Goal: Task Accomplishment & Management: Use online tool/utility

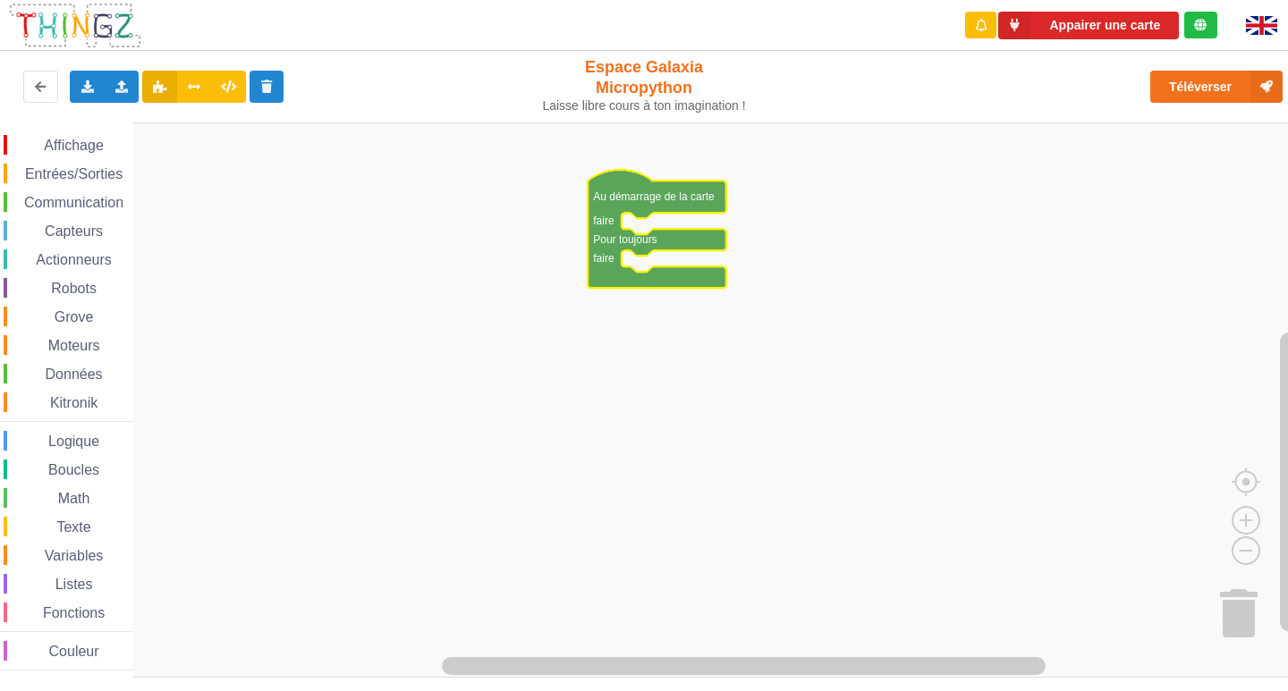
click at [87, 202] on span "Communication" at bounding box center [73, 202] width 105 height 15
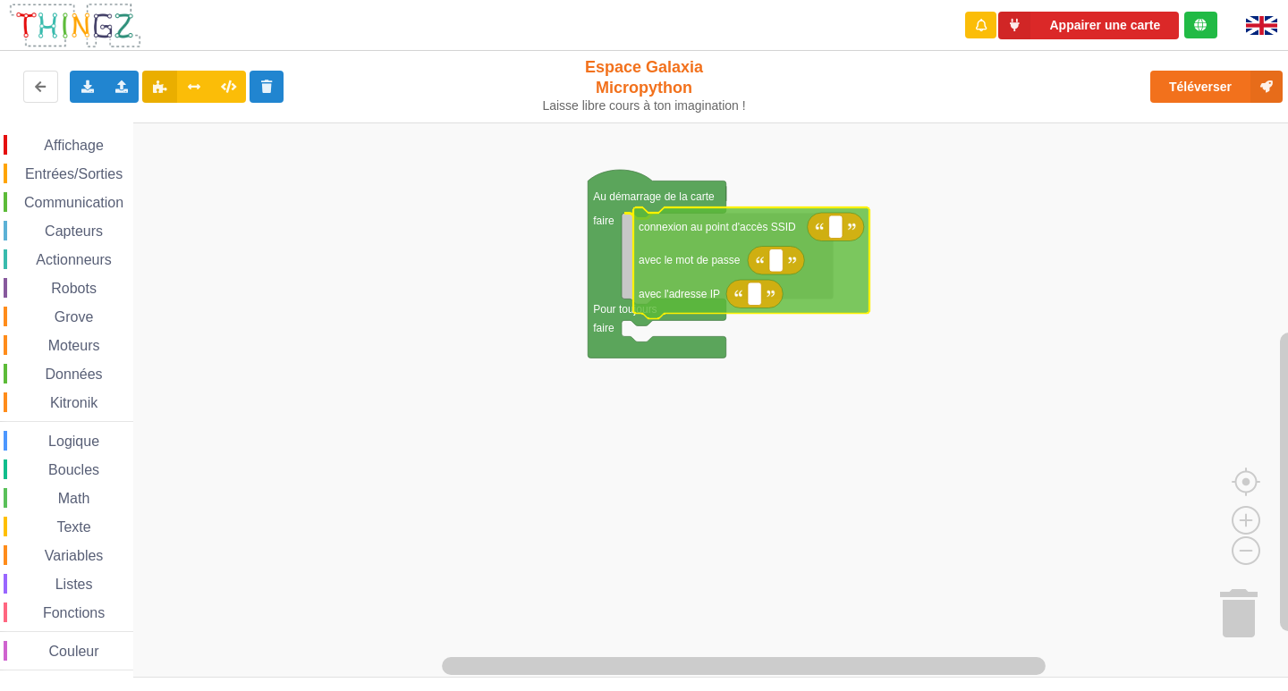
click at [730, 247] on div "Affichage Entrées/Sorties Communication Capteurs Actionneurs Robots Grove Moteu…" at bounding box center [650, 400] width 1300 height 556
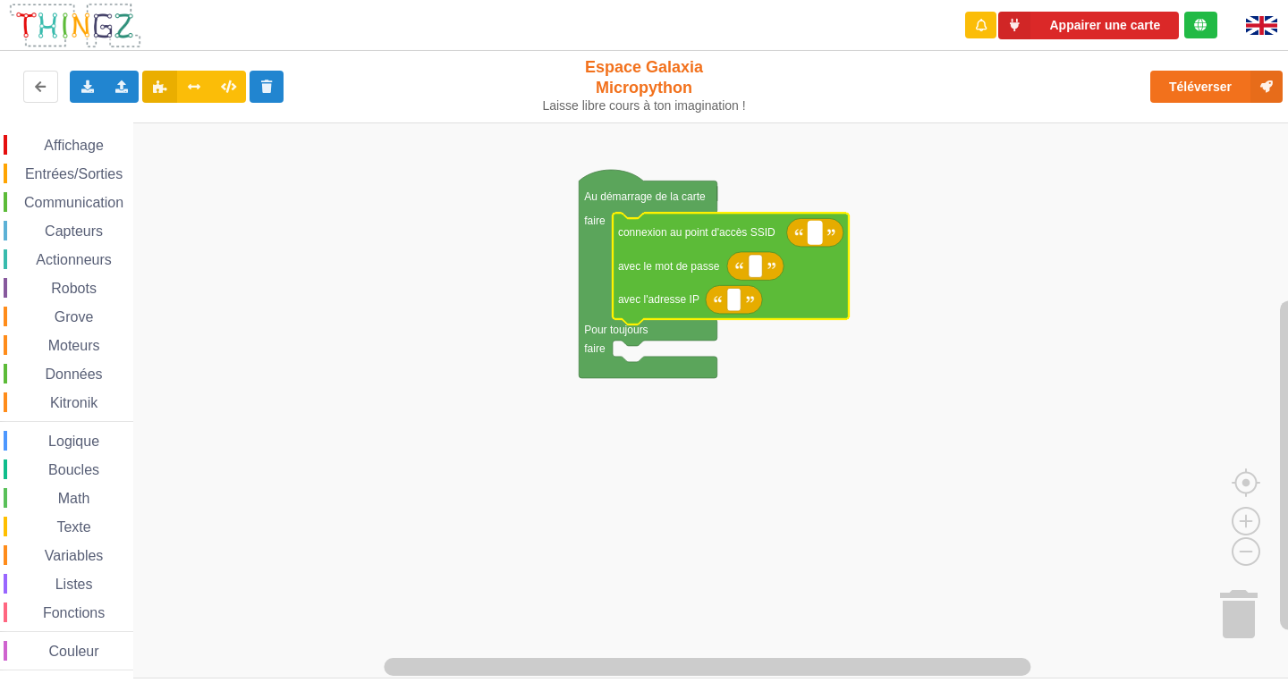
click at [814, 241] on rect "Espace de travail de Blocky" at bounding box center [814, 232] width 13 height 23
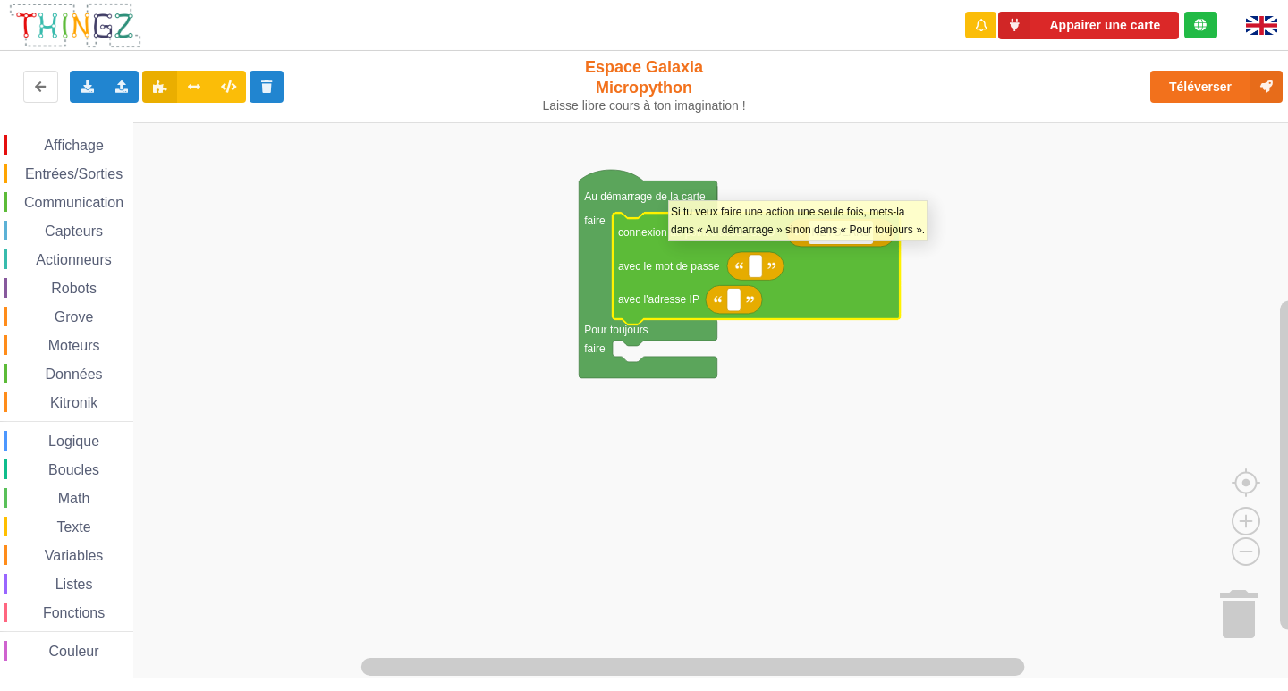
type input "NETGEAR38"
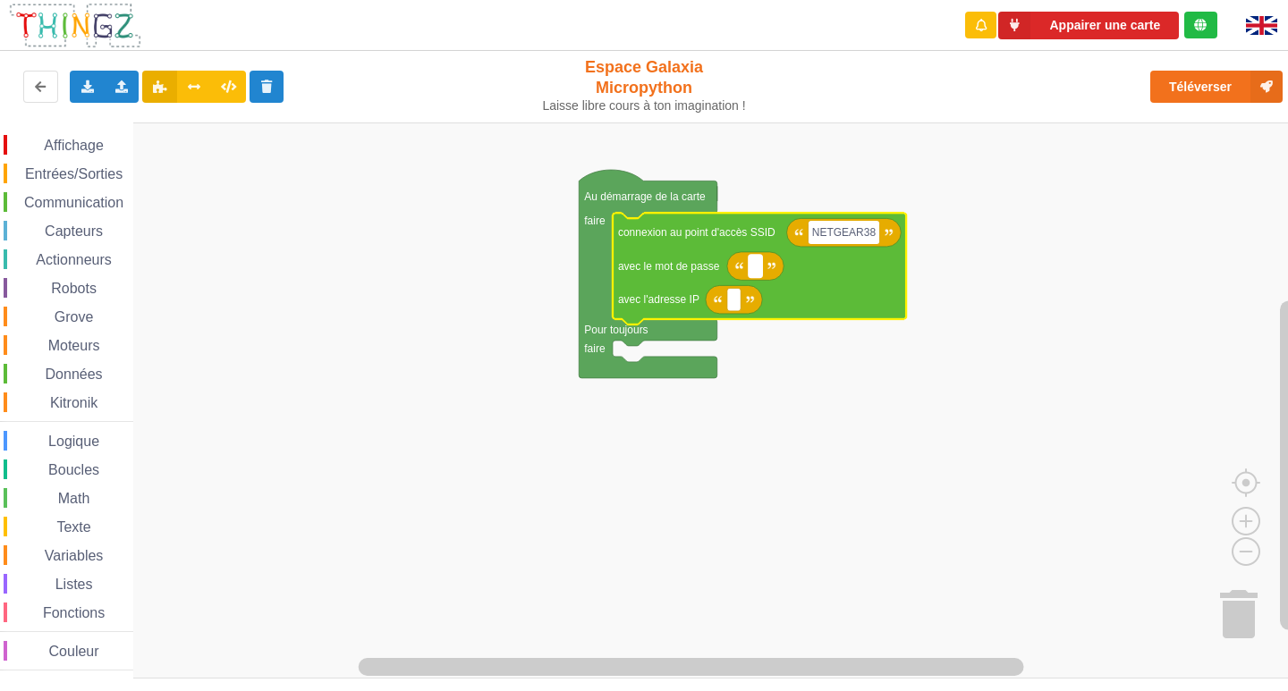
click at [758, 267] on rect "Espace de travail de Blocky" at bounding box center [754, 266] width 13 height 23
type input "joyoustuba995"
click at [732, 302] on text "Espace de travail de Blocky" at bounding box center [733, 299] width 3 height 13
type input "[TECHNICAL_ID]"
click at [122, 195] on span "Communication" at bounding box center [73, 202] width 105 height 15
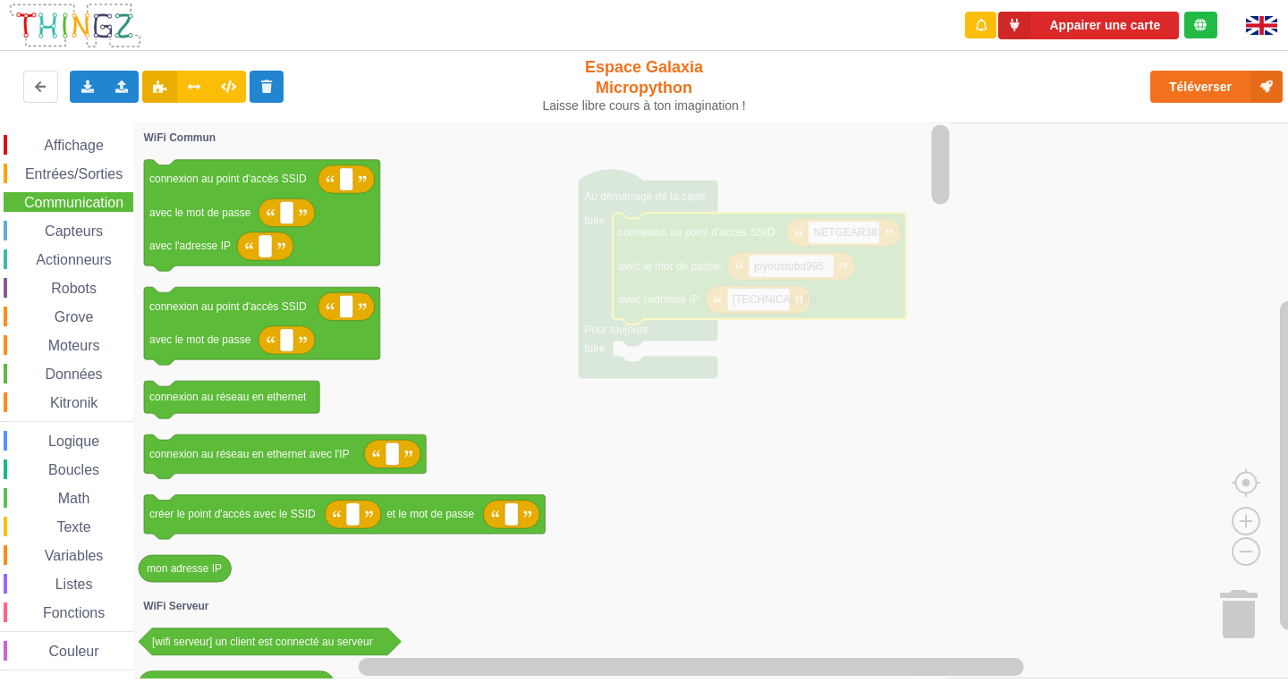
click at [75, 372] on span "Données" at bounding box center [74, 374] width 63 height 15
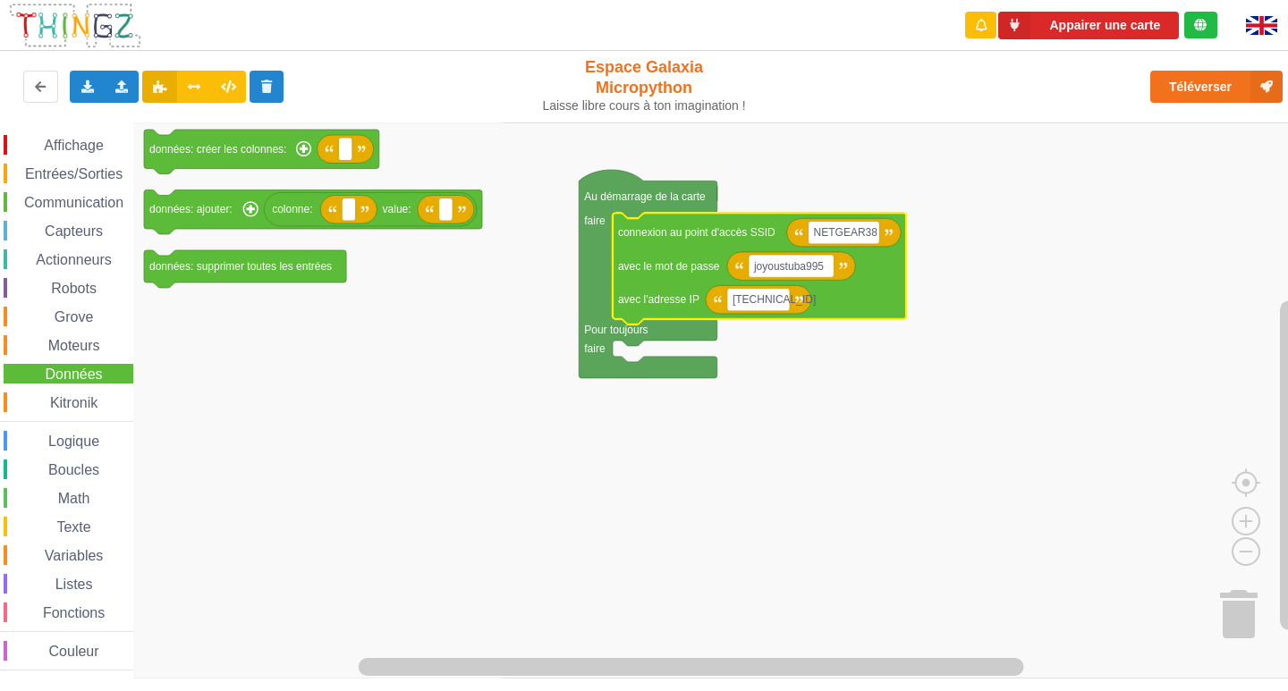
click at [72, 202] on span "Communication" at bounding box center [73, 202] width 105 height 15
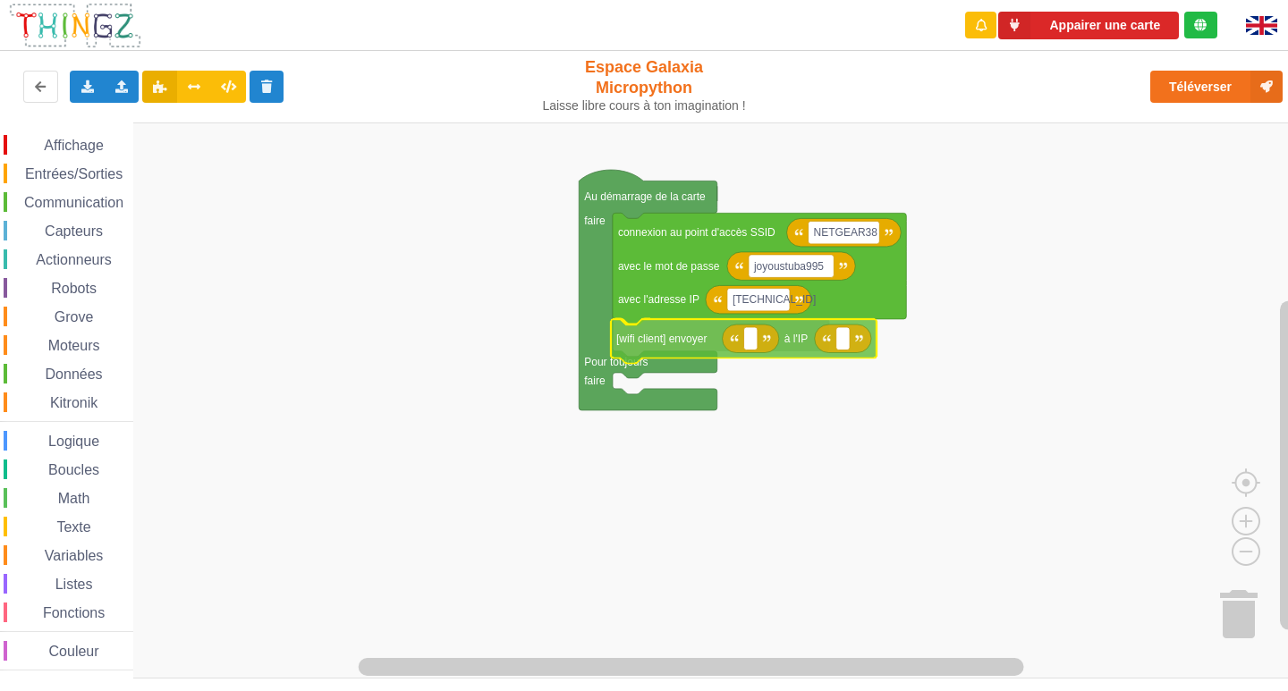
click at [715, 344] on div "Affichage Entrées/Sorties Communication Capteurs Actionneurs Robots Grove Moteu…" at bounding box center [650, 400] width 1300 height 556
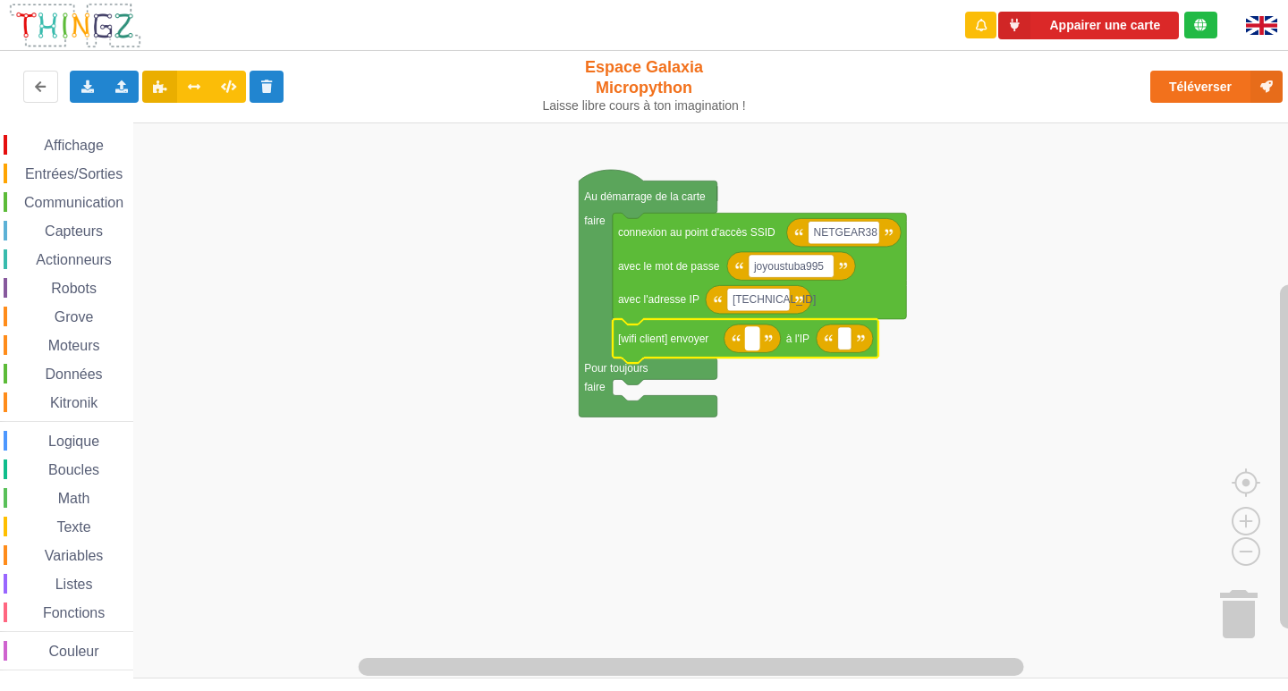
click at [748, 336] on rect "Espace de travail de Blocky" at bounding box center [751, 338] width 13 height 23
type input "[TECHNICAL_ID]"
click at [889, 343] on rect "Espace de travail de Blocky" at bounding box center [892, 338] width 13 height 23
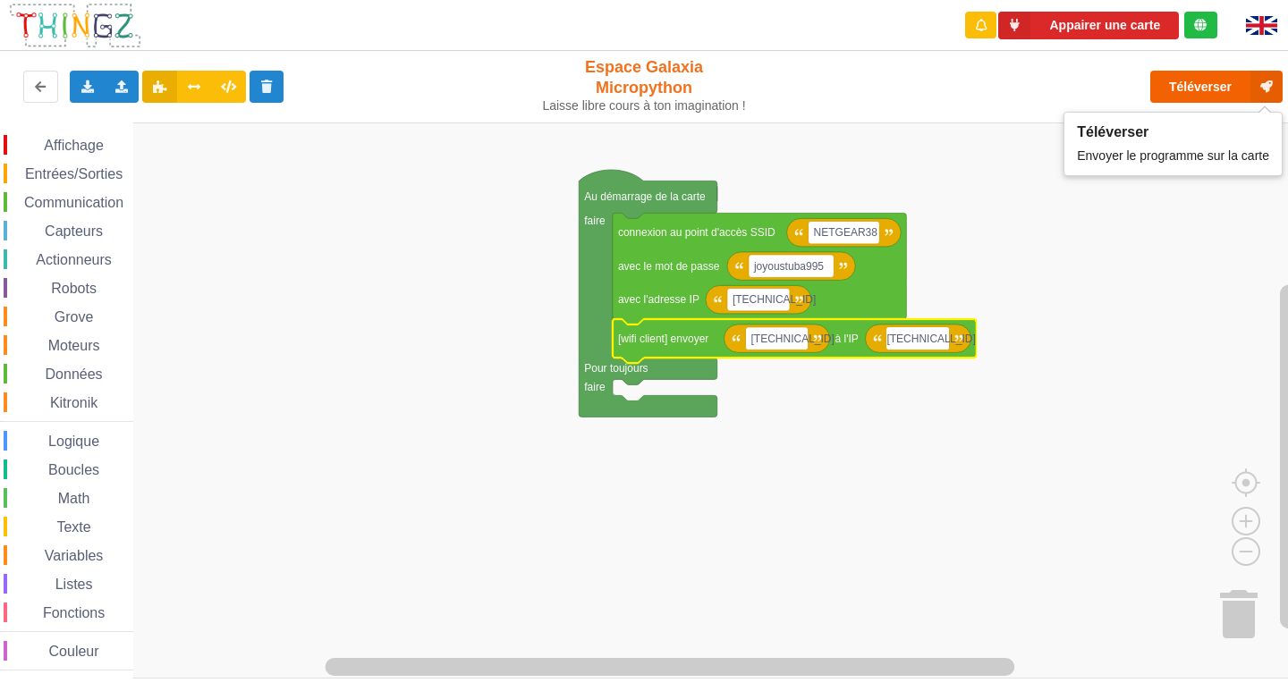
type input "[TECHNICAL_ID]"
click at [1172, 74] on button "Téléverser" at bounding box center [1216, 87] width 132 height 32
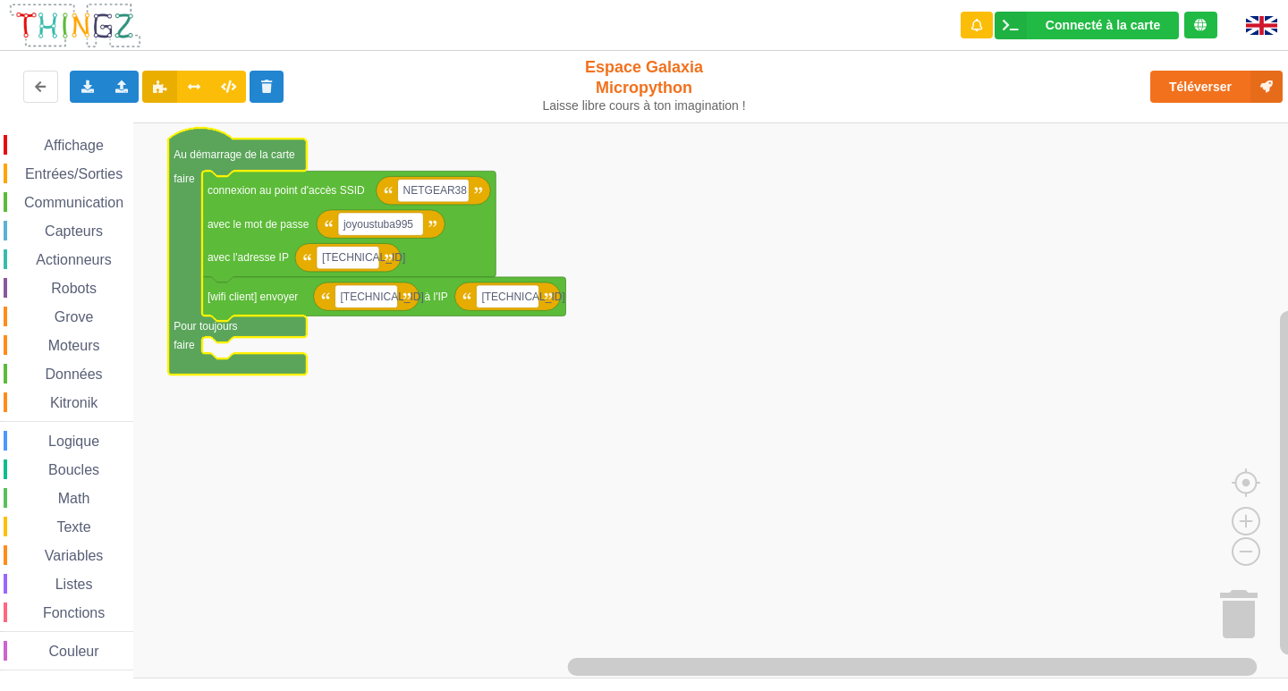
click at [59, 138] on span "Affichage" at bounding box center [73, 145] width 64 height 15
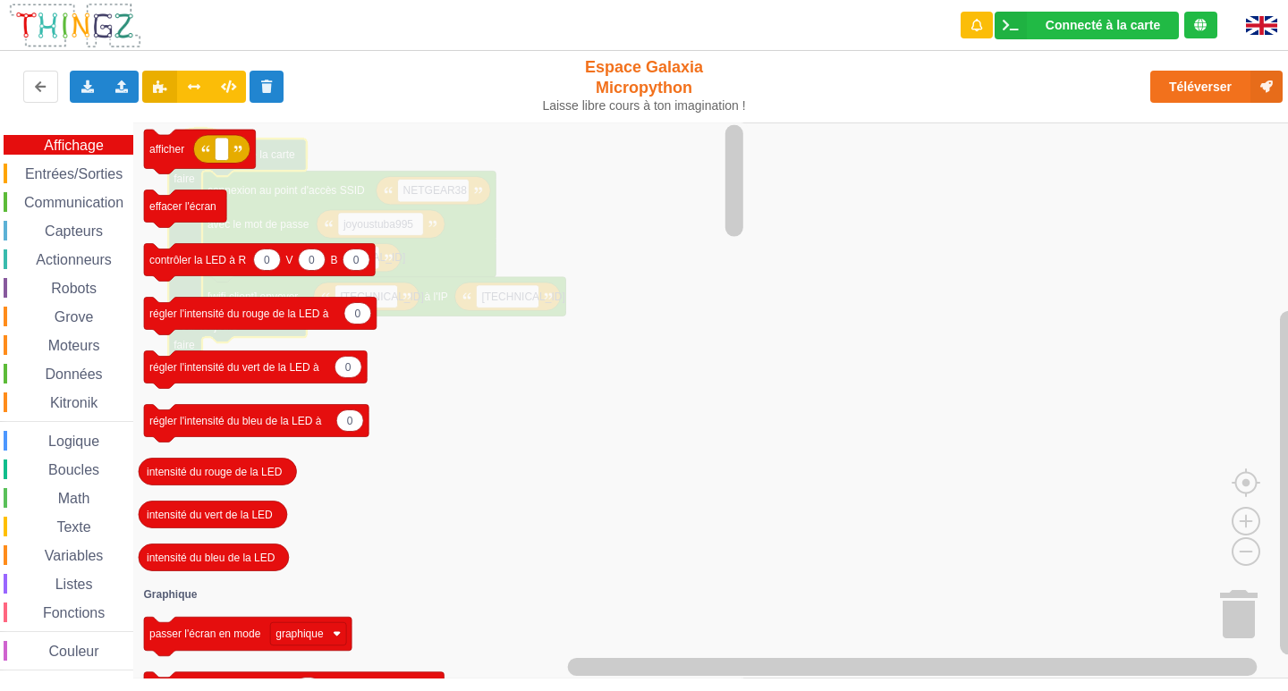
click at [88, 182] on div "Entrées/Sorties" at bounding box center [69, 174] width 130 height 20
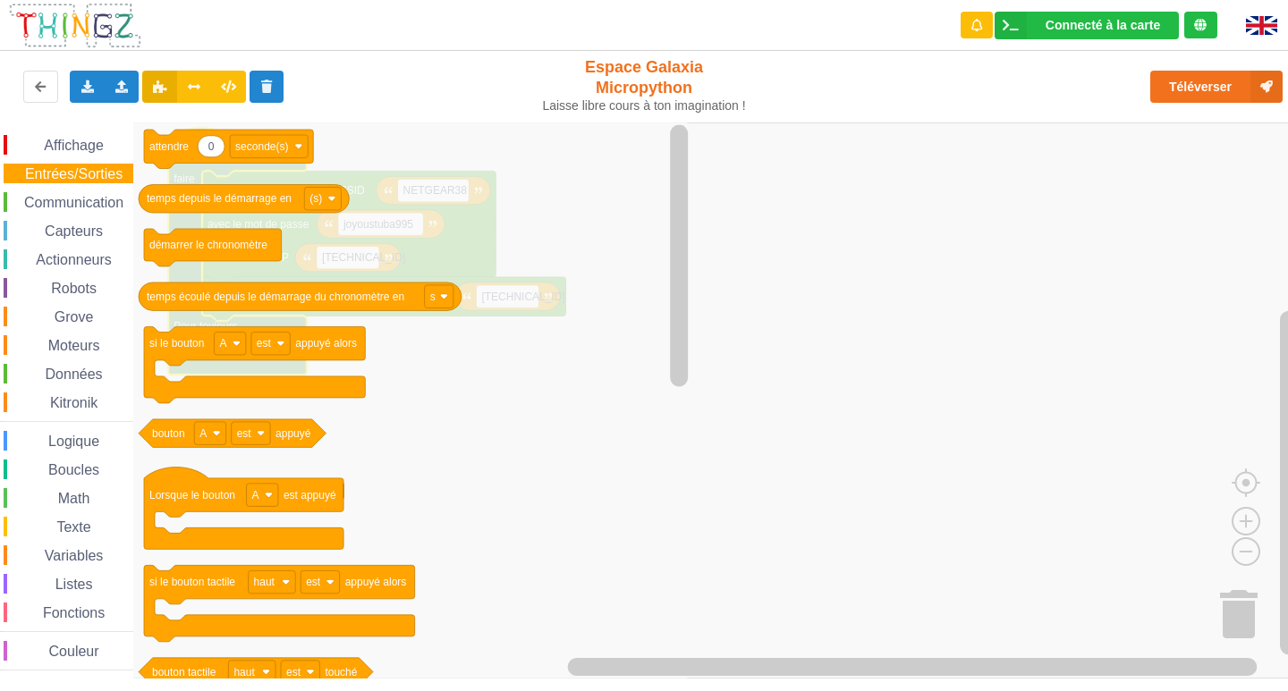
click at [86, 184] on div "Affichage Entrées/Sorties Communication Capteurs Actionneurs Robots Grove Moteu…" at bounding box center [66, 403] width 133 height 536
click at [85, 190] on div "Affichage Entrées/Sorties Communication Capteurs Actionneurs Robots Grove Moteu…" at bounding box center [66, 403] width 133 height 536
click at [83, 198] on span "Communication" at bounding box center [73, 202] width 105 height 15
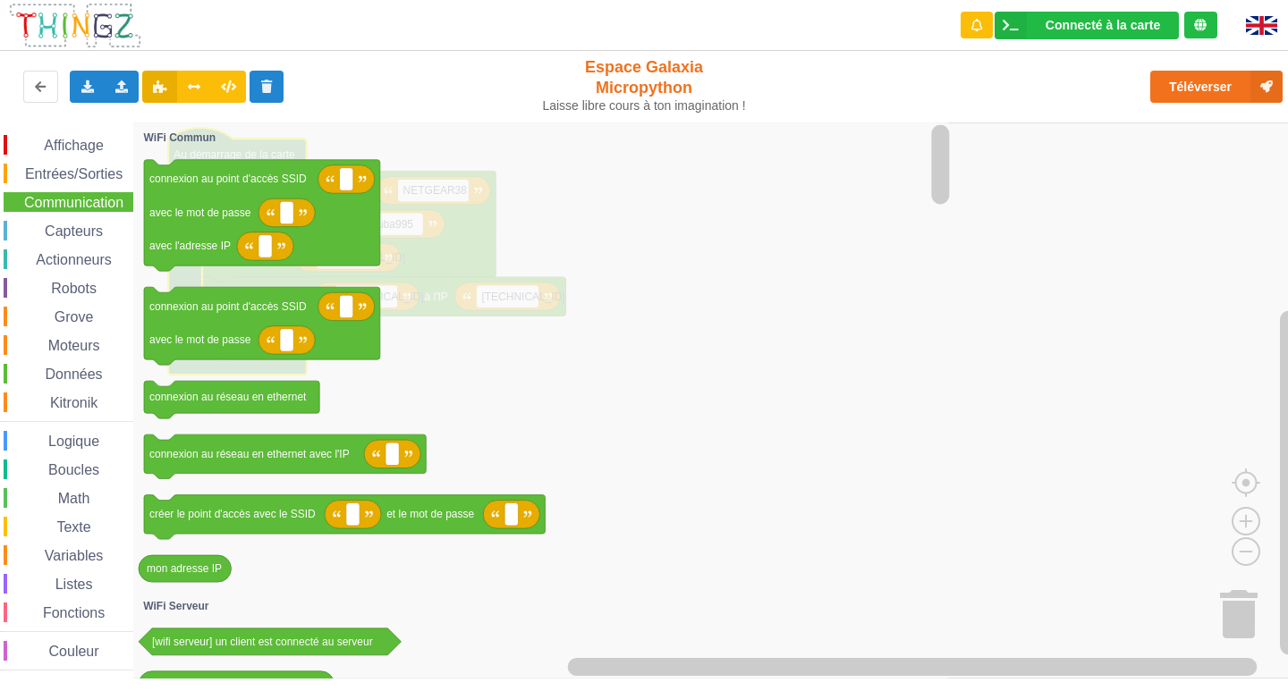
click at [55, 225] on span "Capteurs" at bounding box center [73, 231] width 63 height 15
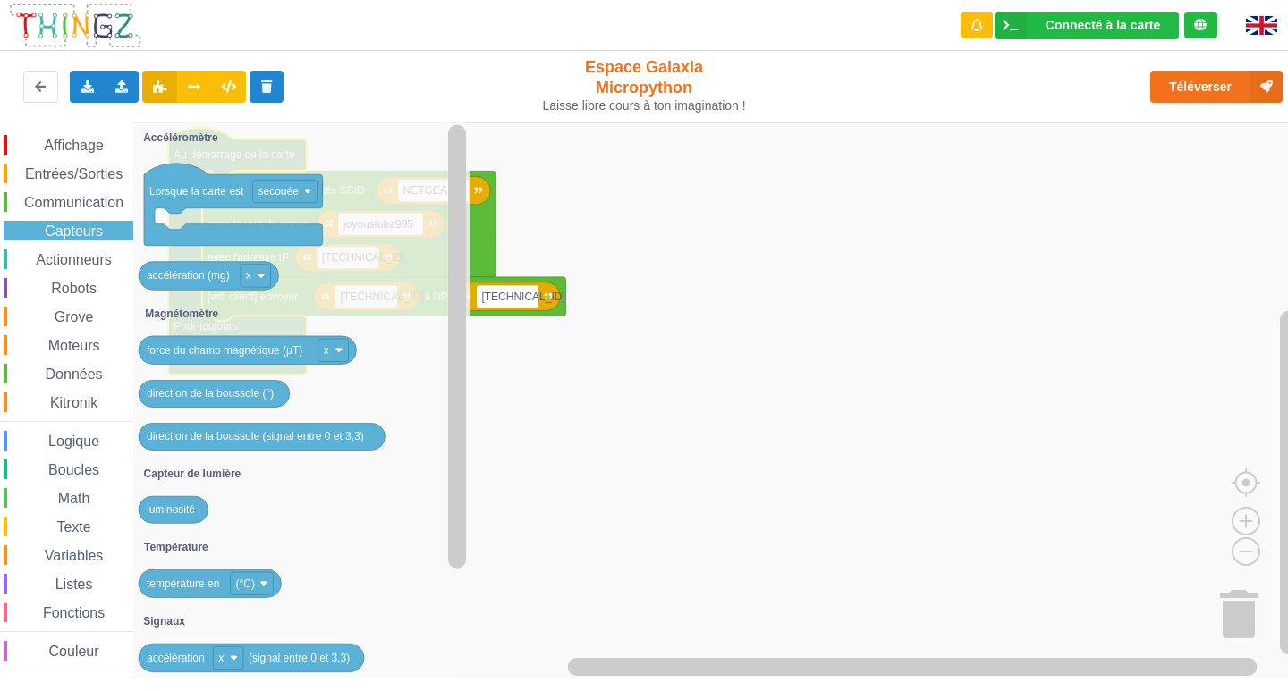
click at [52, 238] on span "Capteurs" at bounding box center [73, 231] width 63 height 15
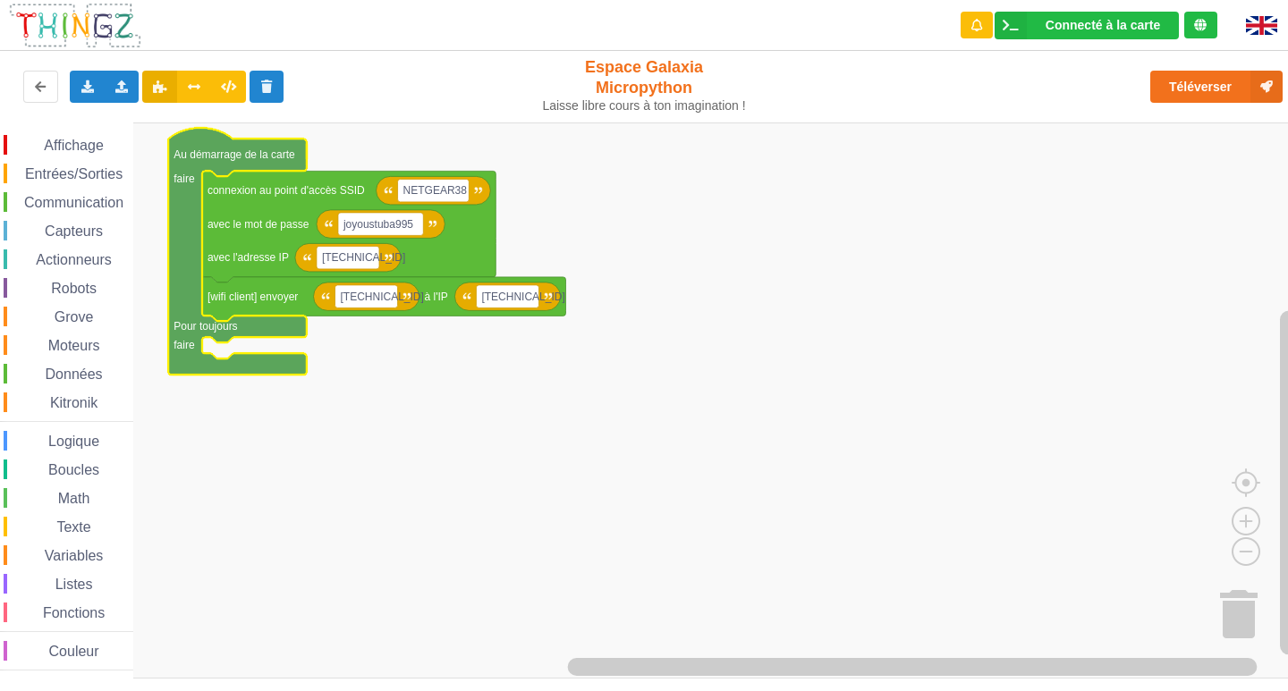
click at [50, 256] on span "Actionneurs" at bounding box center [73, 259] width 81 height 15
click at [695, 212] on rect "Espace de travail de Blocky" at bounding box center [650, 400] width 1300 height 556
click at [185, 163] on icon "Espace de travail de Blocky" at bounding box center [237, 251] width 138 height 247
click at [907, 631] on rect "Espace de travail de Blocky" at bounding box center [650, 400] width 1300 height 556
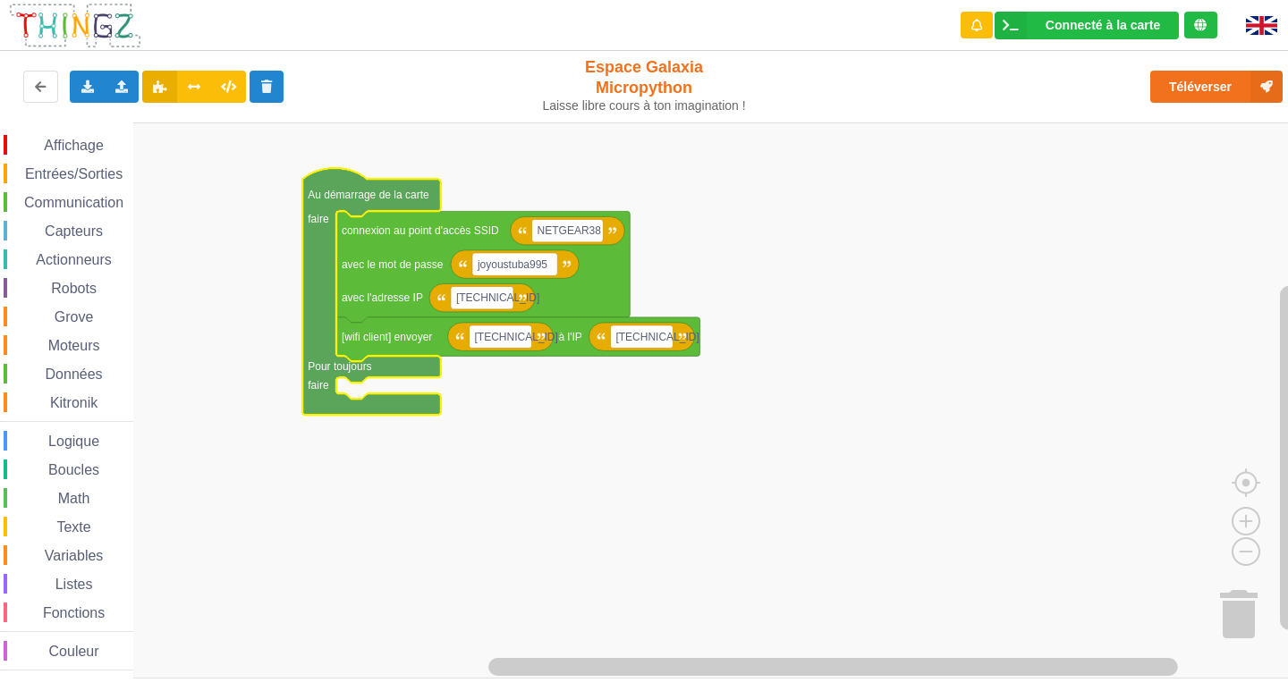
click at [339, 198] on text "Au démarrage de la carte" at bounding box center [369, 195] width 122 height 13
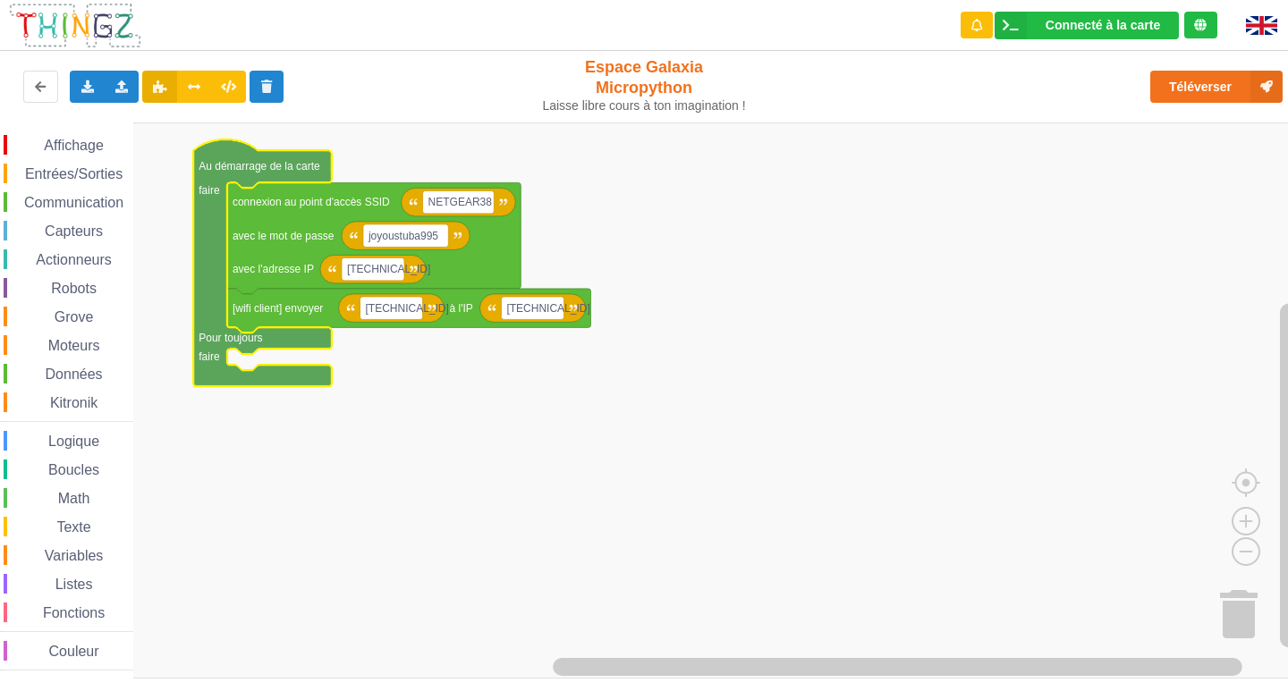
click at [75, 472] on span "Boucles" at bounding box center [74, 469] width 56 height 15
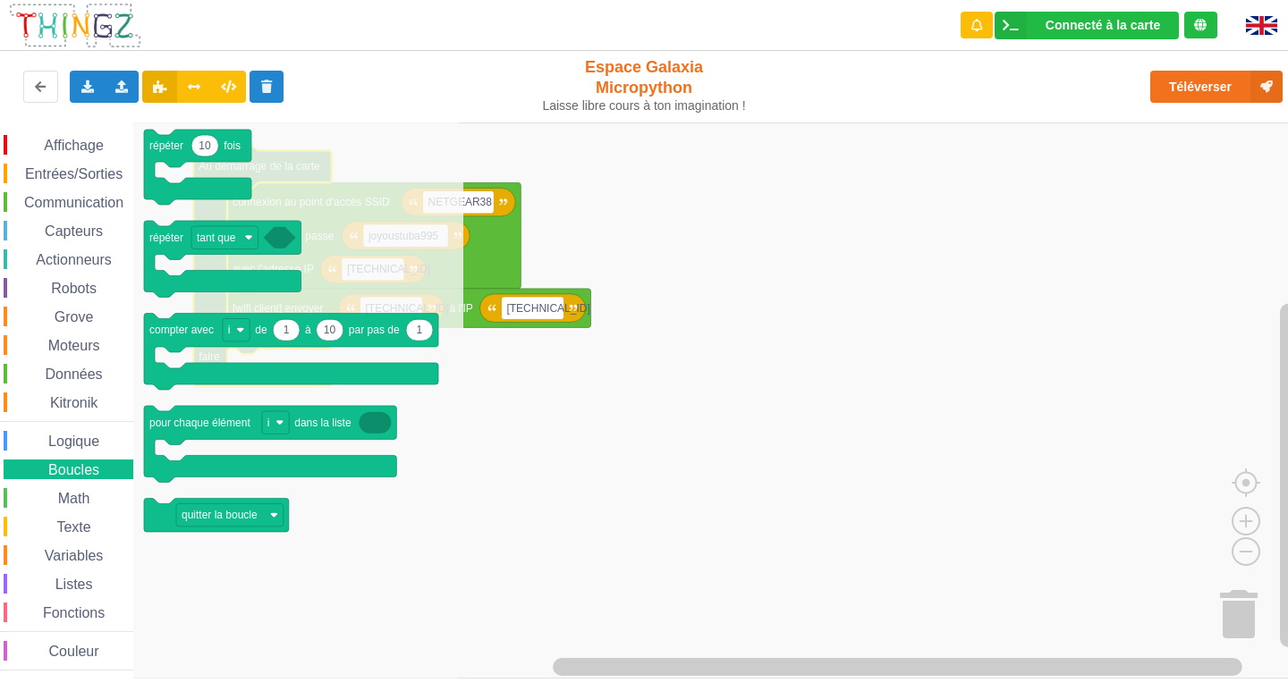
click at [80, 450] on div "Logique" at bounding box center [69, 441] width 130 height 20
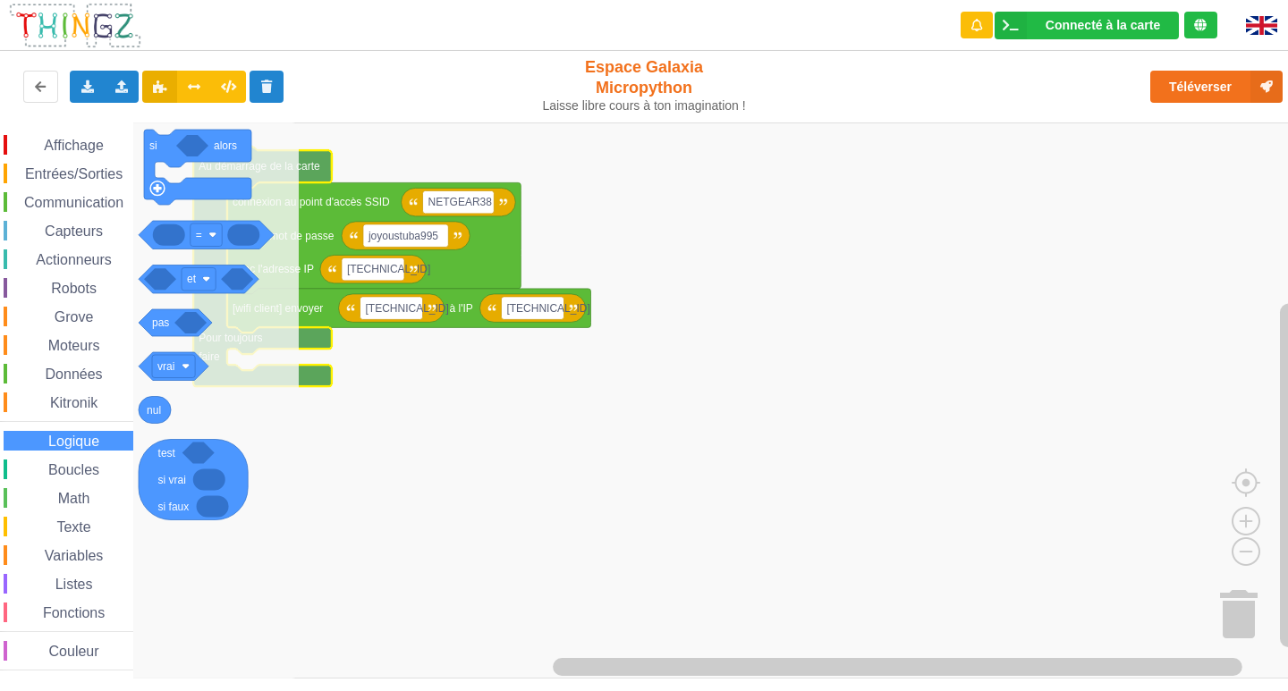
click at [74, 478] on div "Boucles" at bounding box center [69, 470] width 130 height 20
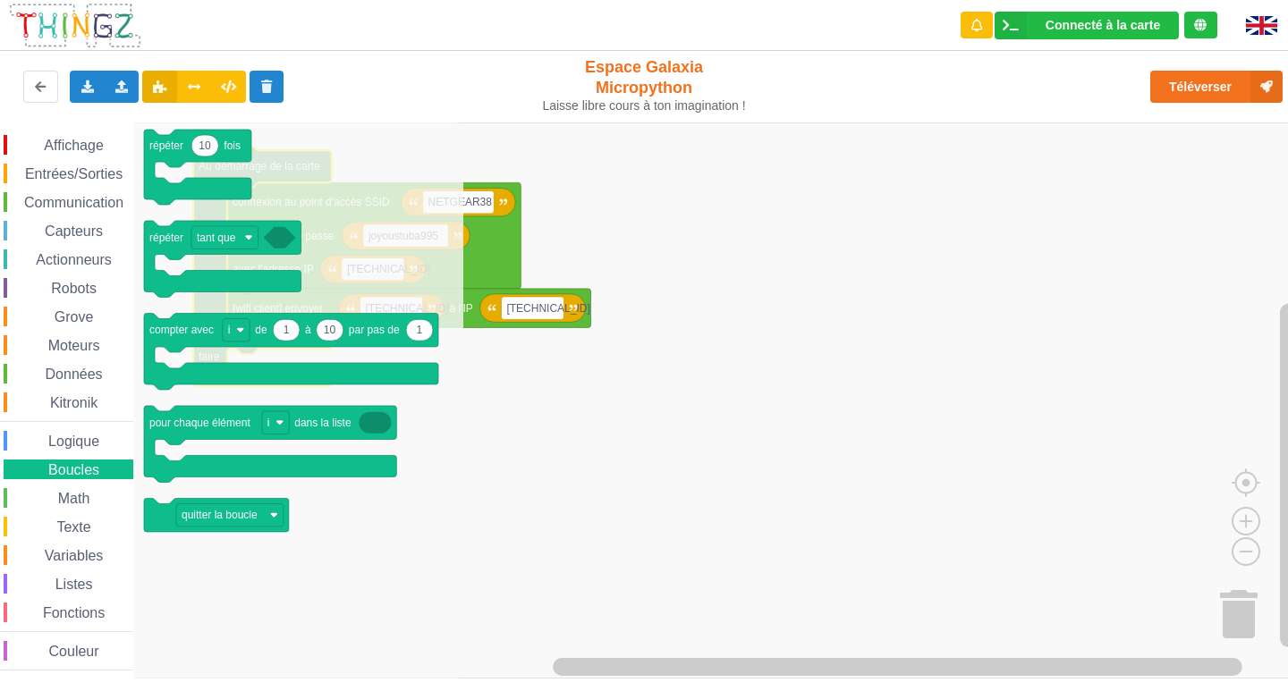
click at [72, 486] on div "Affichage Entrées/Sorties Communication Capteurs Actionneurs Robots Grove Moteu…" at bounding box center [66, 403] width 133 height 536
click at [69, 496] on span "Math" at bounding box center [74, 498] width 38 height 15
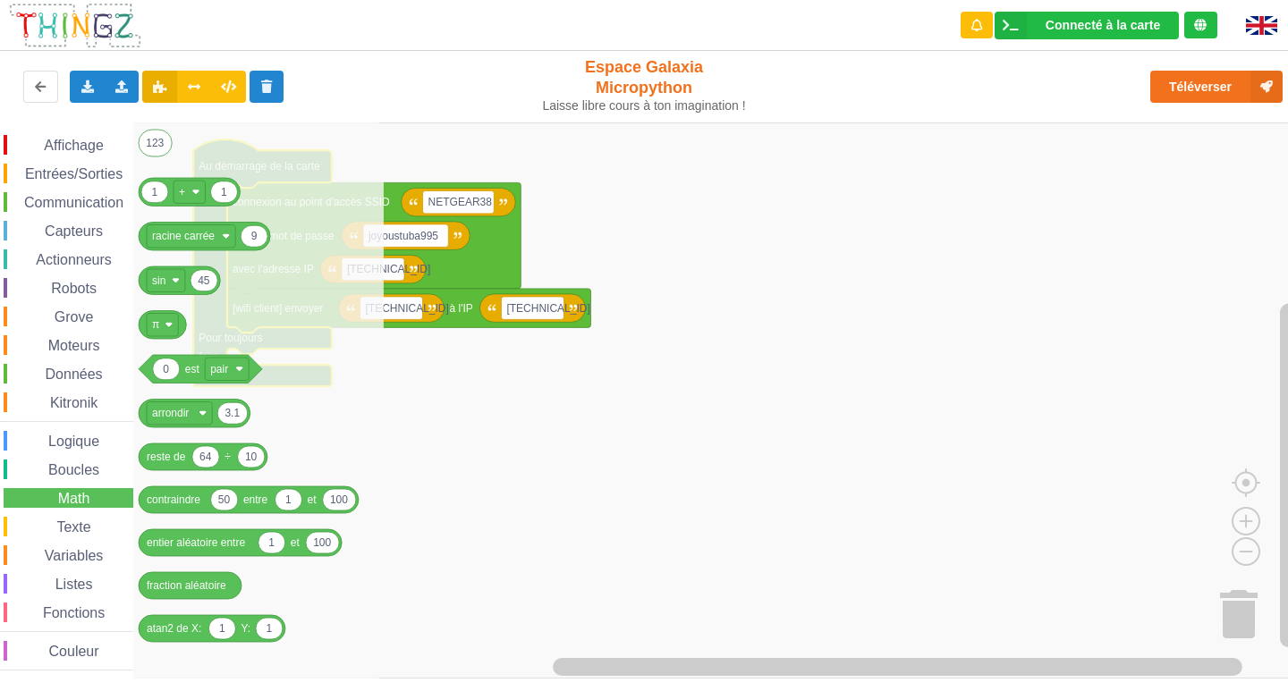
click at [72, 468] on span "Boucles" at bounding box center [74, 469] width 56 height 15
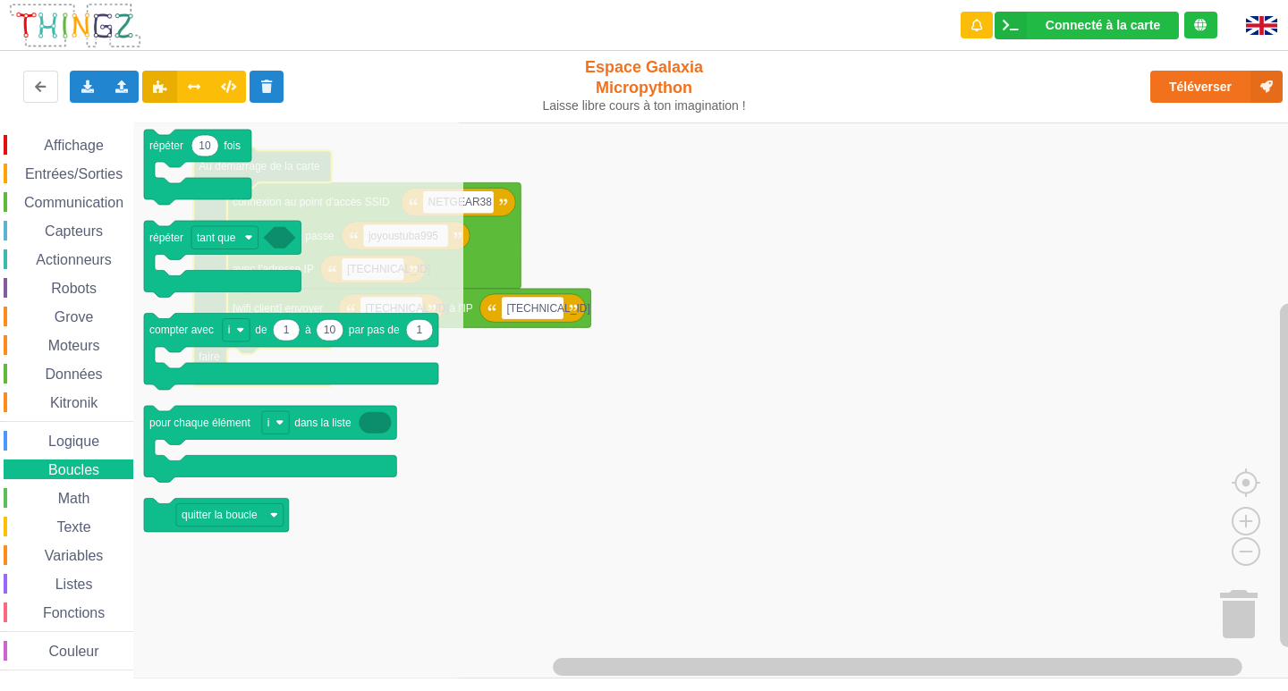
drag, startPoint x: 74, startPoint y: 450, endPoint x: 78, endPoint y: 436, distance: 13.9
click at [76, 442] on div "Logique" at bounding box center [69, 441] width 130 height 20
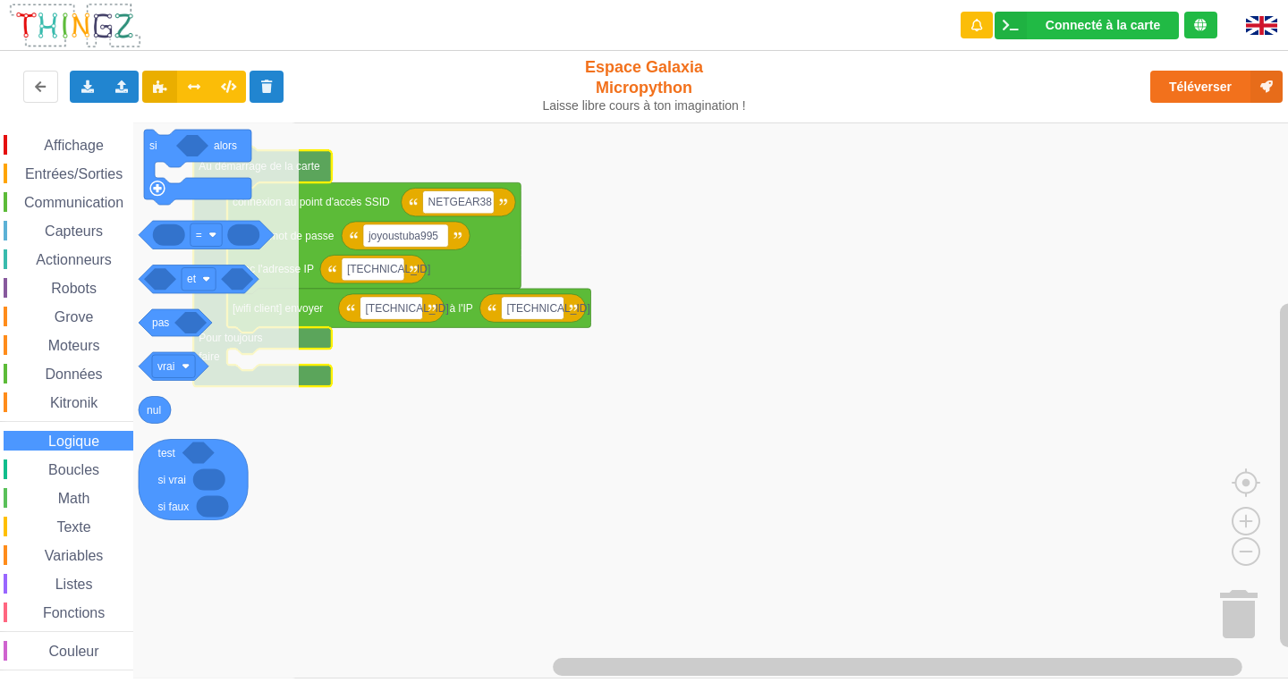
click at [55, 387] on div "Affichage Entrées/Sorties Communication Capteurs Actionneurs Robots Grove Moteu…" at bounding box center [66, 403] width 133 height 536
click at [53, 189] on div "Affichage Entrées/Sorties Communication Capteurs Actionneurs Robots Grove Moteu…" at bounding box center [66, 403] width 133 height 536
click at [49, 208] on span "Communication" at bounding box center [73, 202] width 105 height 15
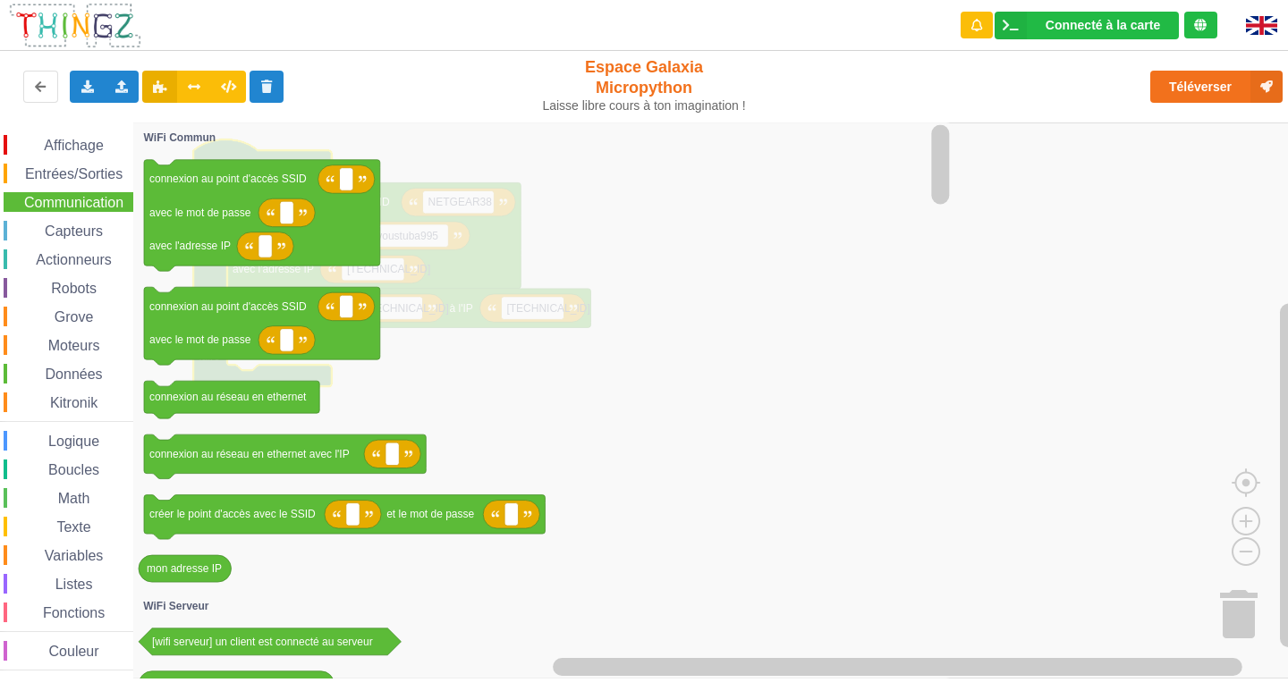
click at [49, 206] on span "Communication" at bounding box center [73, 202] width 105 height 15
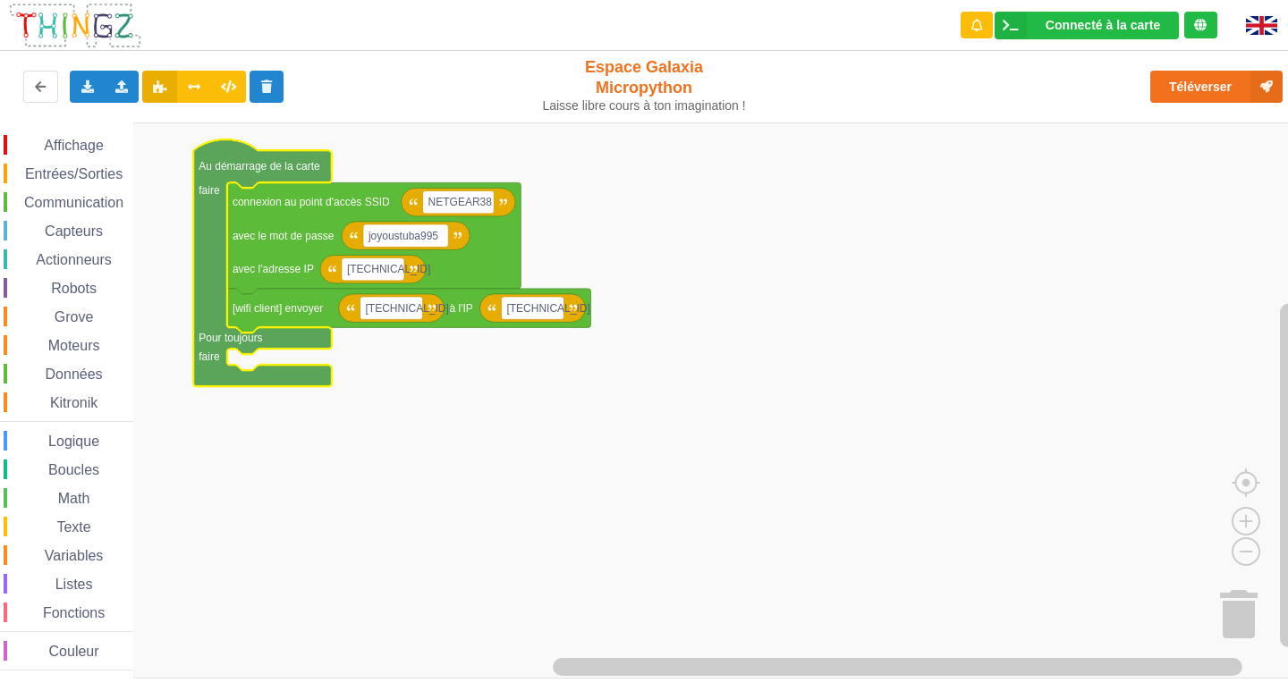
click at [50, 205] on span "Communication" at bounding box center [73, 202] width 105 height 15
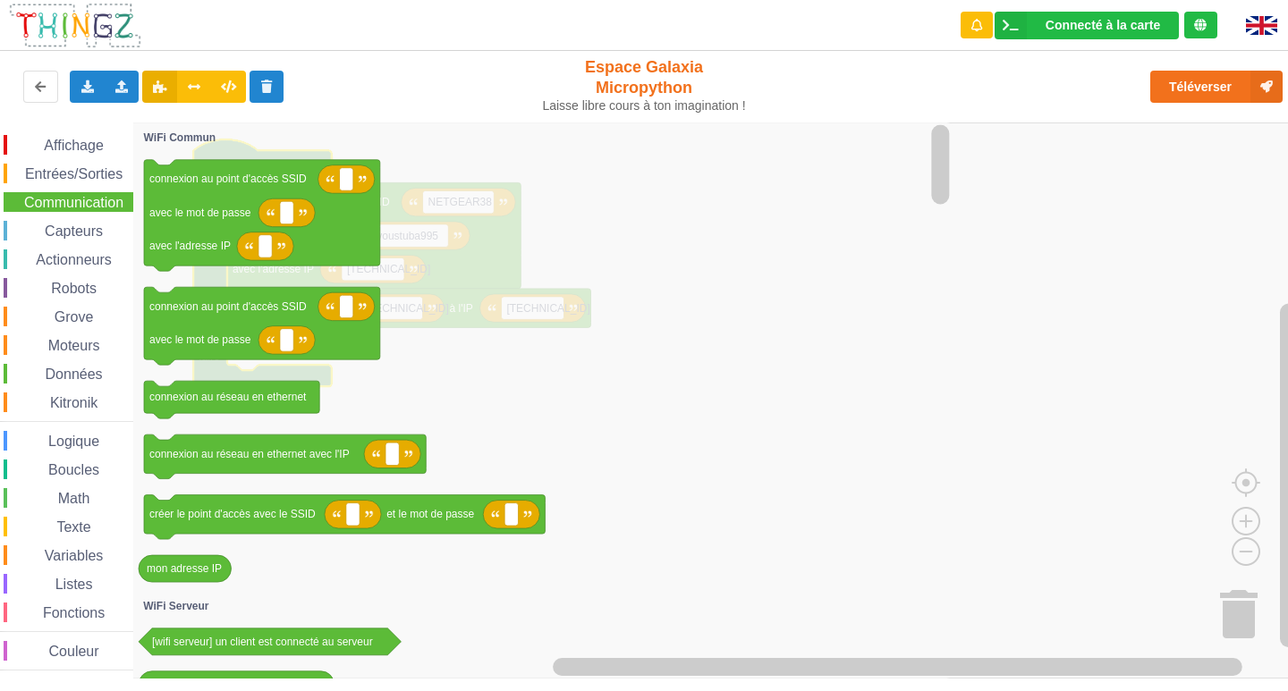
click at [47, 217] on div "Affichage Entrées/Sorties Communication Capteurs Actionneurs Robots Grove Moteu…" at bounding box center [66, 403] width 133 height 536
drag, startPoint x: 76, startPoint y: 137, endPoint x: 73, endPoint y: 156, distance: 19.9
click at [76, 140] on div "Affichage" at bounding box center [69, 145] width 130 height 20
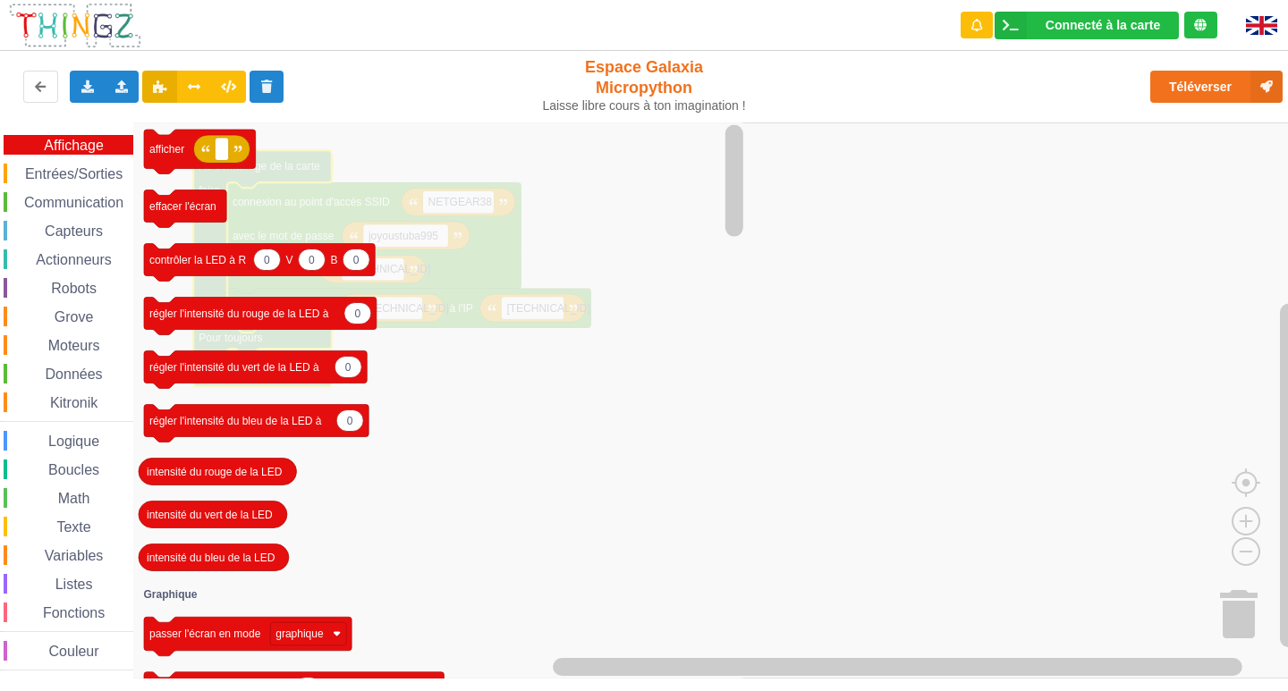
click at [72, 163] on div "Affichage Entrées/Sorties Communication Capteurs Actionneurs Robots Grove Moteu…" at bounding box center [66, 403] width 133 height 536
click at [70, 172] on span "Entrées/Sorties" at bounding box center [73, 173] width 103 height 15
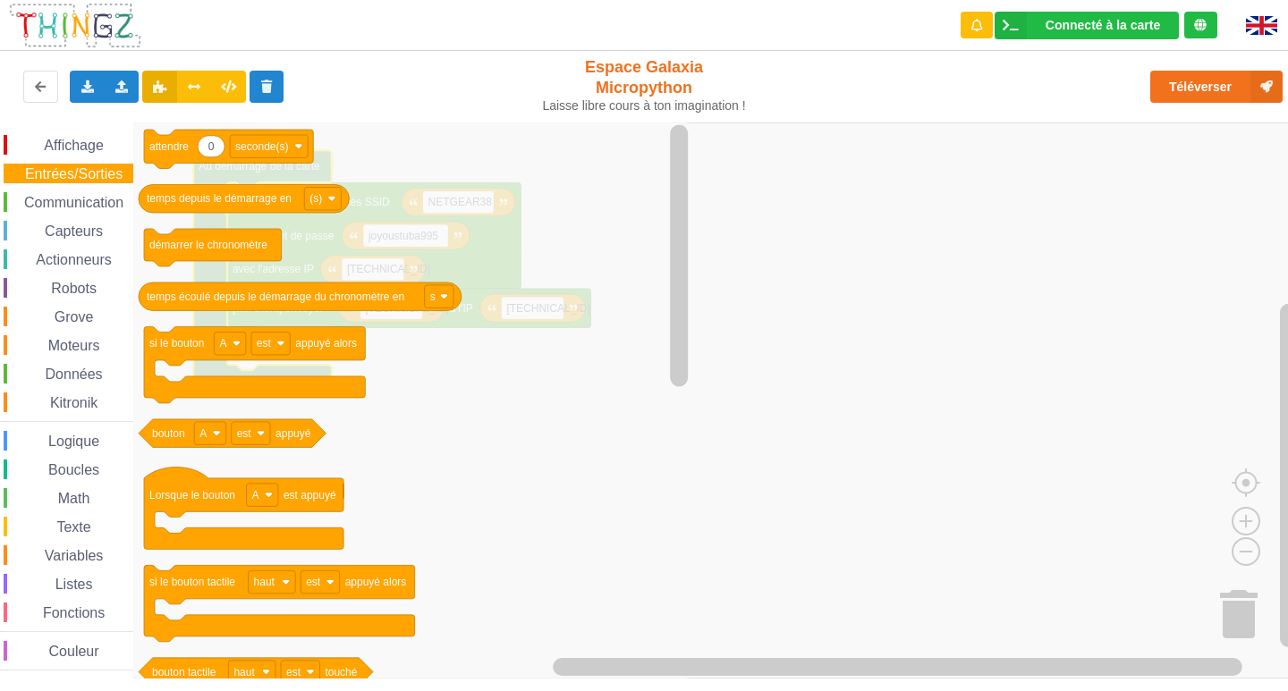
click at [97, 208] on span "Communication" at bounding box center [73, 202] width 105 height 15
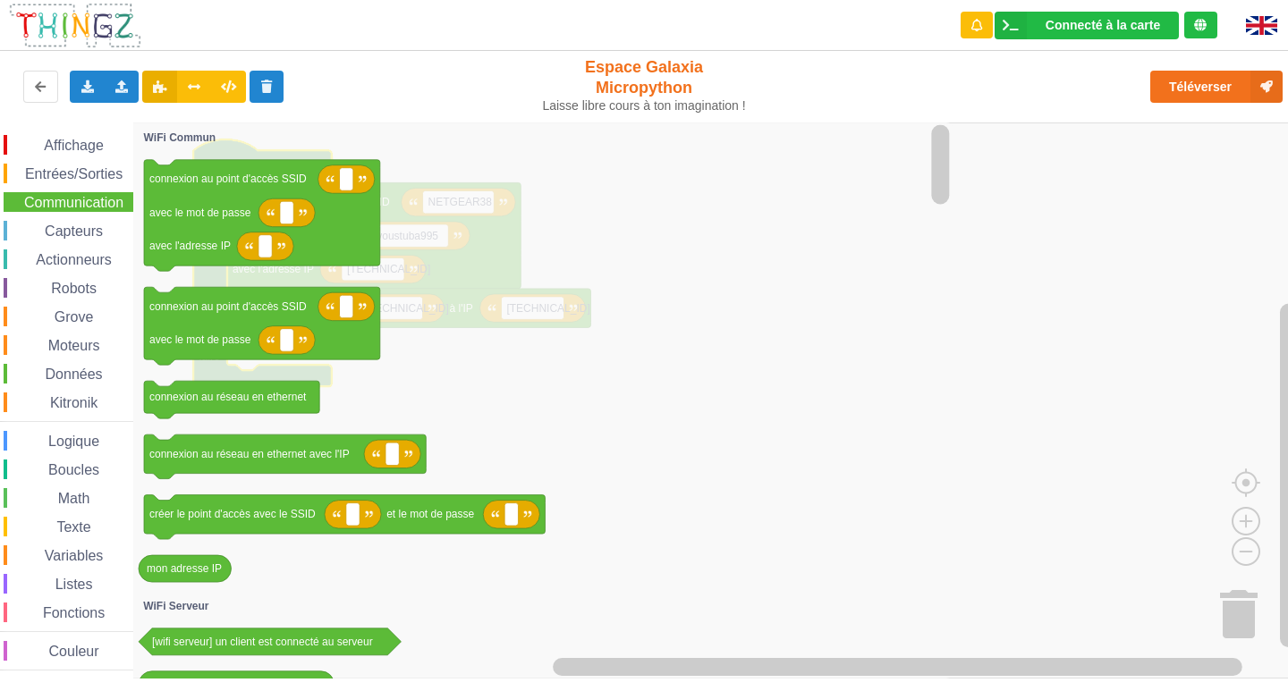
click at [89, 238] on span "Capteurs" at bounding box center [73, 231] width 63 height 15
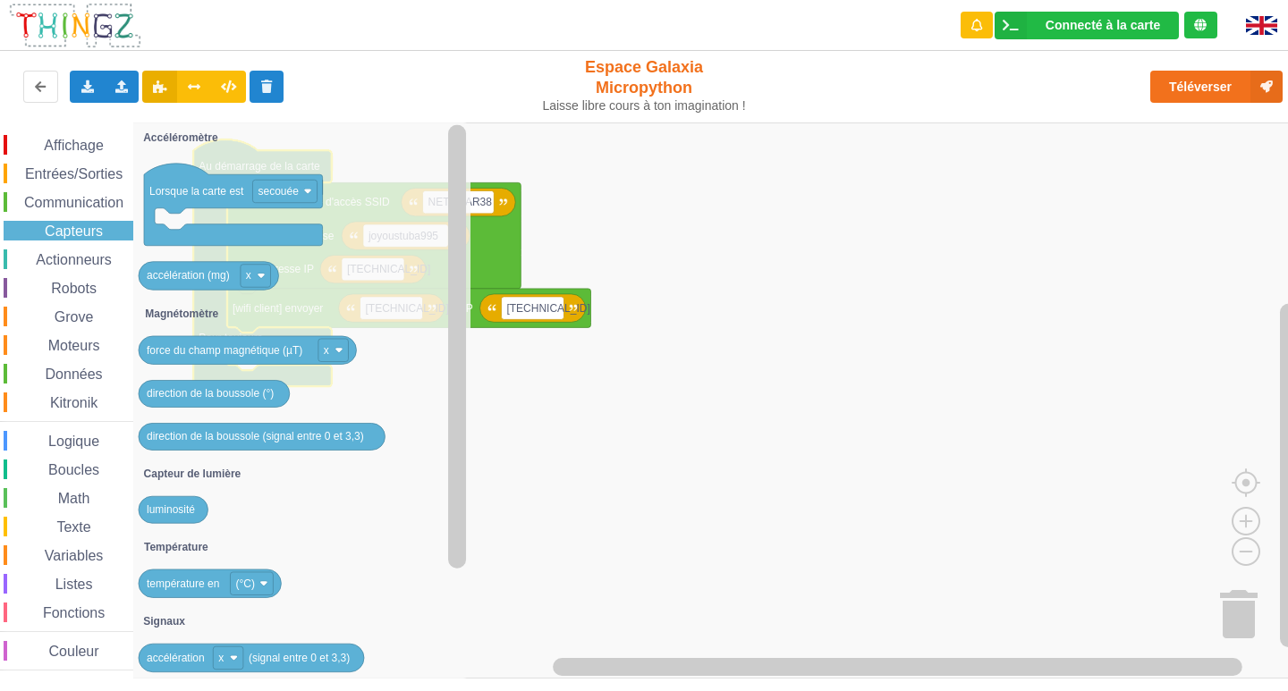
click at [91, 264] on span "Actionneurs" at bounding box center [73, 259] width 81 height 15
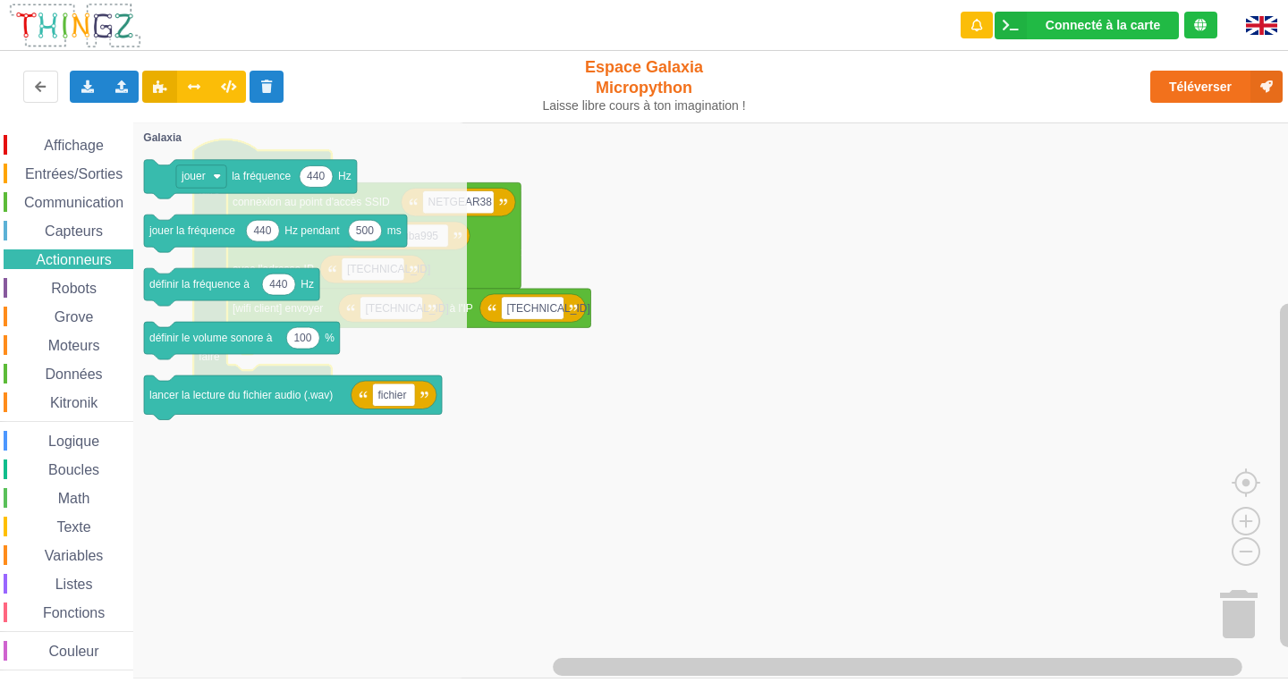
click at [90, 291] on span "Robots" at bounding box center [73, 288] width 51 height 15
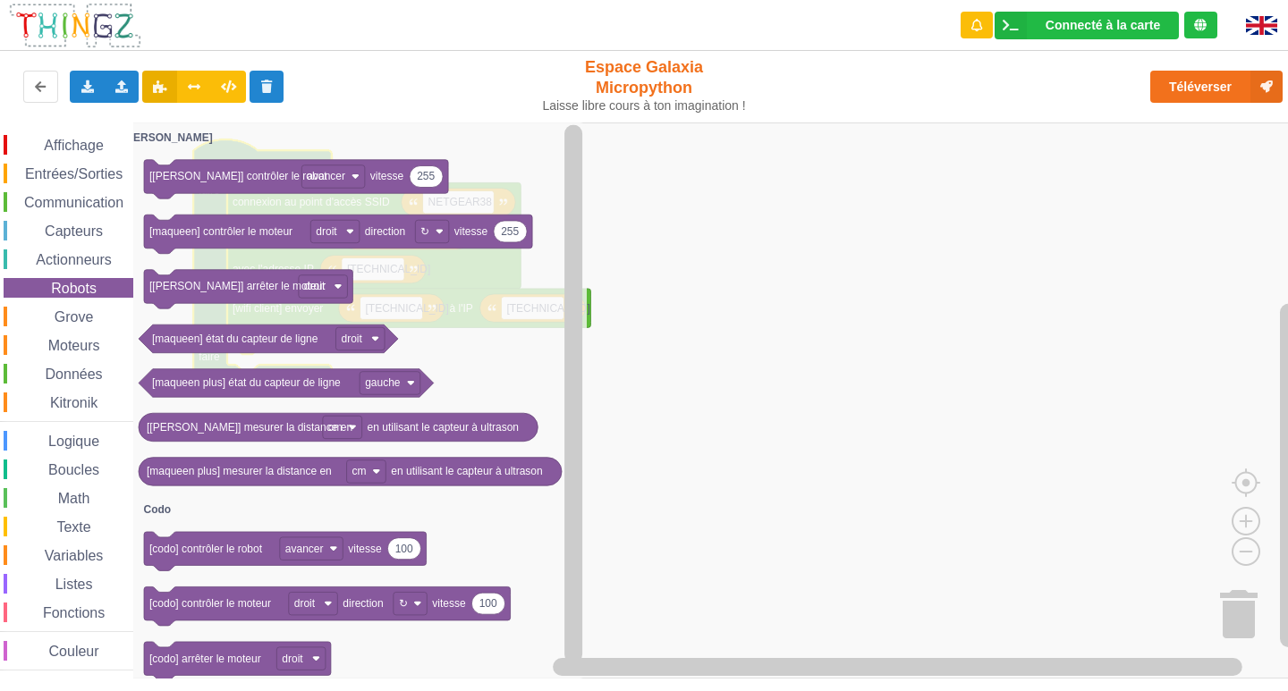
click at [105, 323] on div "Grove" at bounding box center [69, 317] width 130 height 20
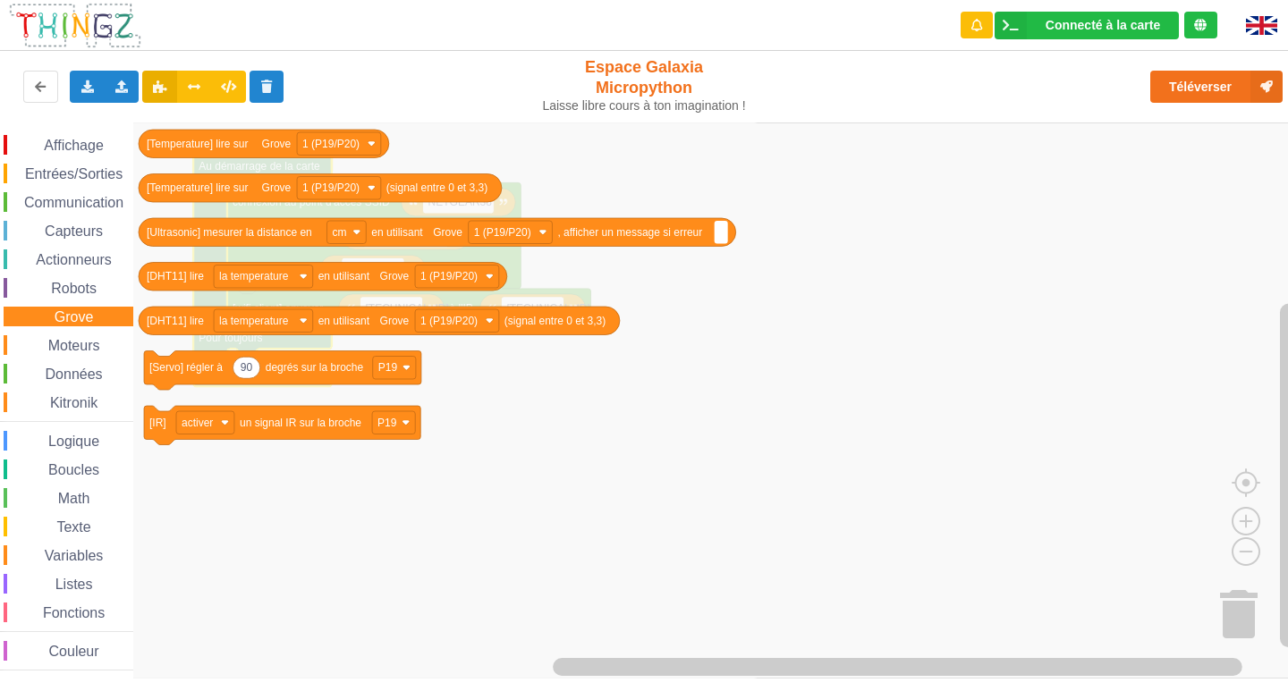
click at [77, 354] on div "Moteurs" at bounding box center [69, 345] width 130 height 20
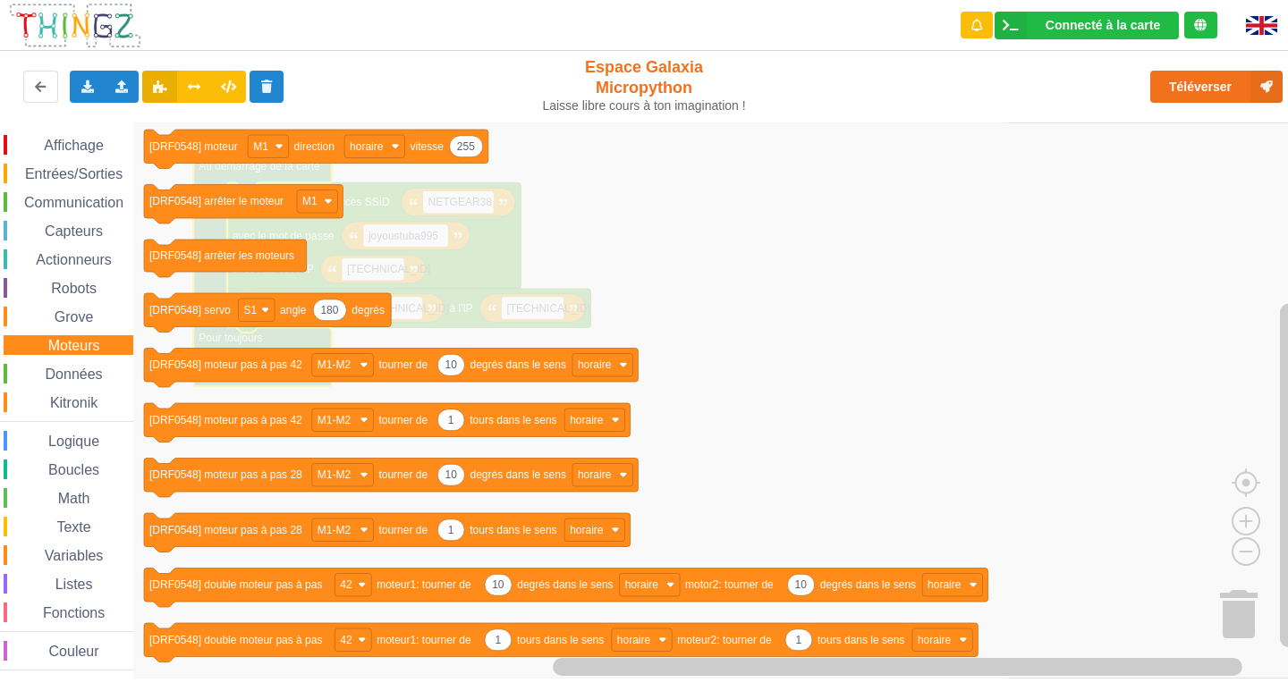
click at [73, 372] on span "Données" at bounding box center [74, 374] width 63 height 15
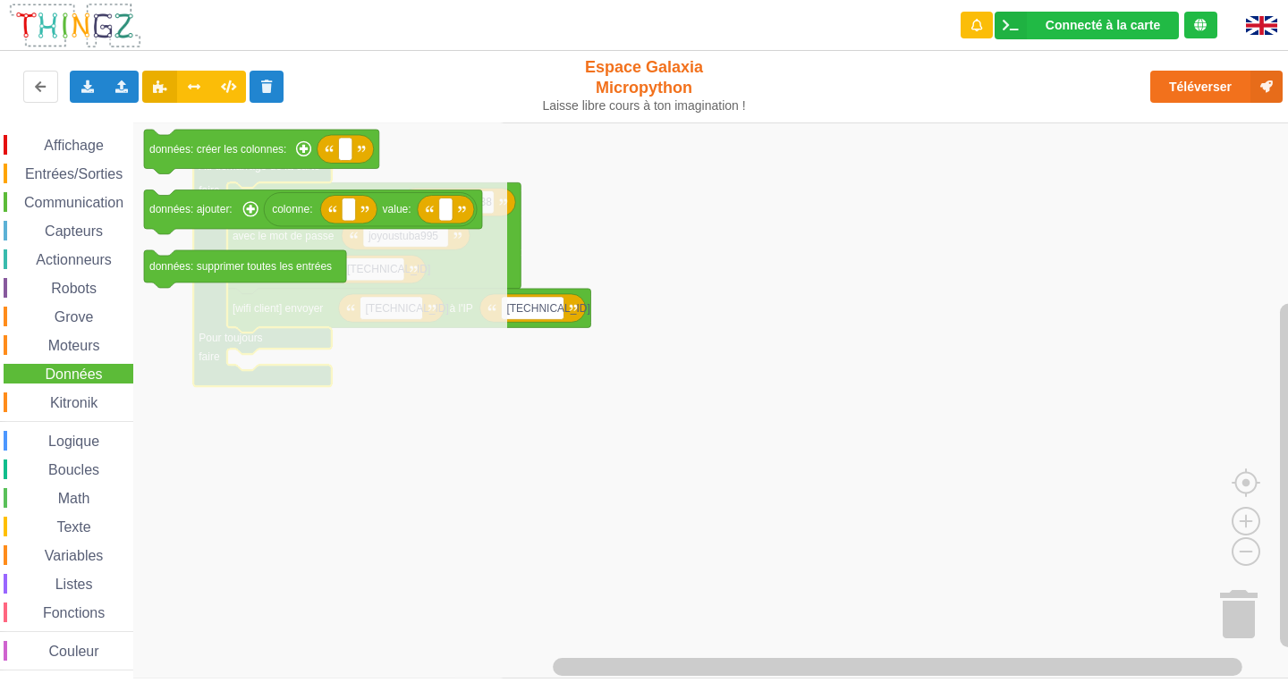
drag, startPoint x: 72, startPoint y: 379, endPoint x: 65, endPoint y: 391, distance: 13.2
click at [65, 391] on div "Affichage Entrées/Sorties Communication Capteurs Actionneurs Robots Grove Moteu…" at bounding box center [66, 403] width 133 height 536
click at [57, 417] on div "Affichage Entrées/Sorties Communication Capteurs Actionneurs Robots Grove Moteu…" at bounding box center [66, 403] width 133 height 536
click at [59, 406] on span "Kitronik" at bounding box center [73, 402] width 53 height 15
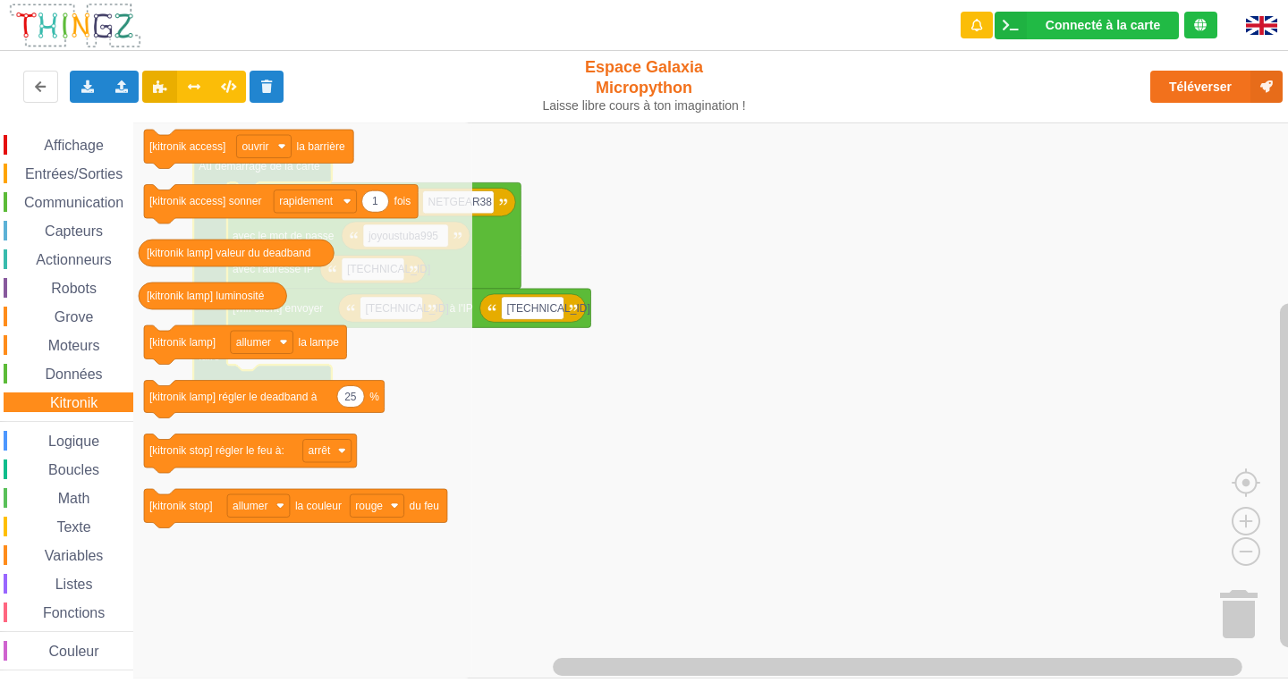
drag, startPoint x: 57, startPoint y: 189, endPoint x: 57, endPoint y: 200, distance: 11.6
click at [57, 190] on div "Affichage Entrées/Sorties Communication Capteurs Actionneurs Robots Grove Moteu…" at bounding box center [66, 403] width 133 height 536
click at [57, 200] on span "Communication" at bounding box center [73, 202] width 105 height 15
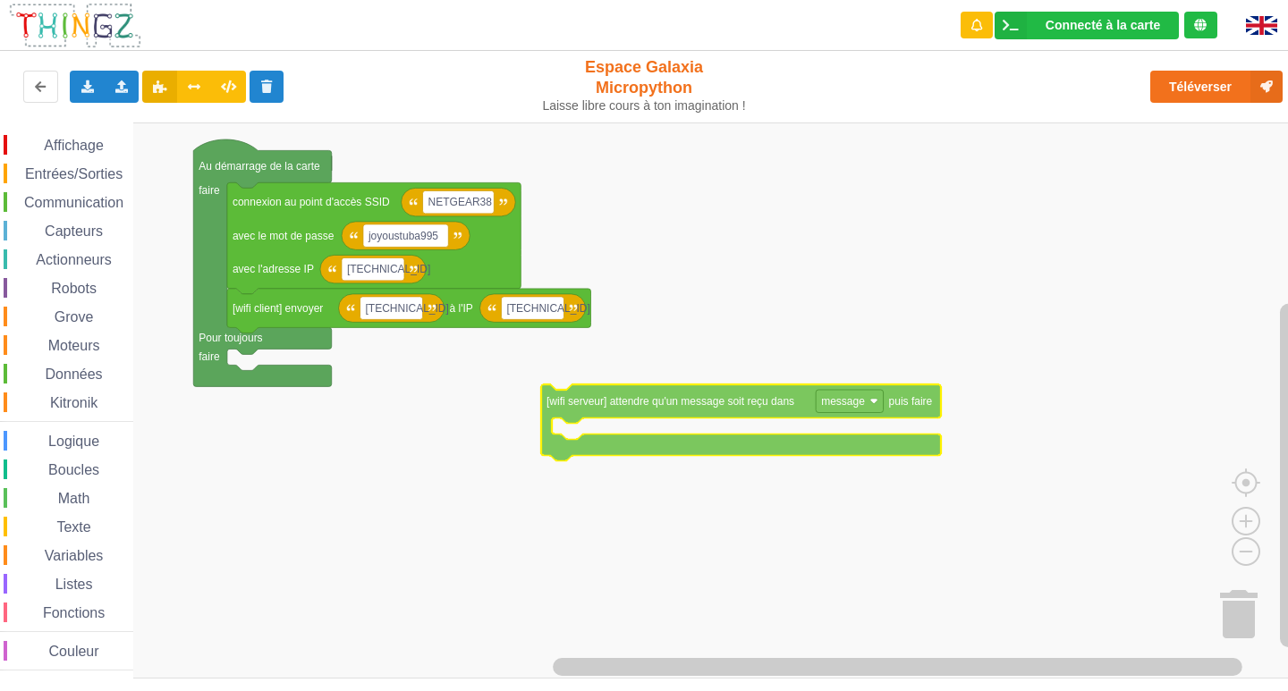
click at [721, 412] on div "Affichage Entrées/Sorties Communication Capteurs Actionneurs Robots Grove Moteu…" at bounding box center [650, 400] width 1300 height 556
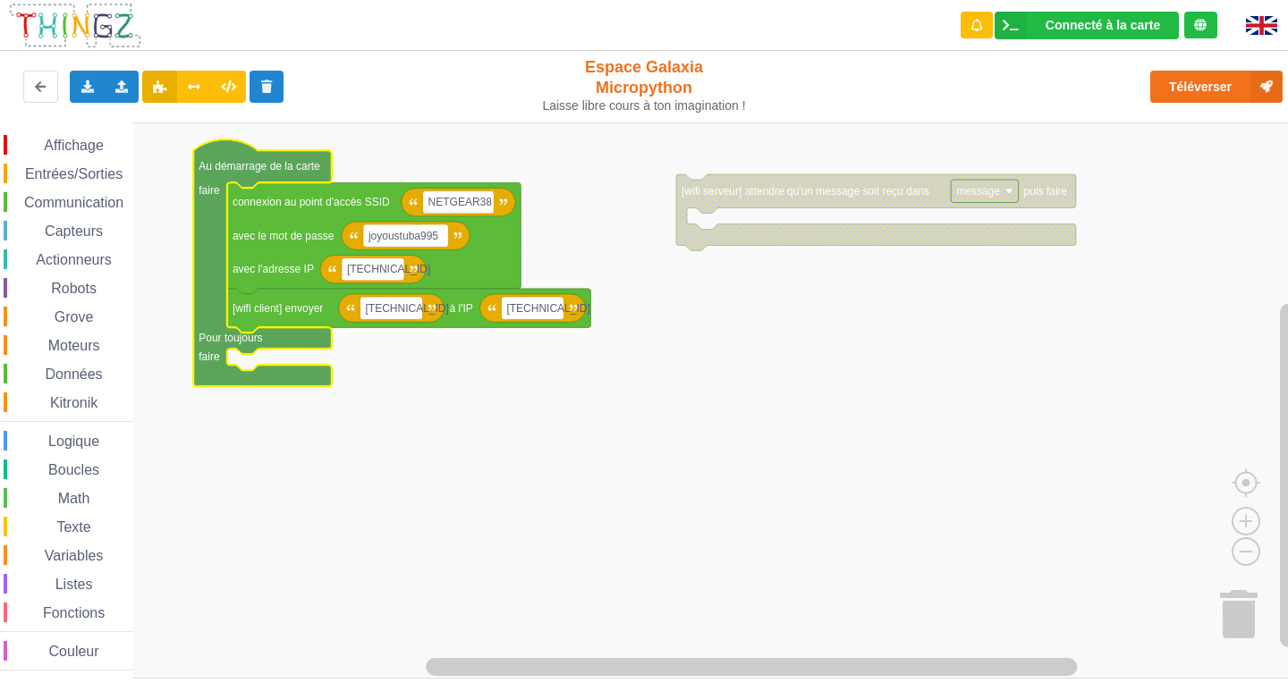
click at [0, 186] on div "Affichage Entrées/Sorties Communication Capteurs Actionneurs Robots Grove Moteu…" at bounding box center [66, 403] width 133 height 536
click at [31, 197] on span "Communication" at bounding box center [73, 202] width 105 height 15
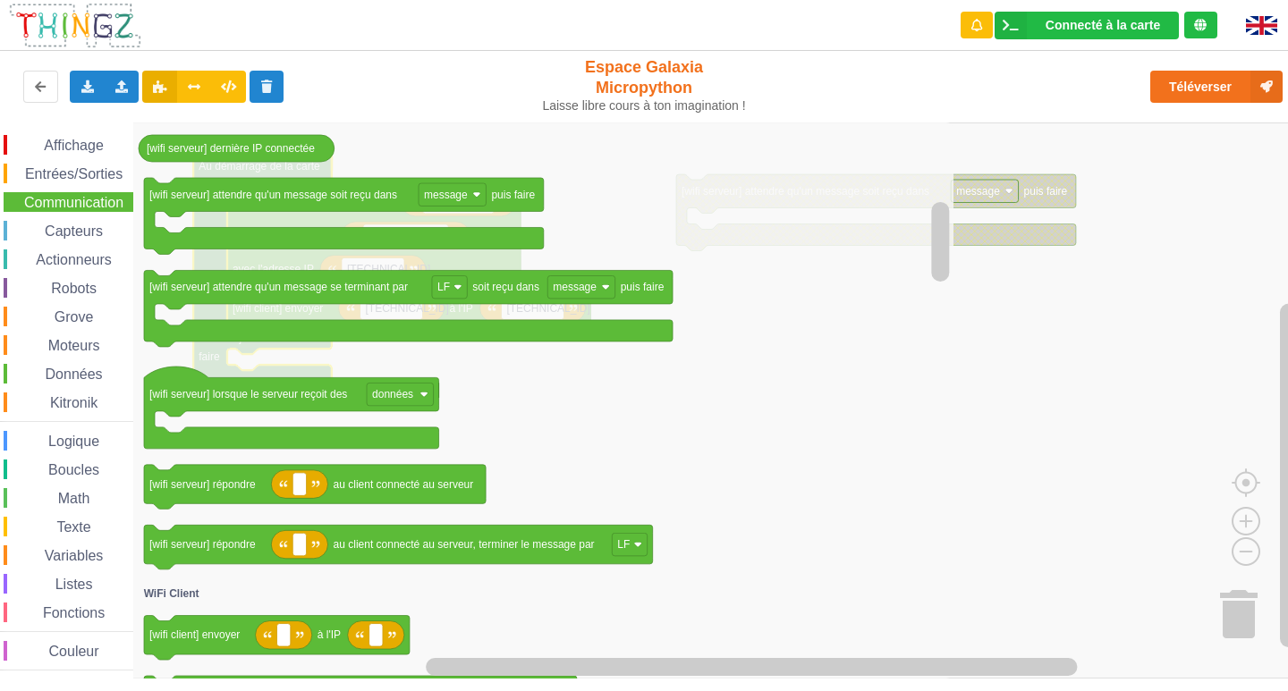
click at [858, 377] on icon "Espace de travail de Blocky" at bounding box center [543, 400] width 820 height 556
click at [958, 338] on div "Affichage Entrées/Sorties Communication Capteurs Actionneurs Robots Grove Moteu…" at bounding box center [650, 400] width 1300 height 556
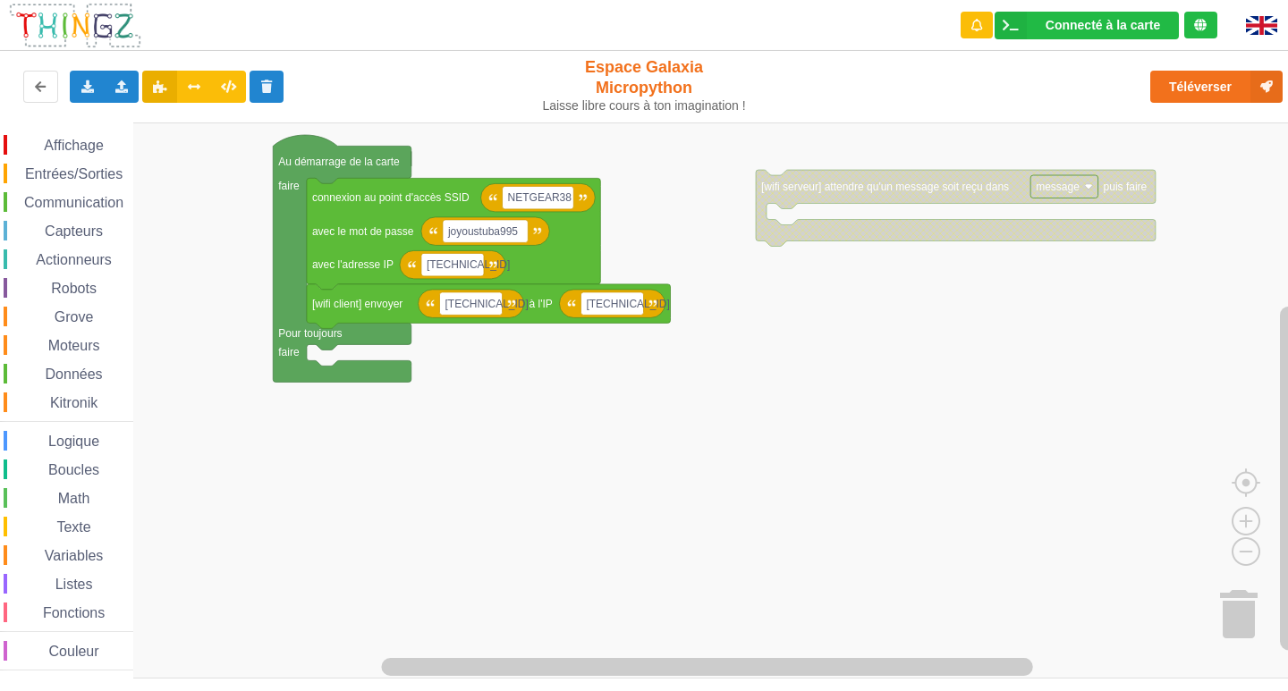
click at [1035, 326] on div "Affichage Entrées/Sorties Communication Capteurs Actionneurs Robots Grove Moteu…" at bounding box center [650, 400] width 1300 height 556
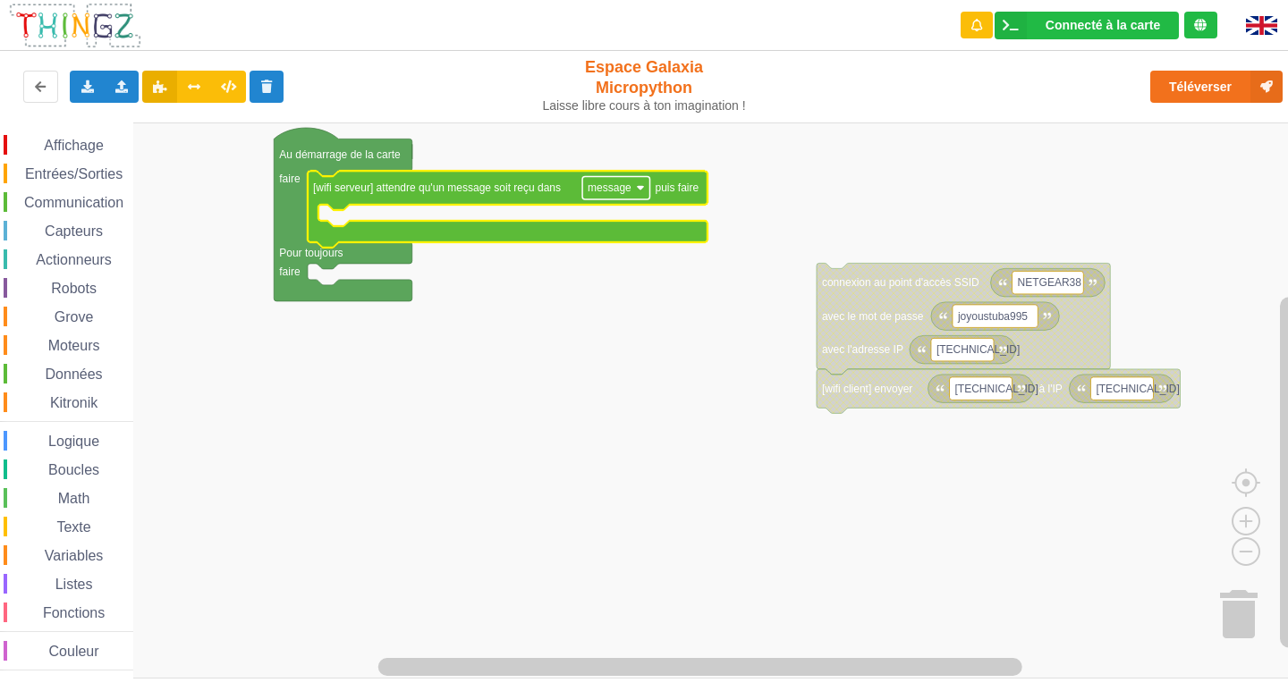
click at [626, 186] on text "message" at bounding box center [609, 188] width 44 height 13
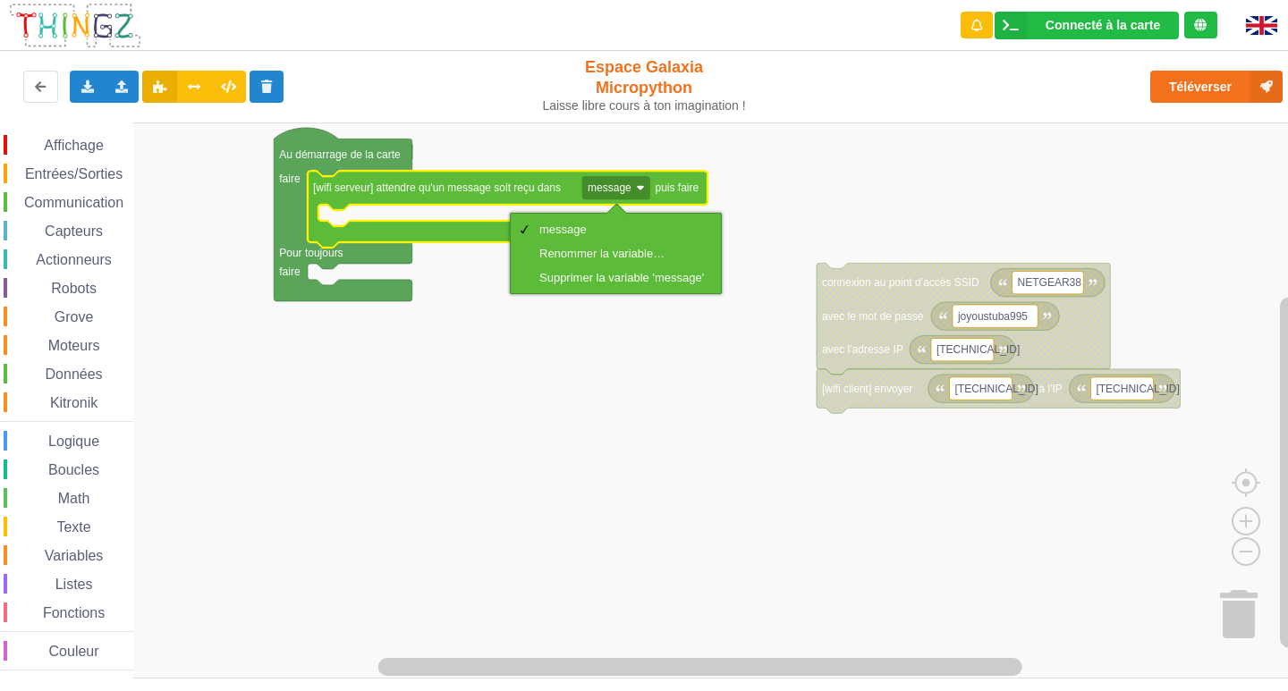
click at [750, 198] on rect "Espace de travail de Blocky" at bounding box center [650, 400] width 1300 height 556
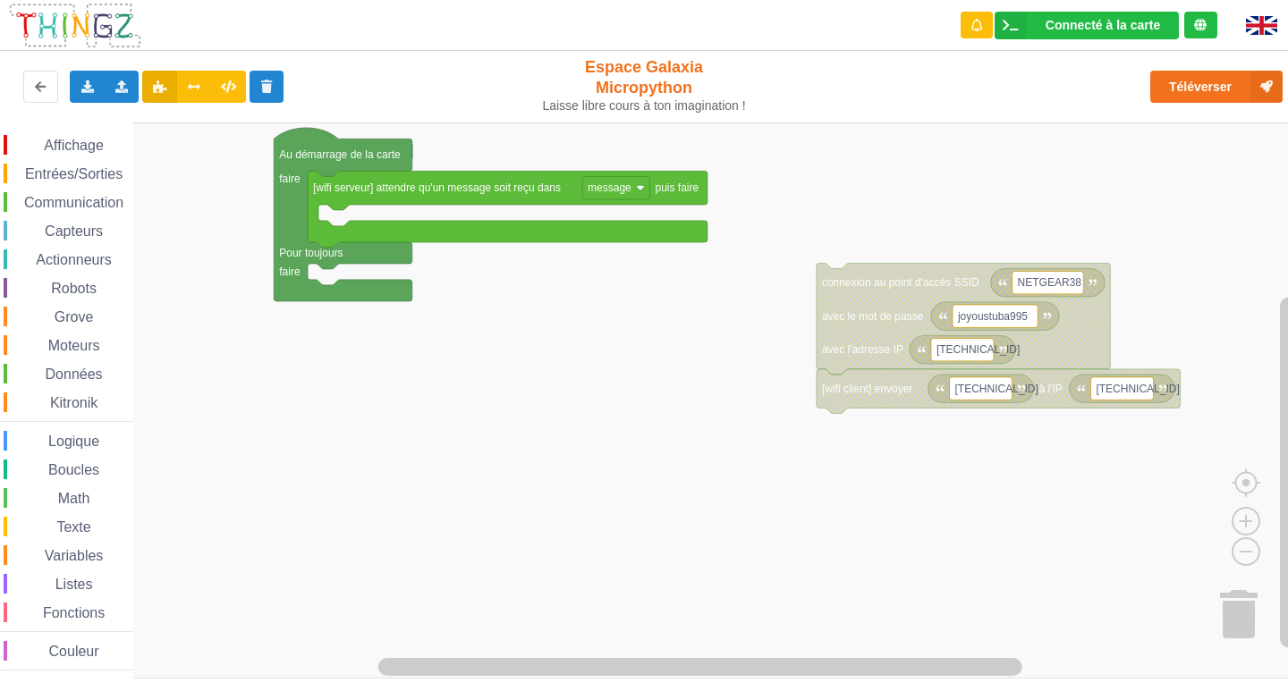
click at [37, 201] on span "Communication" at bounding box center [73, 202] width 105 height 15
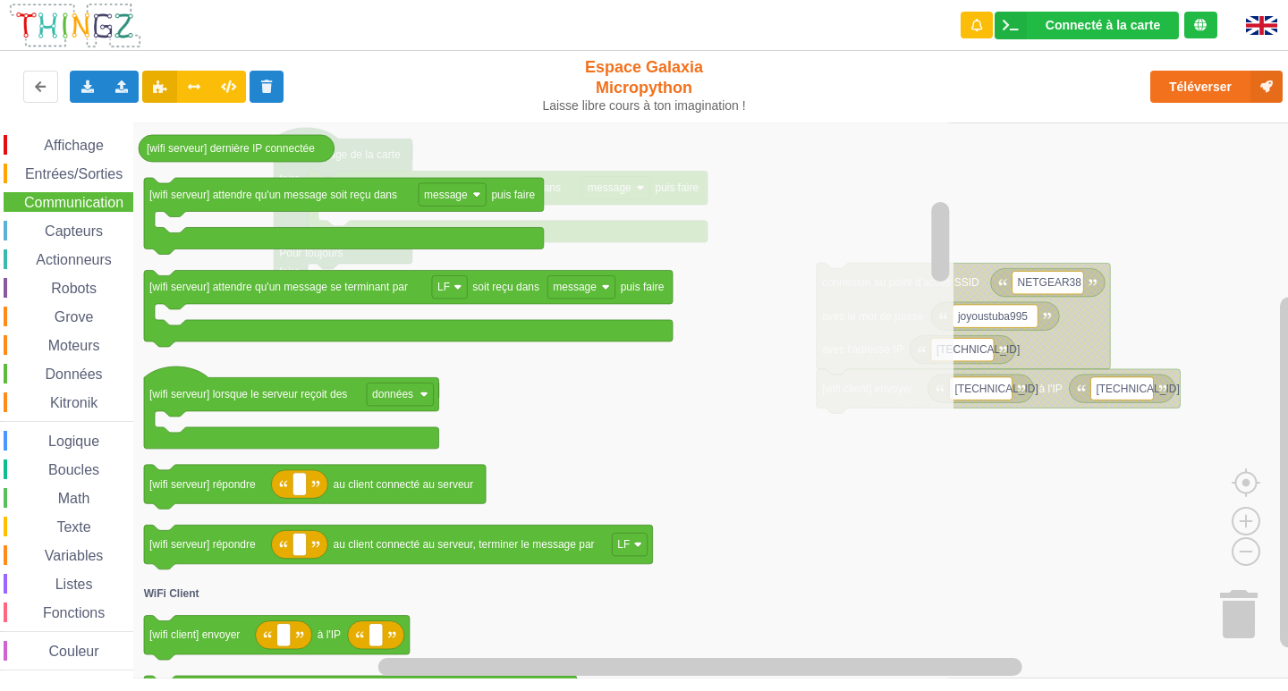
click at [68, 370] on span "Données" at bounding box center [74, 374] width 63 height 15
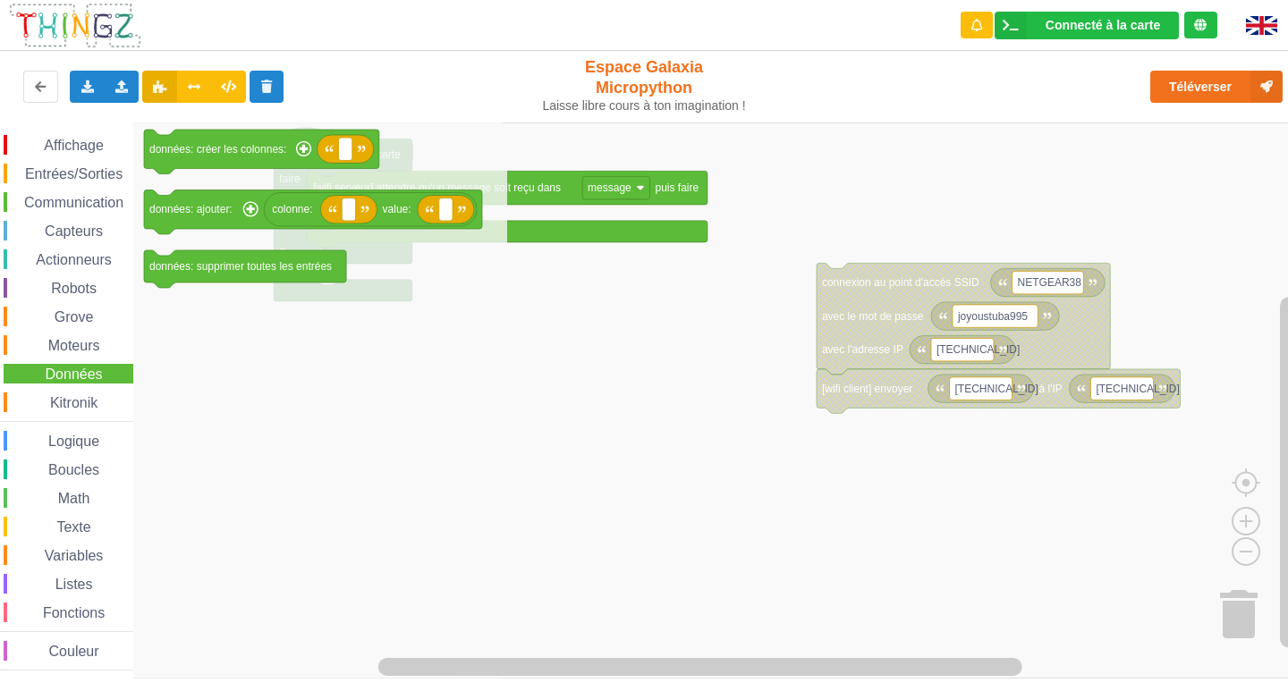
click at [69, 308] on div "Grove" at bounding box center [69, 317] width 130 height 20
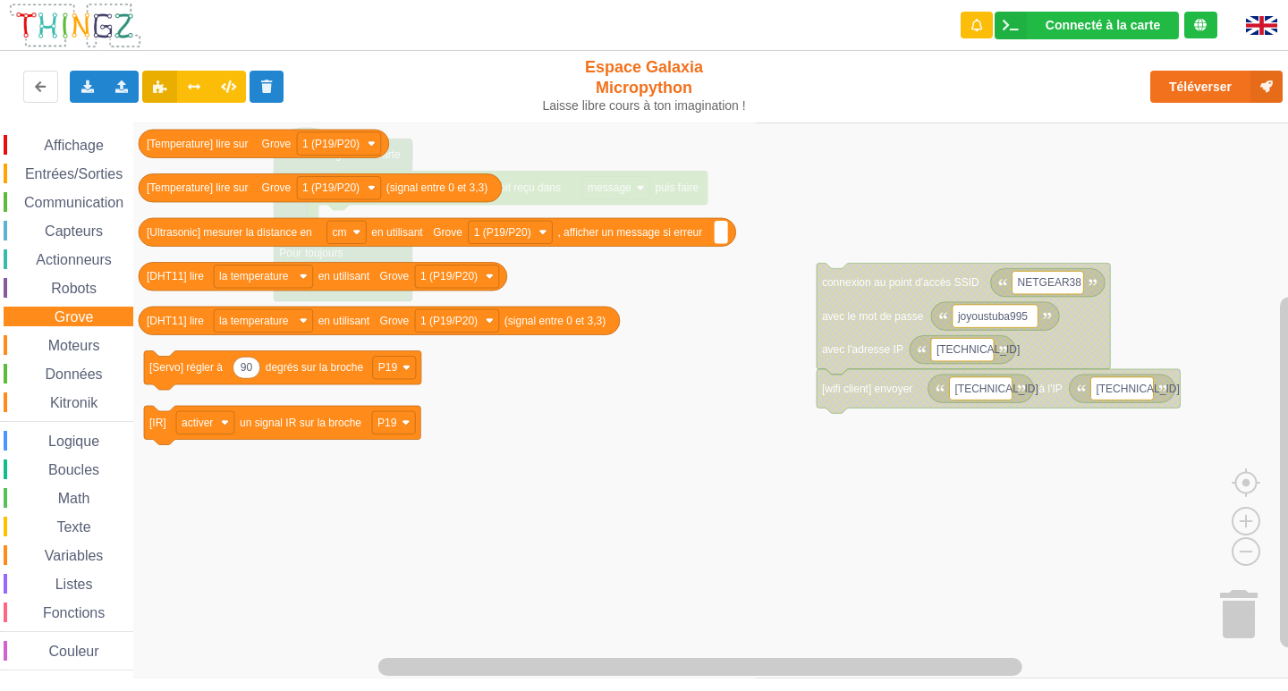
click at [68, 283] on span "Robots" at bounding box center [73, 288] width 51 height 15
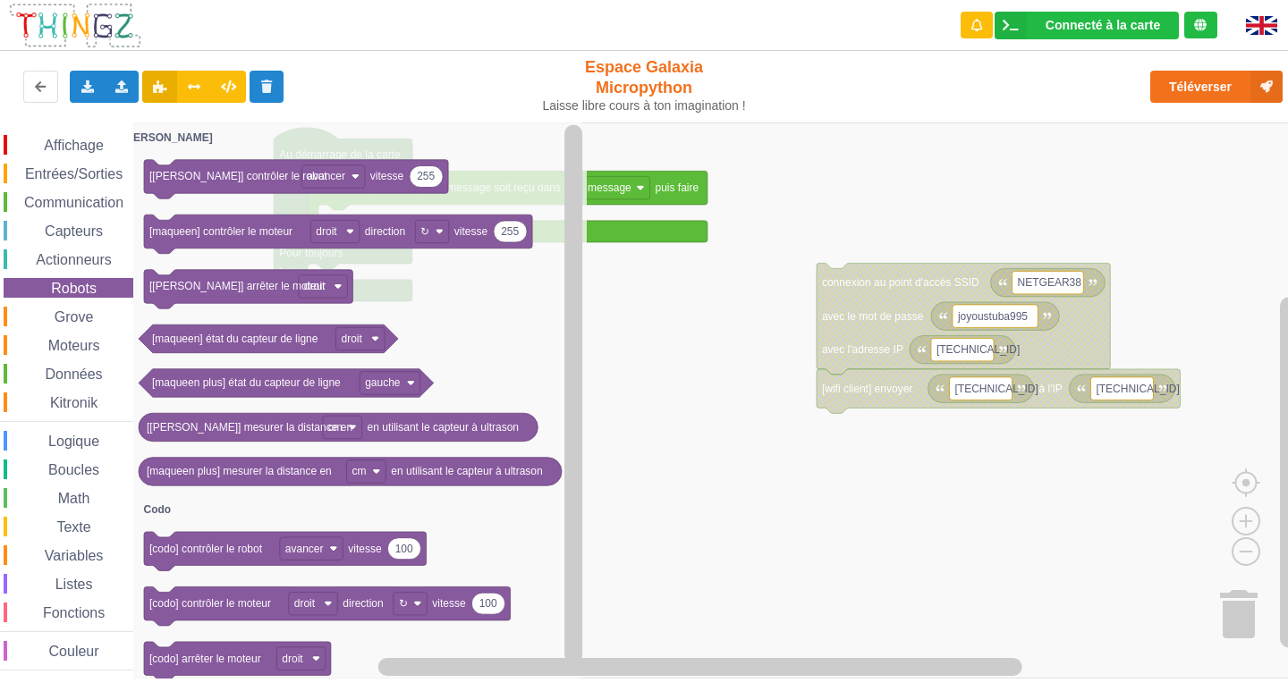
click at [66, 461] on div "Boucles" at bounding box center [69, 470] width 130 height 20
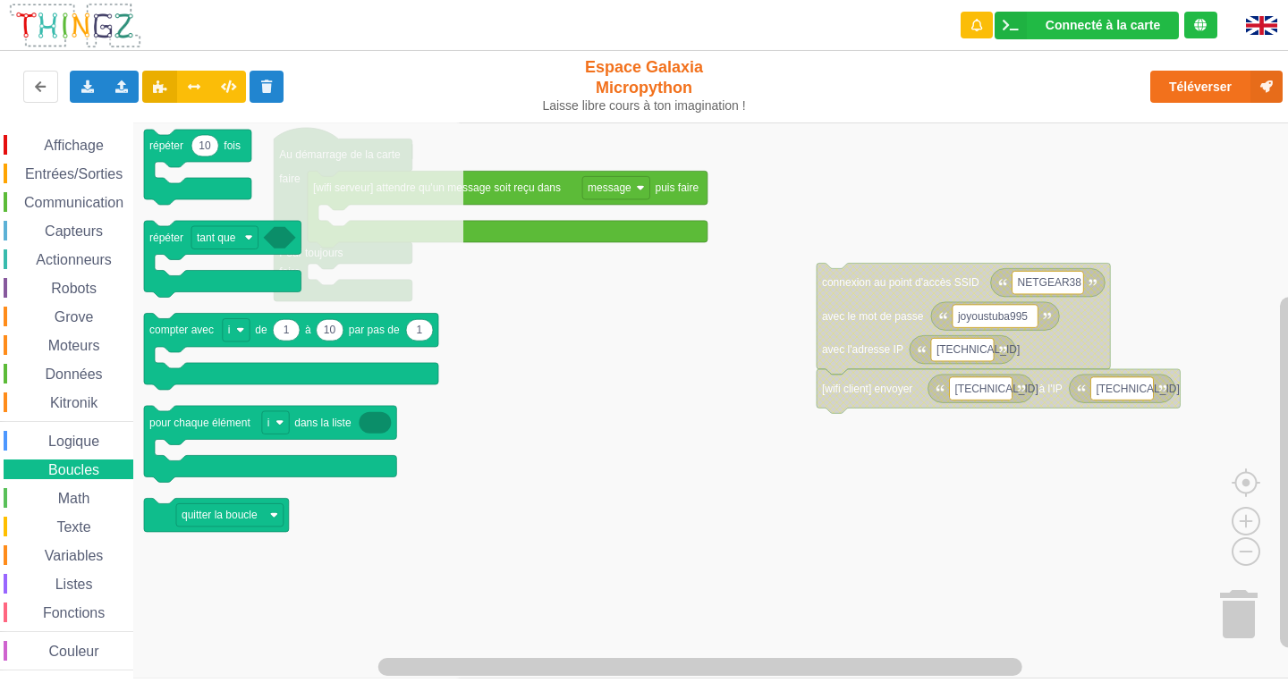
drag, startPoint x: 64, startPoint y: 401, endPoint x: 67, endPoint y: 367, distance: 34.1
click at [64, 400] on span "Kitronik" at bounding box center [73, 402] width 53 height 15
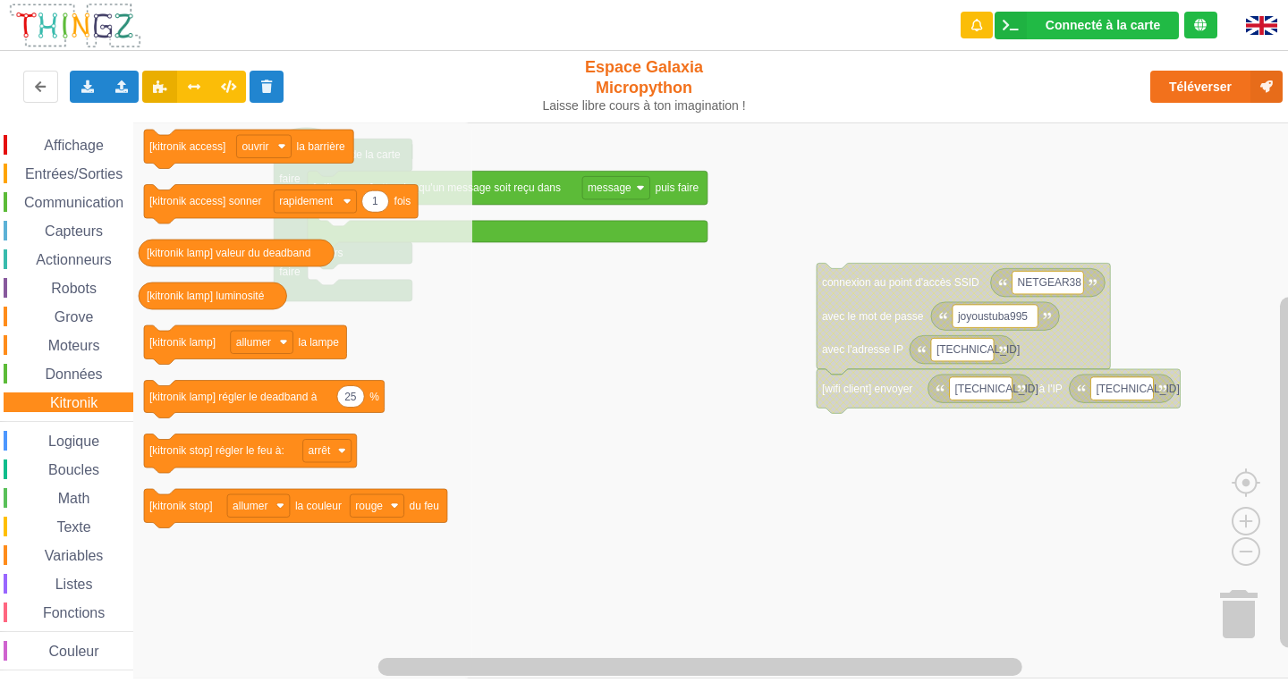
click at [67, 366] on div "Données" at bounding box center [69, 374] width 130 height 20
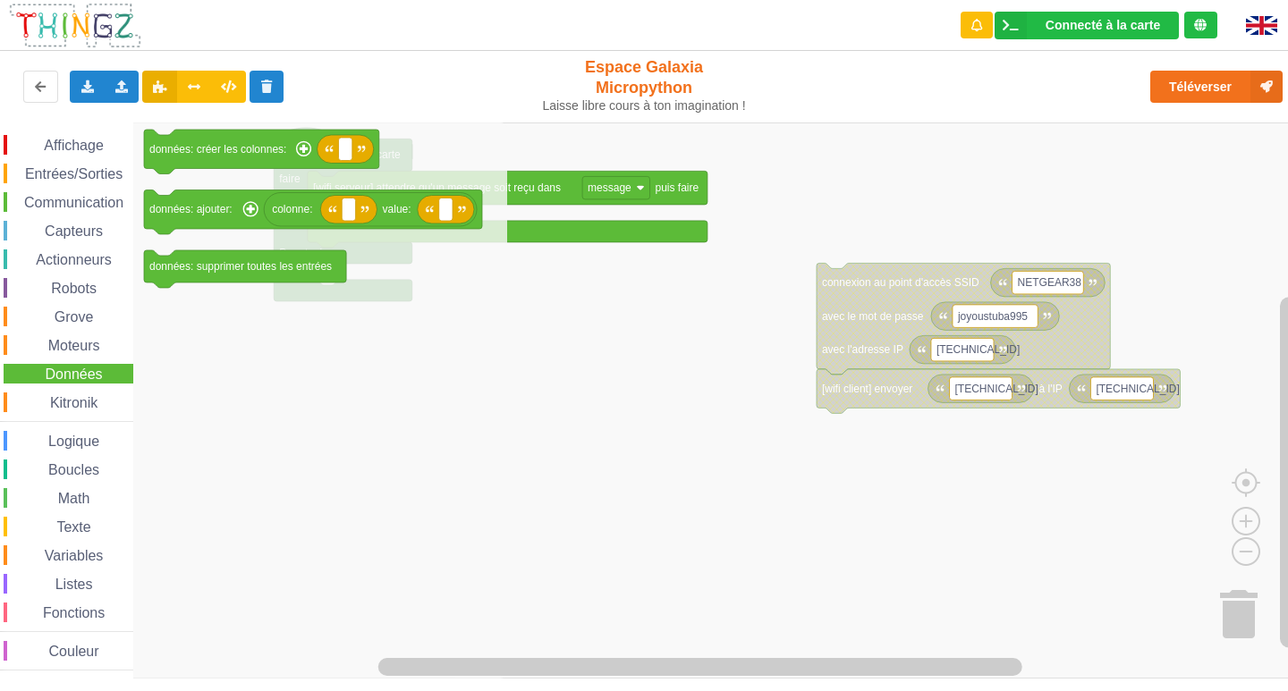
click at [68, 173] on span "Entrées/Sorties" at bounding box center [73, 173] width 103 height 15
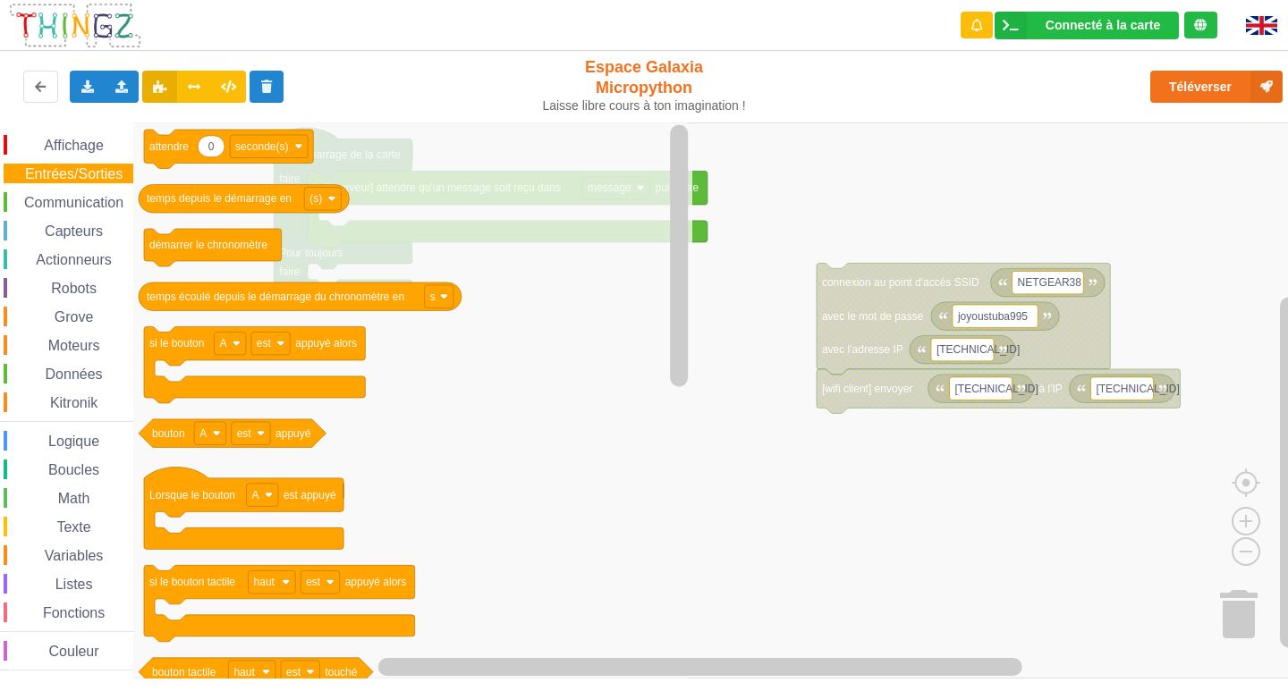
click at [72, 154] on div "Affichage" at bounding box center [69, 145] width 130 height 20
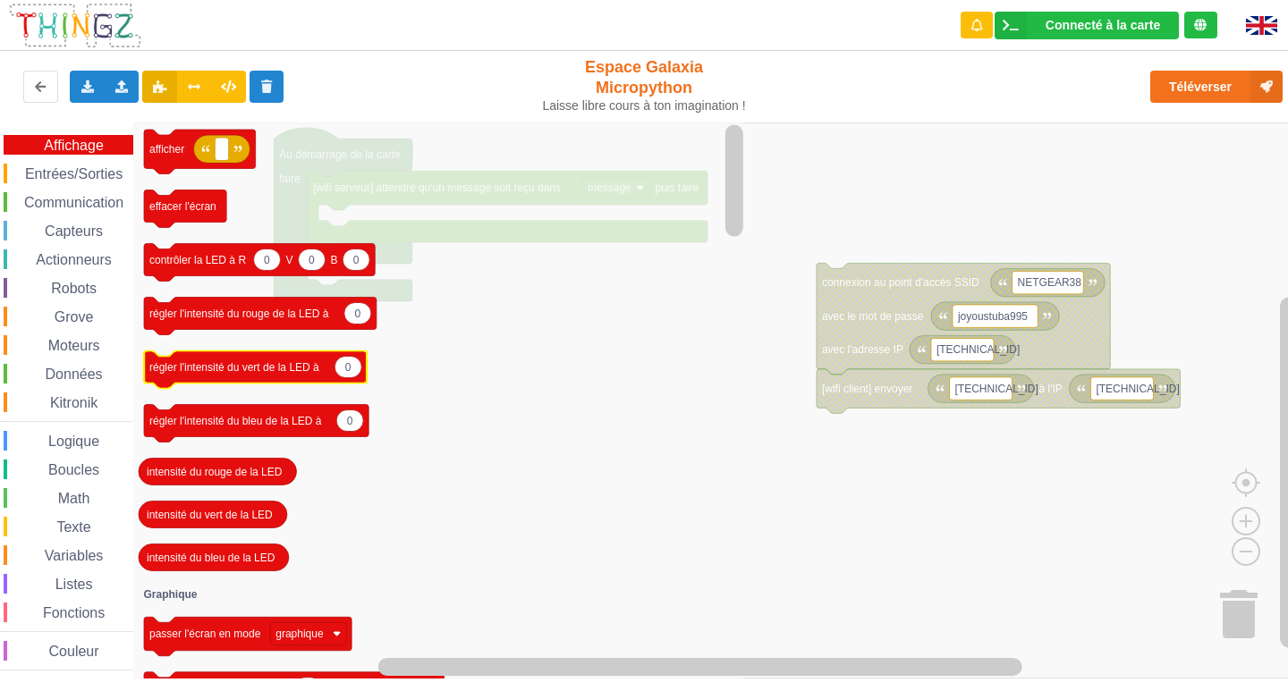
click at [321, 379] on div "Affichage Entrées/Sorties Communication Capteurs Actionneurs Robots Grove Moteu…" at bounding box center [650, 400] width 1300 height 556
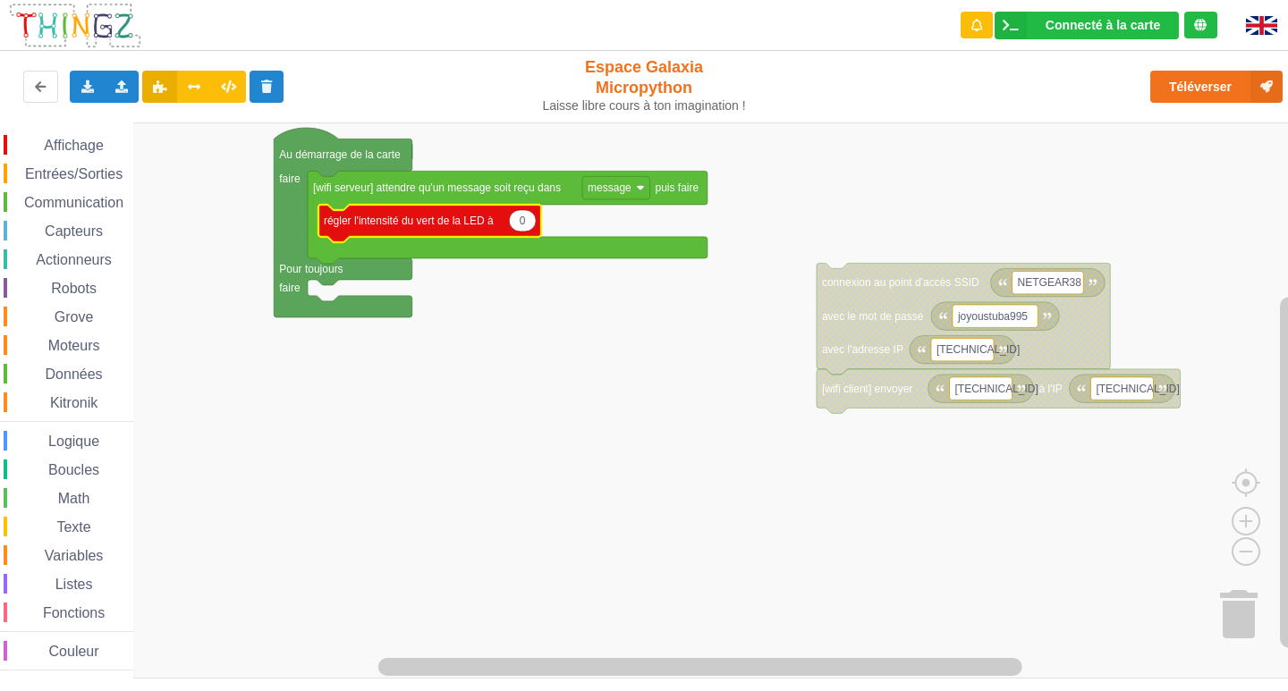
click at [517, 224] on icon "Espace de travail de Blocky" at bounding box center [522, 220] width 27 height 21
click at [517, 224] on input "0" at bounding box center [523, 221] width 28 height 22
type input "10"
click at [359, 457] on rect "Espace de travail de Blocky" at bounding box center [650, 400] width 1300 height 556
click at [75, 151] on span "Affichage" at bounding box center [73, 145] width 64 height 15
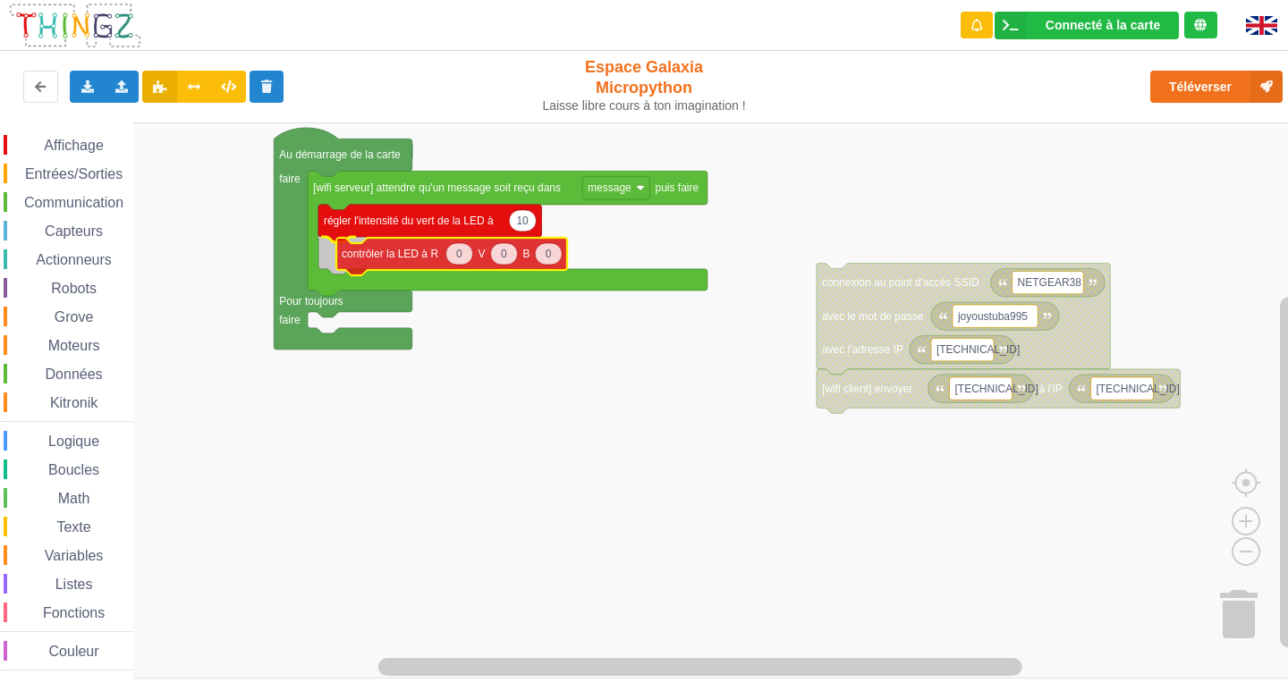
click at [397, 254] on div "Affichage Entrées/Sorties Communication Capteurs Actionneurs Robots Grove Moteu…" at bounding box center [650, 400] width 1300 height 556
click at [43, 200] on span "Communication" at bounding box center [73, 202] width 105 height 15
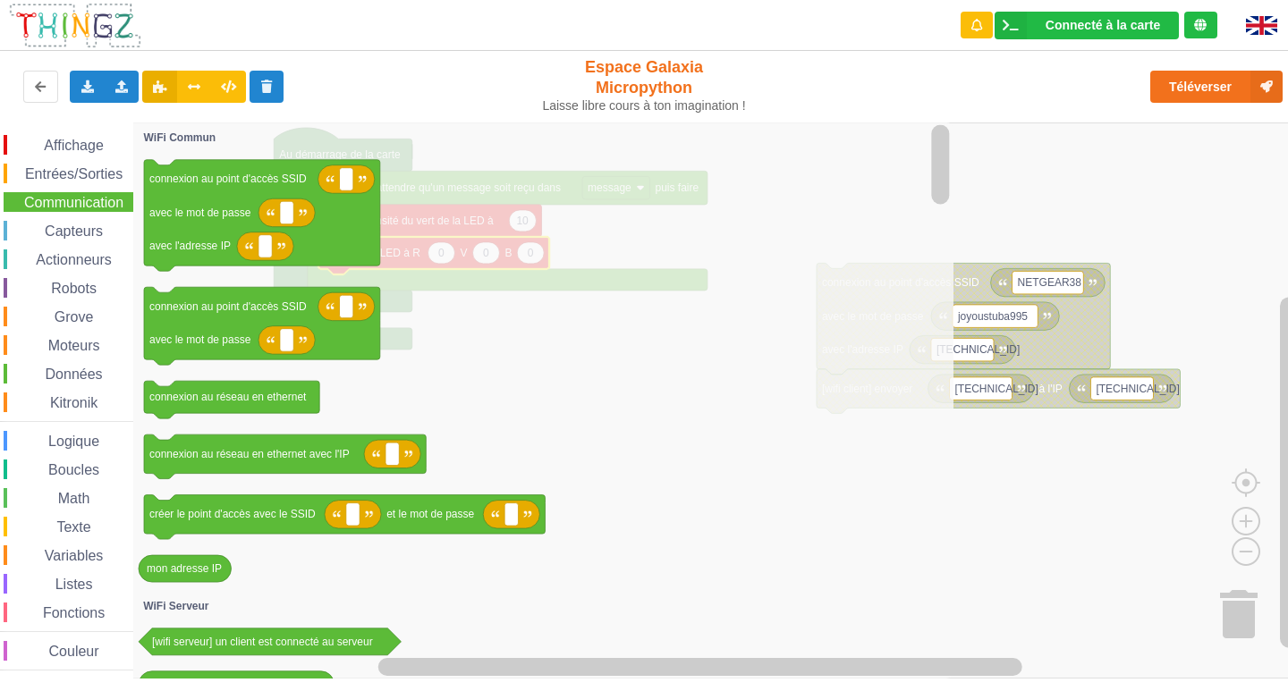
drag, startPoint x: 57, startPoint y: 189, endPoint x: 64, endPoint y: 171, distance: 19.3
click at [58, 187] on div "Affichage Entrées/Sorties Communication Capteurs Actionneurs Robots Grove Moteu…" at bounding box center [66, 403] width 133 height 536
click at [75, 141] on span "Affichage" at bounding box center [73, 145] width 64 height 15
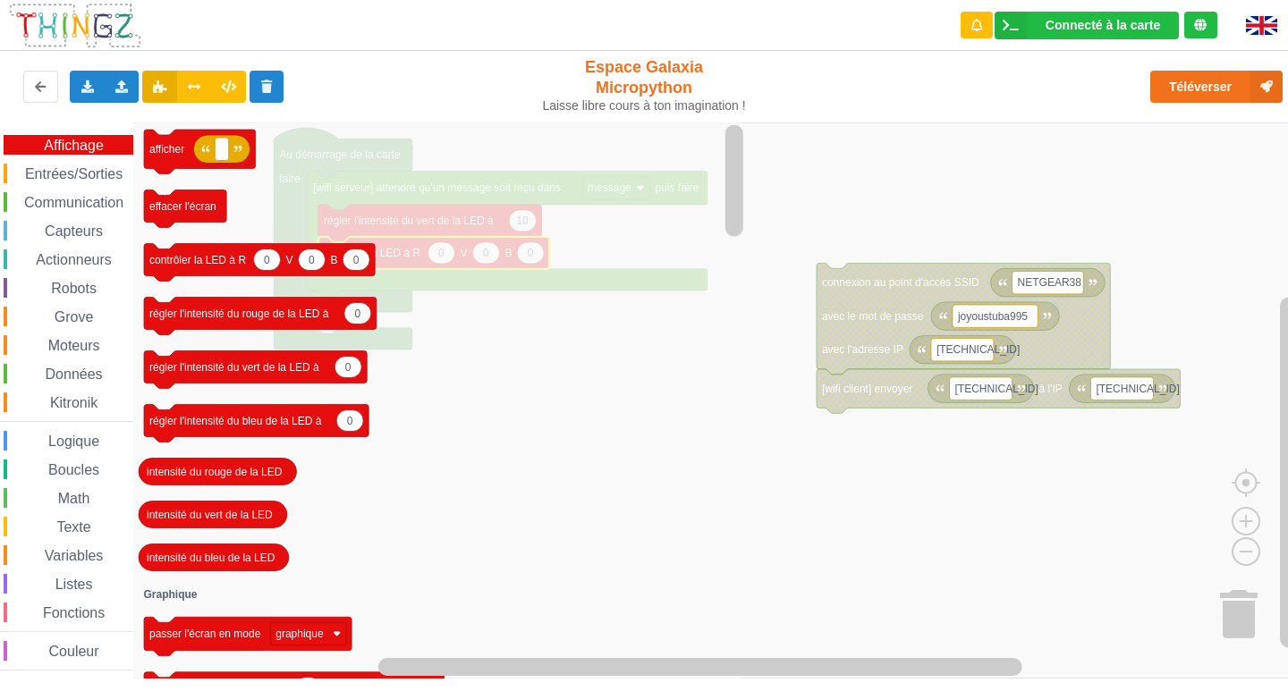
click at [70, 164] on div "Entrées/Sorties" at bounding box center [69, 174] width 130 height 20
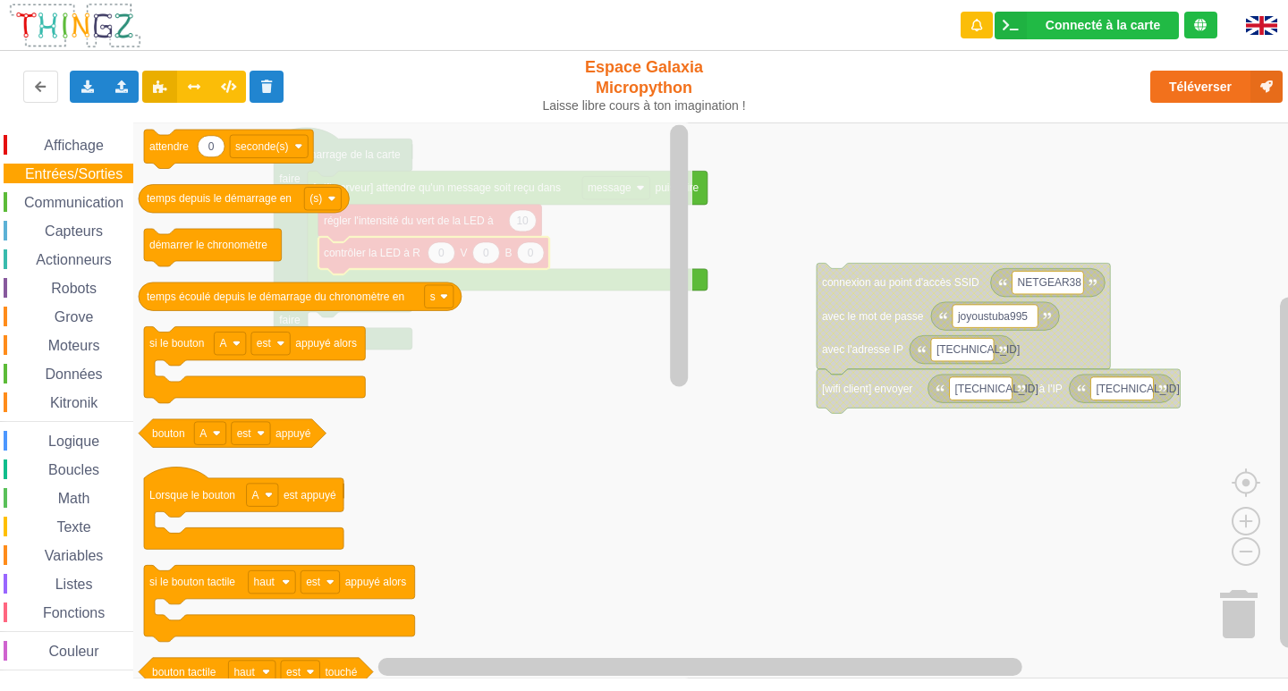
click at [79, 150] on span "Affichage" at bounding box center [73, 145] width 64 height 15
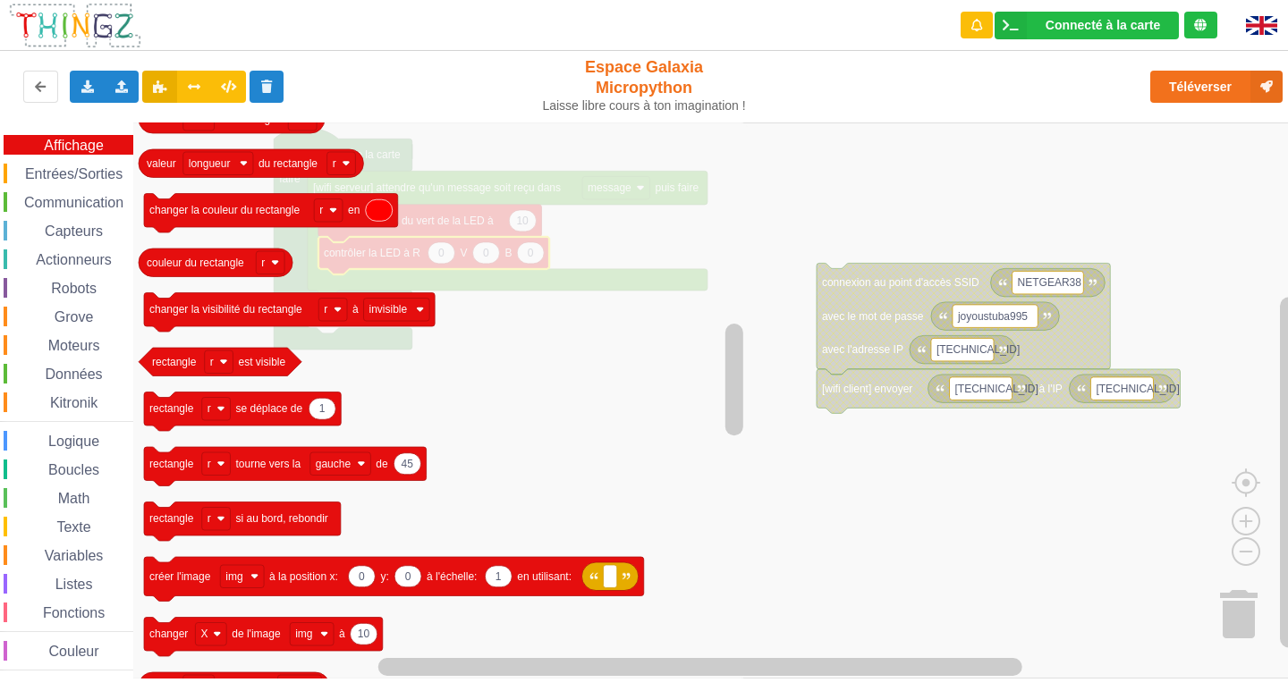
click at [87, 190] on div "Affichage Entrées/Sorties Communication Capteurs Actionneurs Robots Grove Moteu…" at bounding box center [66, 403] width 133 height 536
click at [87, 178] on span "Entrées/Sorties" at bounding box center [73, 173] width 103 height 15
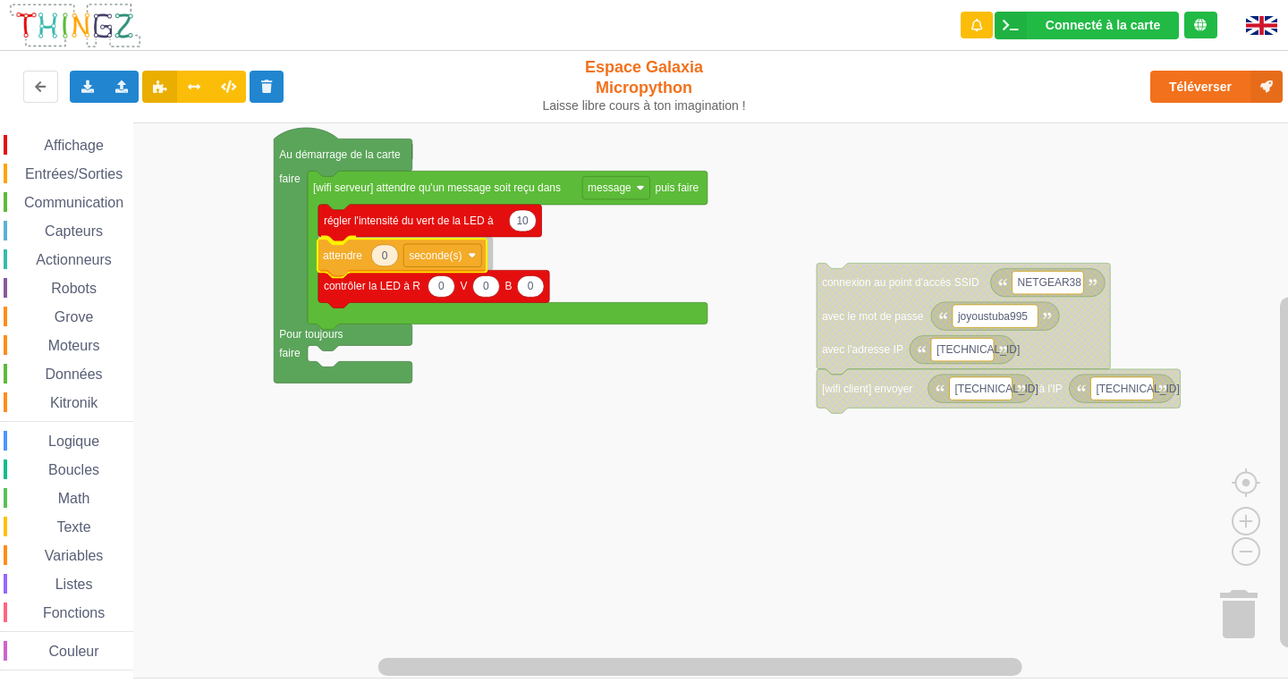
click at [360, 259] on div "Affichage Entrées/Sorties Communication Capteurs Actionneurs Robots Grove Moteu…" at bounding box center [650, 400] width 1300 height 556
click at [385, 263] on icon "Espace de travail de Blocky" at bounding box center [385, 253] width 27 height 21
click at [385, 263] on input "0" at bounding box center [386, 253] width 28 height 22
type input "2"
click at [473, 342] on rect "Espace de travail de Blocky" at bounding box center [650, 400] width 1300 height 556
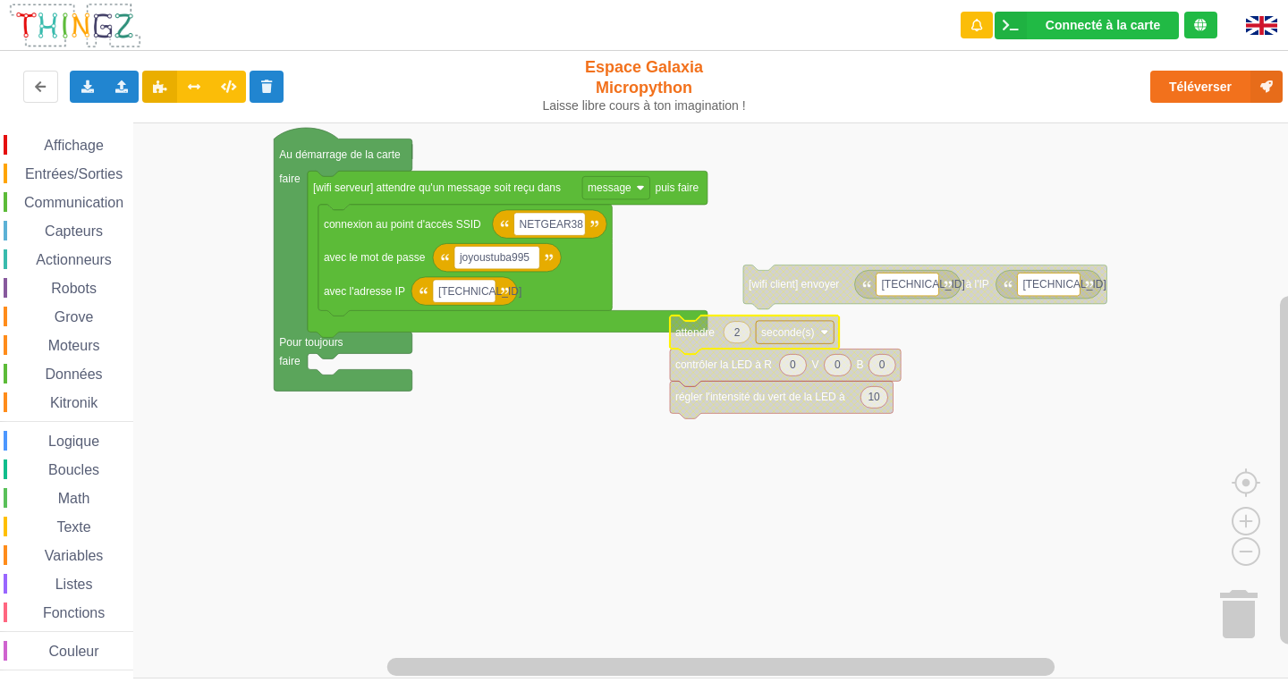
click at [737, 317] on icon "Espace de travail de Blocky" at bounding box center [754, 335] width 169 height 39
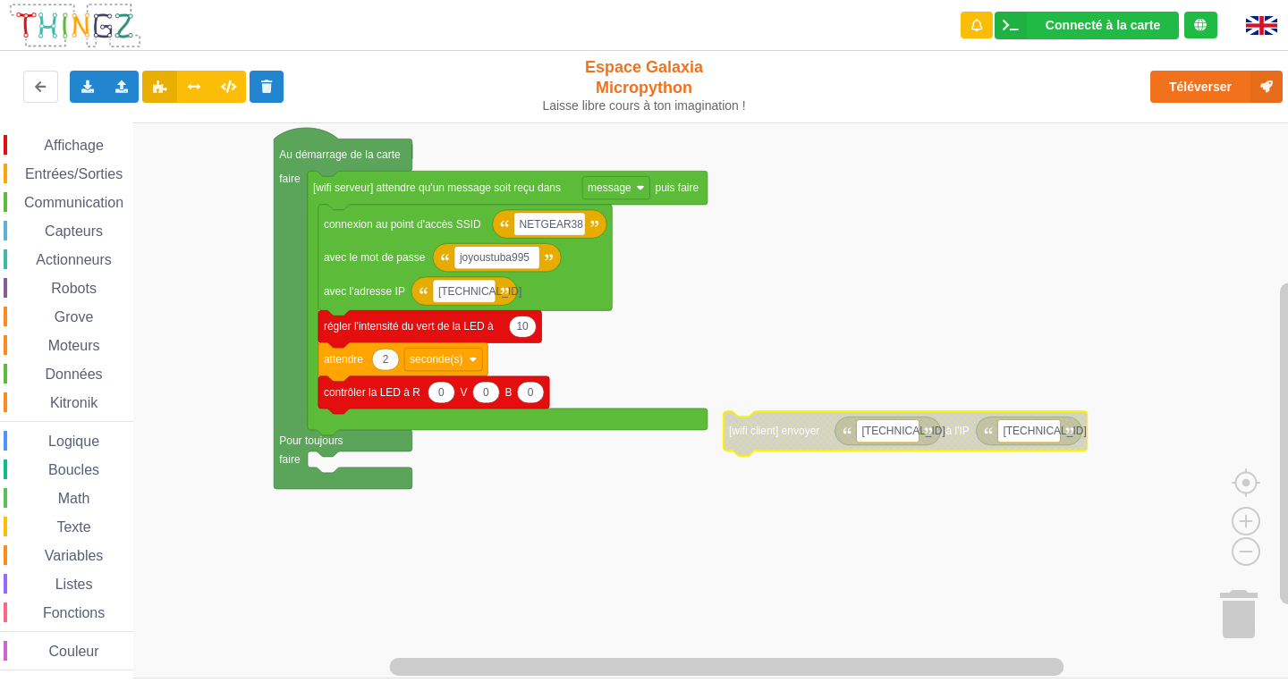
click at [109, 215] on div "Affichage Entrées/Sorties Communication Capteurs Actionneurs Robots Grove Moteu…" at bounding box center [66, 403] width 133 height 536
click at [102, 209] on span "Communication" at bounding box center [73, 202] width 105 height 15
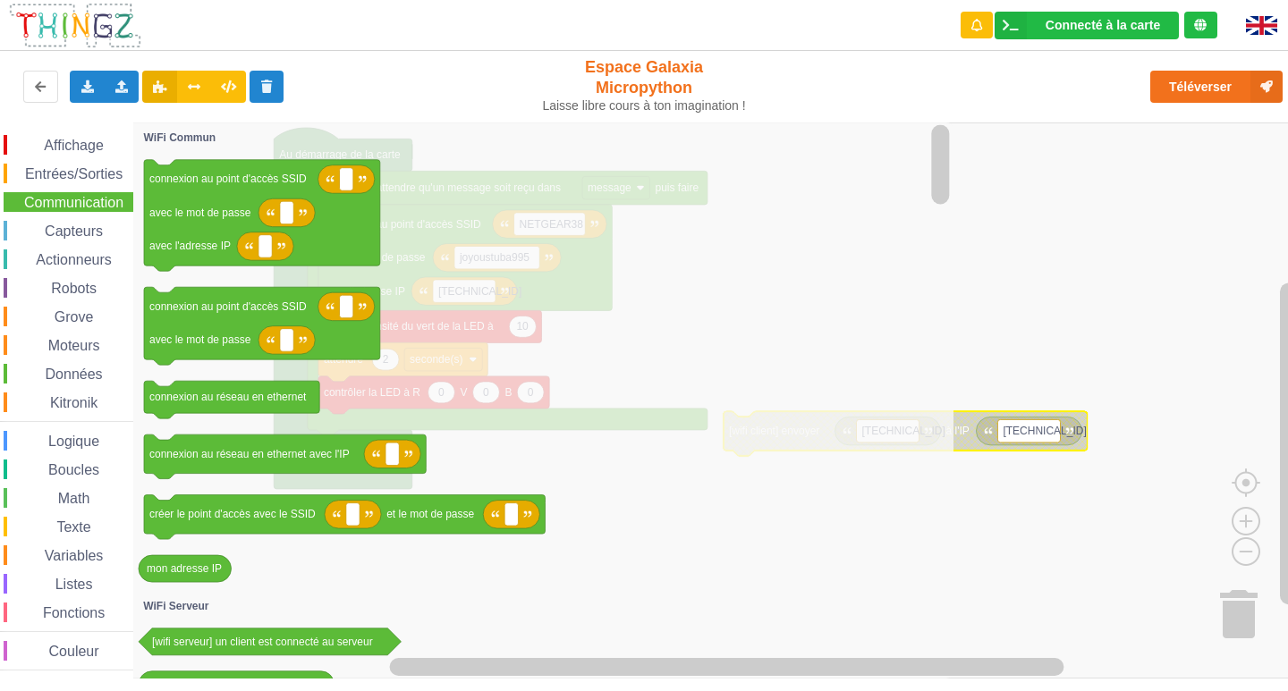
drag, startPoint x: 80, startPoint y: 177, endPoint x: 81, endPoint y: 159, distance: 17.9
click at [81, 176] on span "Entrées/Sorties" at bounding box center [73, 173] width 103 height 15
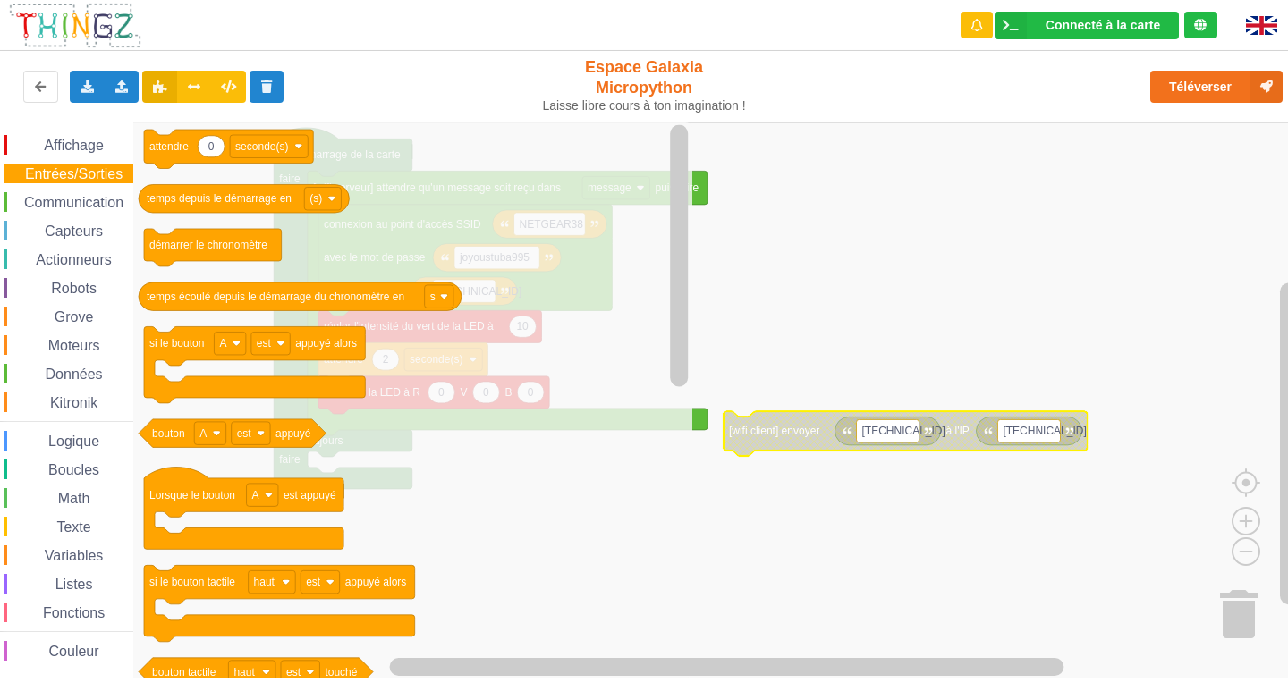
click at [80, 142] on span "Affichage" at bounding box center [73, 145] width 64 height 15
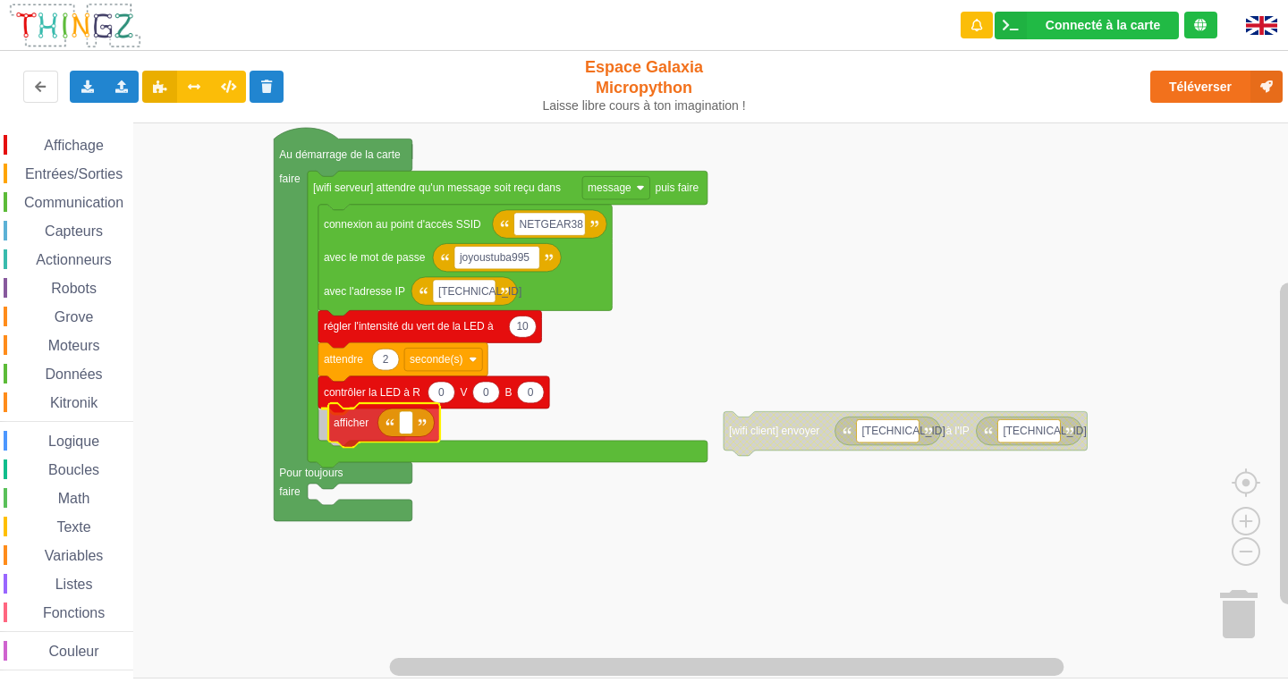
click at [360, 425] on div "Affichage Entrées/Sorties Communication Capteurs Actionneurs Robots Grove Moteu…" at bounding box center [650, 400] width 1300 height 556
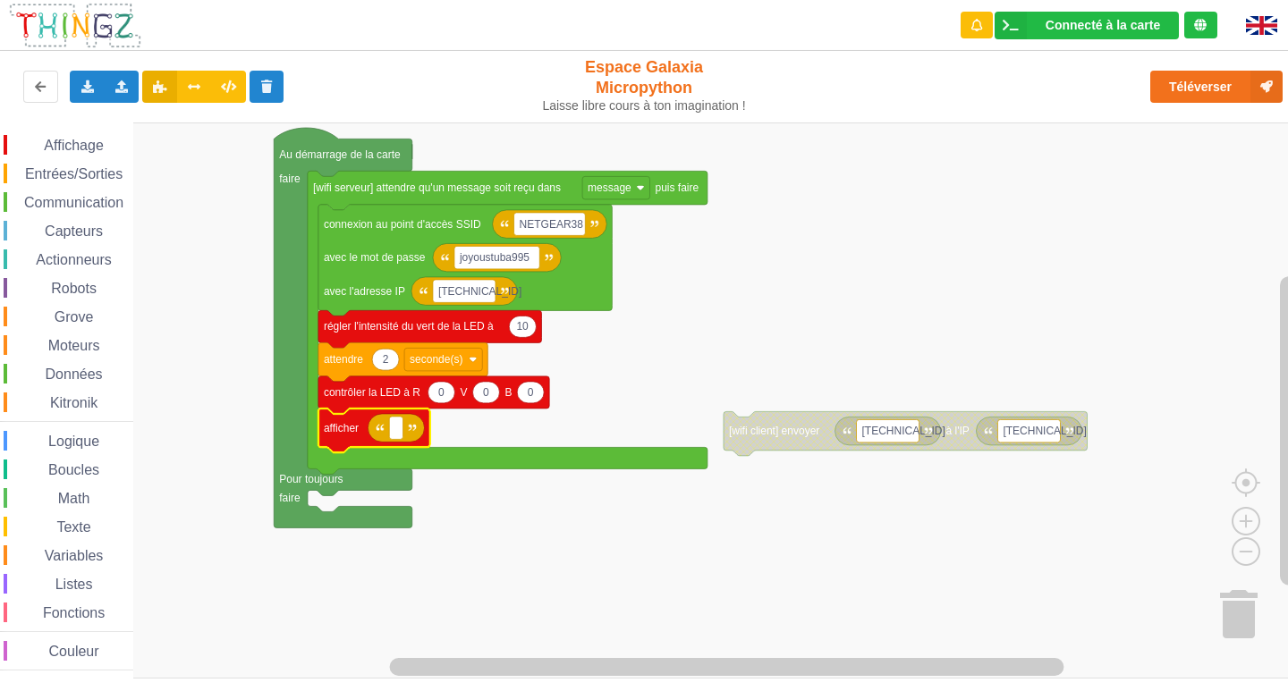
click at [394, 432] on text "Espace de travail de Blocky" at bounding box center [395, 428] width 3 height 13
click at [401, 435] on rect "Espace de travail de Blocky" at bounding box center [395, 428] width 13 height 23
click at [52, 139] on span "Affichage" at bounding box center [73, 145] width 64 height 15
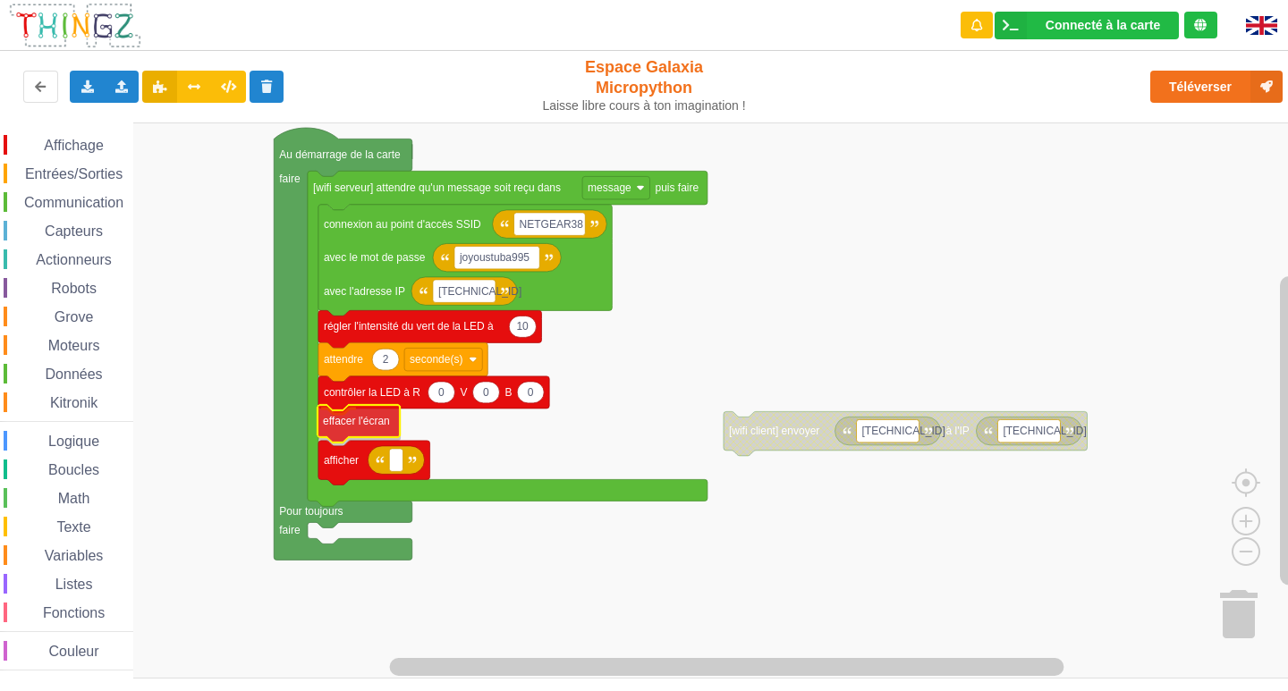
click at [365, 408] on div "Affichage Entrées/Sorties Communication Capteurs Actionneurs Robots Grove Moteu…" at bounding box center [650, 400] width 1300 height 556
click at [76, 140] on span "Affichage" at bounding box center [73, 145] width 64 height 15
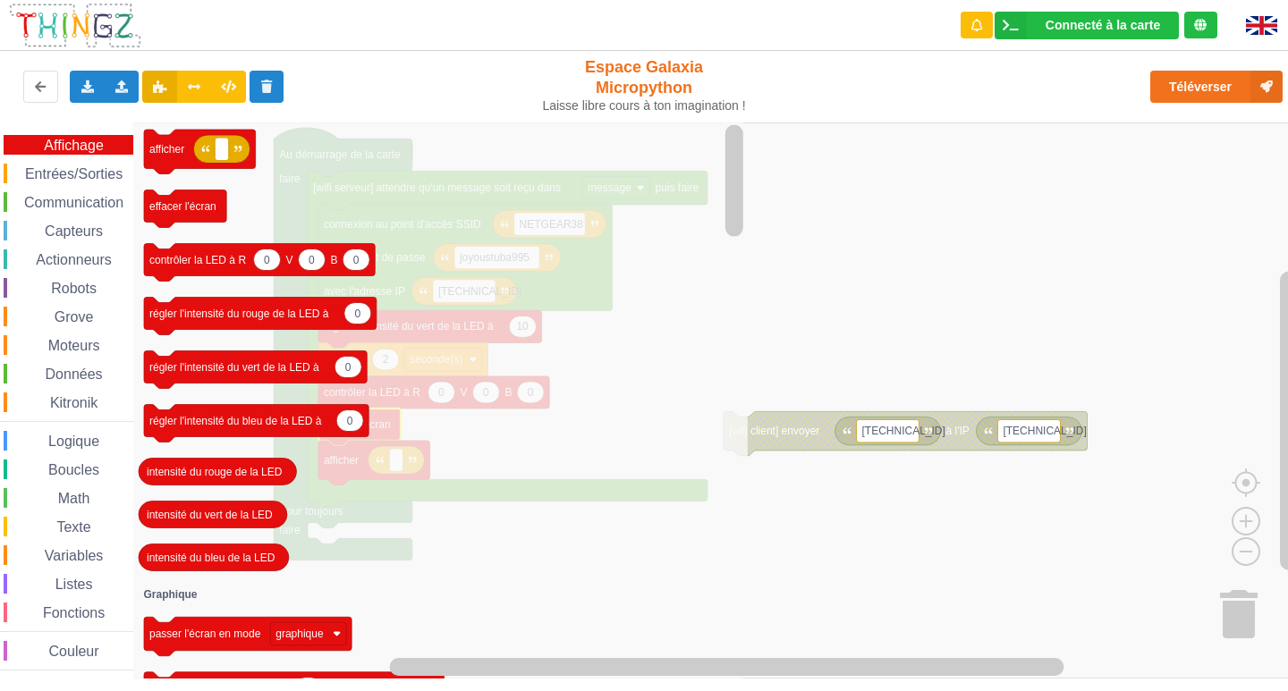
click at [564, 236] on icon "Espace de travail de Blocky" at bounding box center [440, 400] width 614 height 556
click at [999, 330] on rect "Espace de travail de Blocky" at bounding box center [650, 400] width 1300 height 556
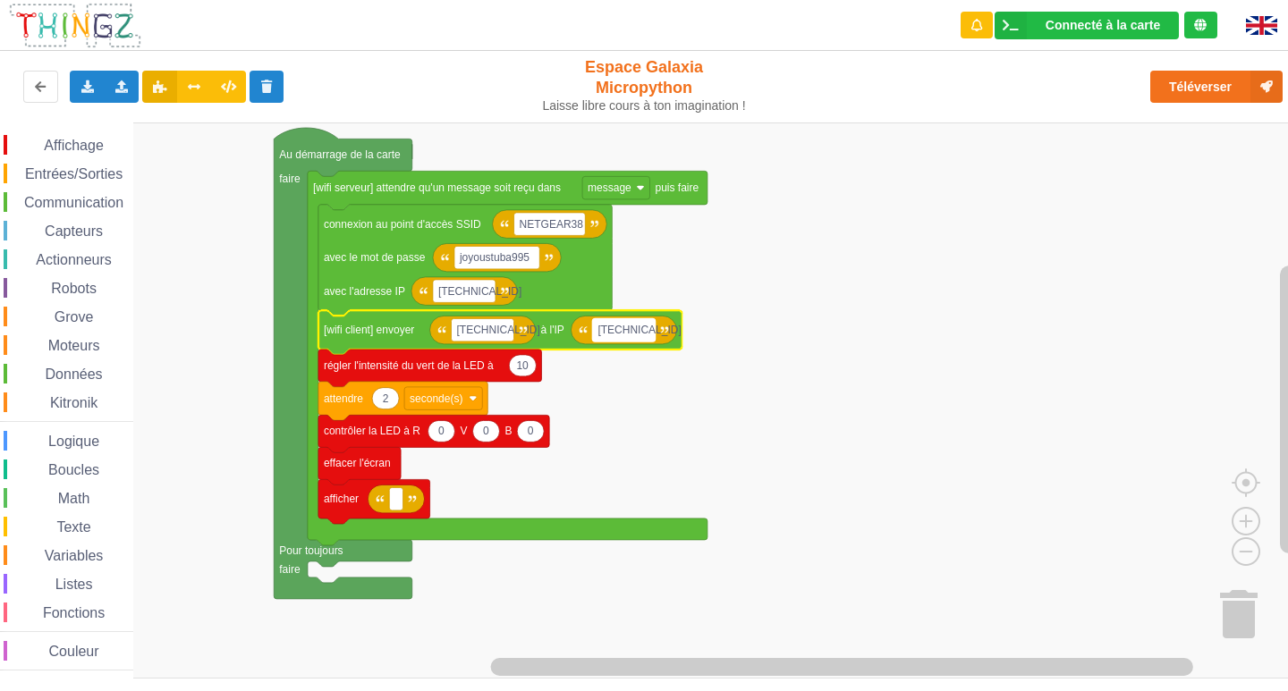
click at [644, 325] on rect "Espace de travail de Blocky" at bounding box center [623, 329] width 63 height 23
click at [645, 324] on input "[TECHNICAL_ID]" at bounding box center [623, 329] width 63 height 23
drag, startPoint x: 645, startPoint y: 324, endPoint x: 636, endPoint y: 325, distance: 9.0
click at [636, 325] on input "[TECHNICAL_ID]" at bounding box center [623, 329] width 63 height 23
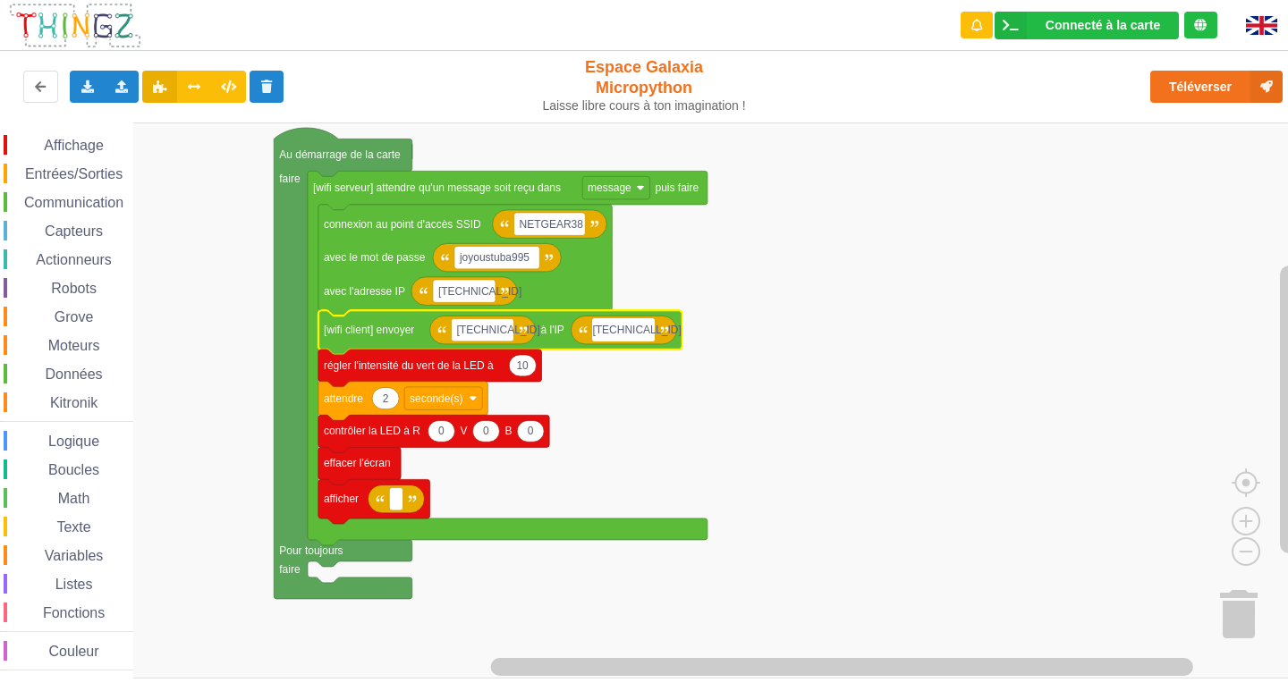
click at [634, 327] on input "[TECHNICAL_ID]" at bounding box center [623, 329] width 63 height 23
drag, startPoint x: 630, startPoint y: 325, endPoint x: 660, endPoint y: 334, distance: 30.8
click at [660, 334] on body "Connecté à la carte Réglages Ouvrir le moniteur automatiquement Connexion autom…" at bounding box center [644, 345] width 1288 height 691
click at [634, 335] on input "[TECHNICAL_ID]" at bounding box center [623, 329] width 63 height 23
click at [646, 328] on input "[TECHNICAL_ID]" at bounding box center [623, 329] width 63 height 23
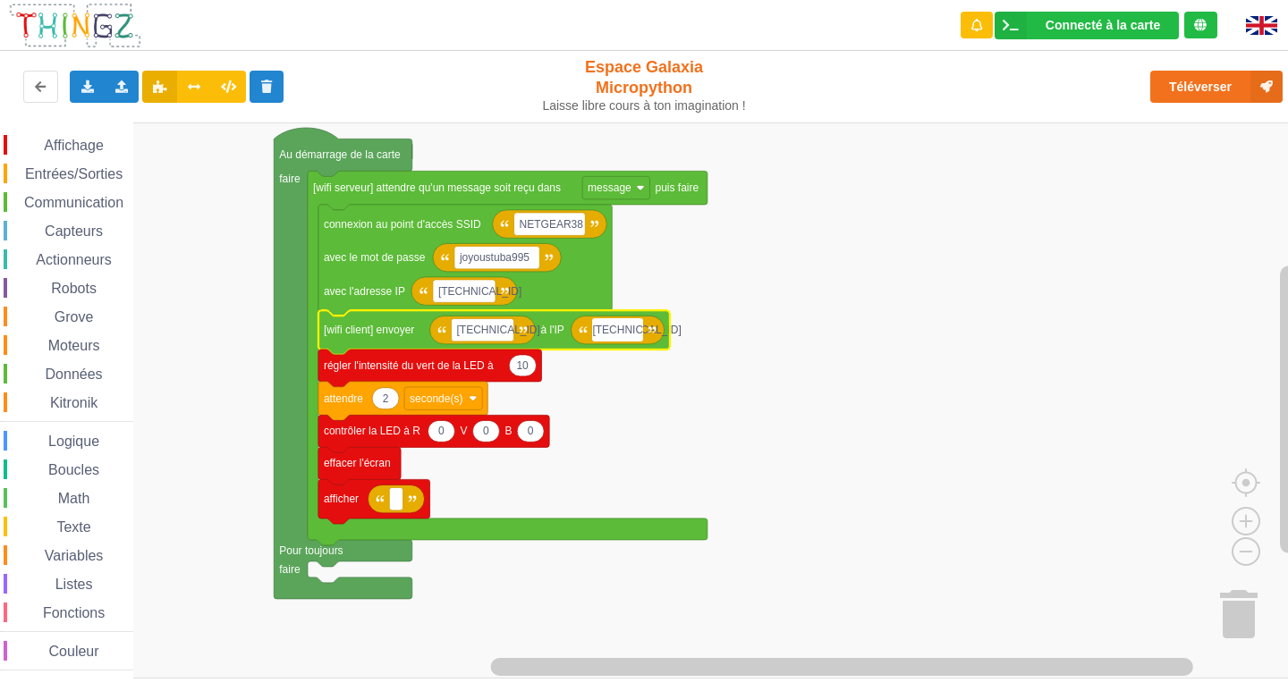
type input "[TECHNICAL_ID]"
click at [667, 400] on rect "Espace de travail de Blocky" at bounding box center [650, 400] width 1300 height 556
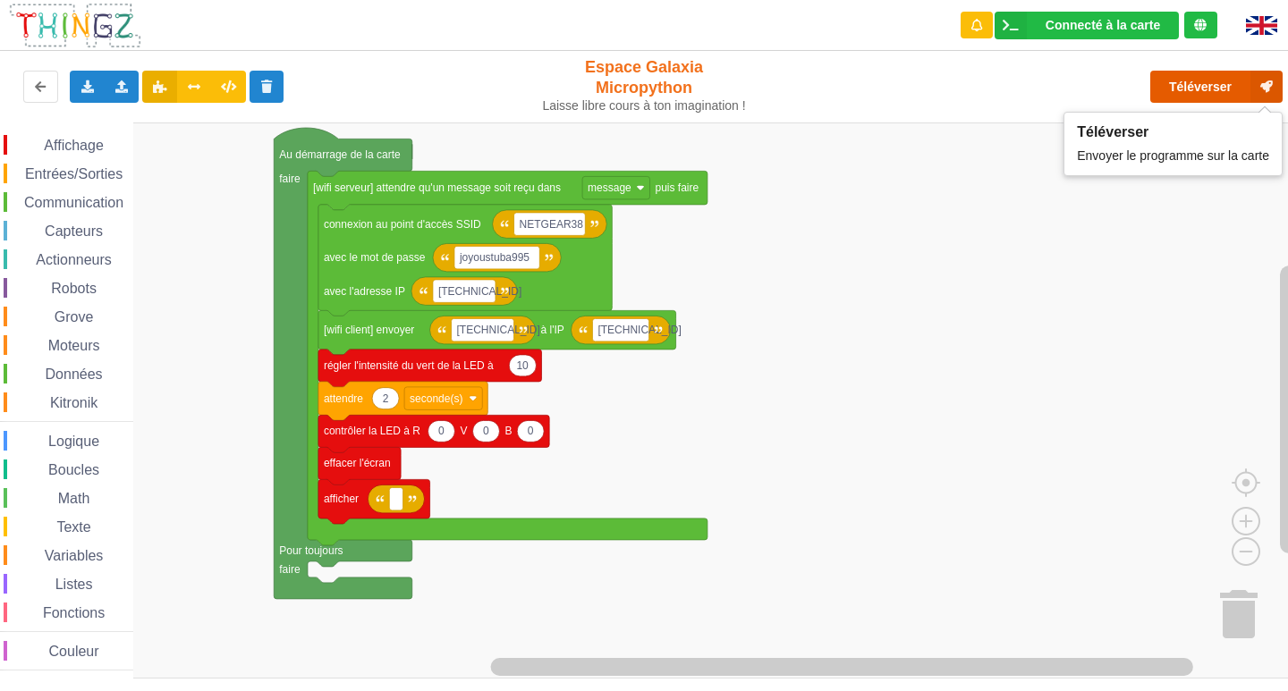
click at [1194, 87] on button "Téléverser" at bounding box center [1216, 87] width 132 height 32
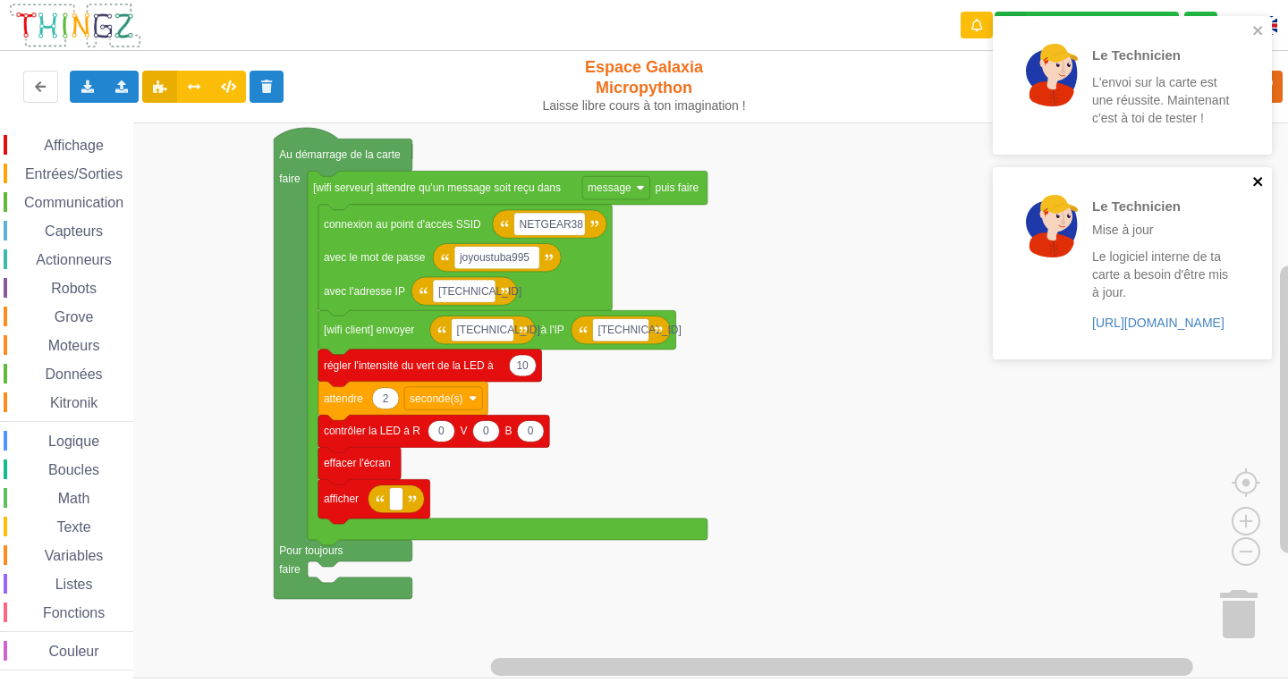
click at [1253, 182] on icon "close" at bounding box center [1258, 181] width 13 height 14
click at [1261, 28] on icon "close" at bounding box center [1257, 30] width 9 height 9
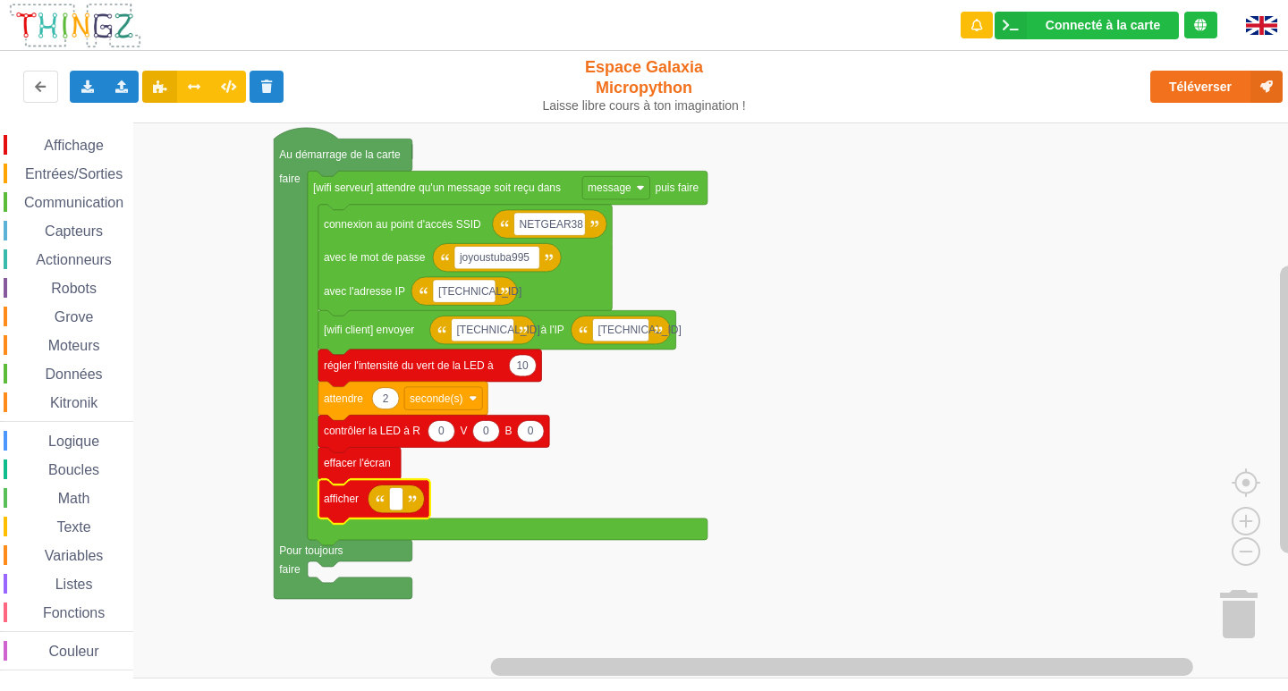
click at [80, 251] on div "Actionneurs" at bounding box center [69, 259] width 130 height 20
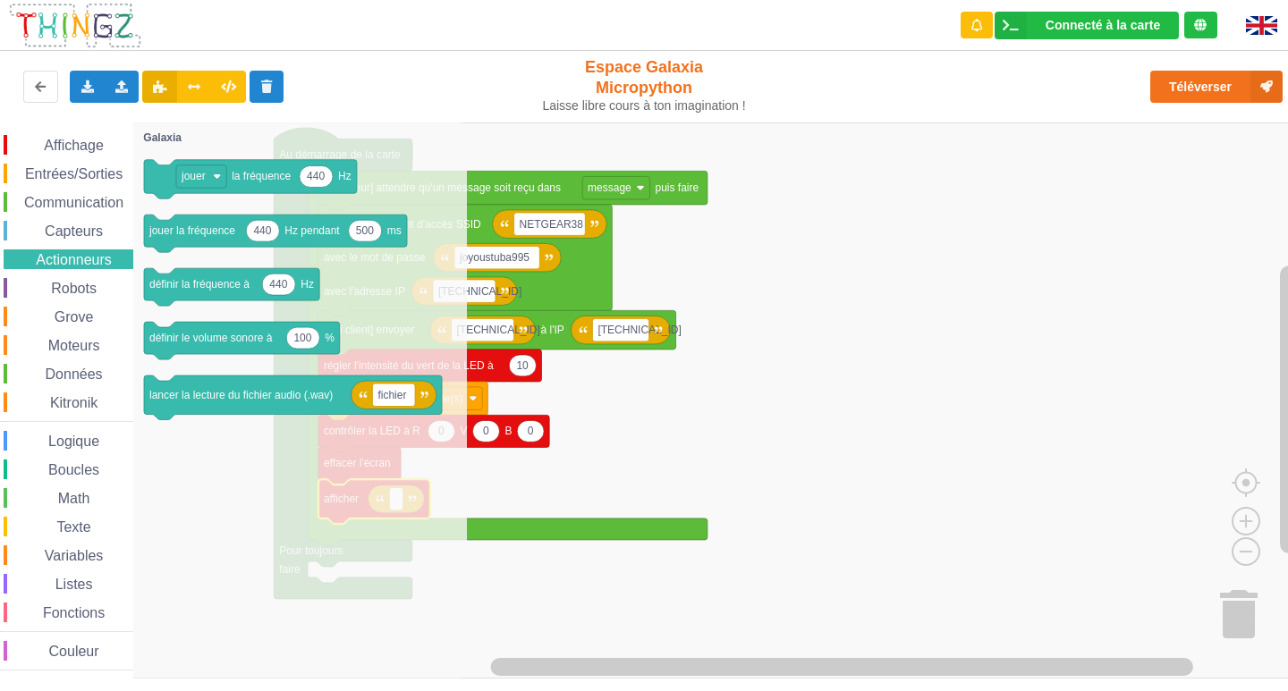
click at [89, 196] on span "Communication" at bounding box center [73, 202] width 105 height 15
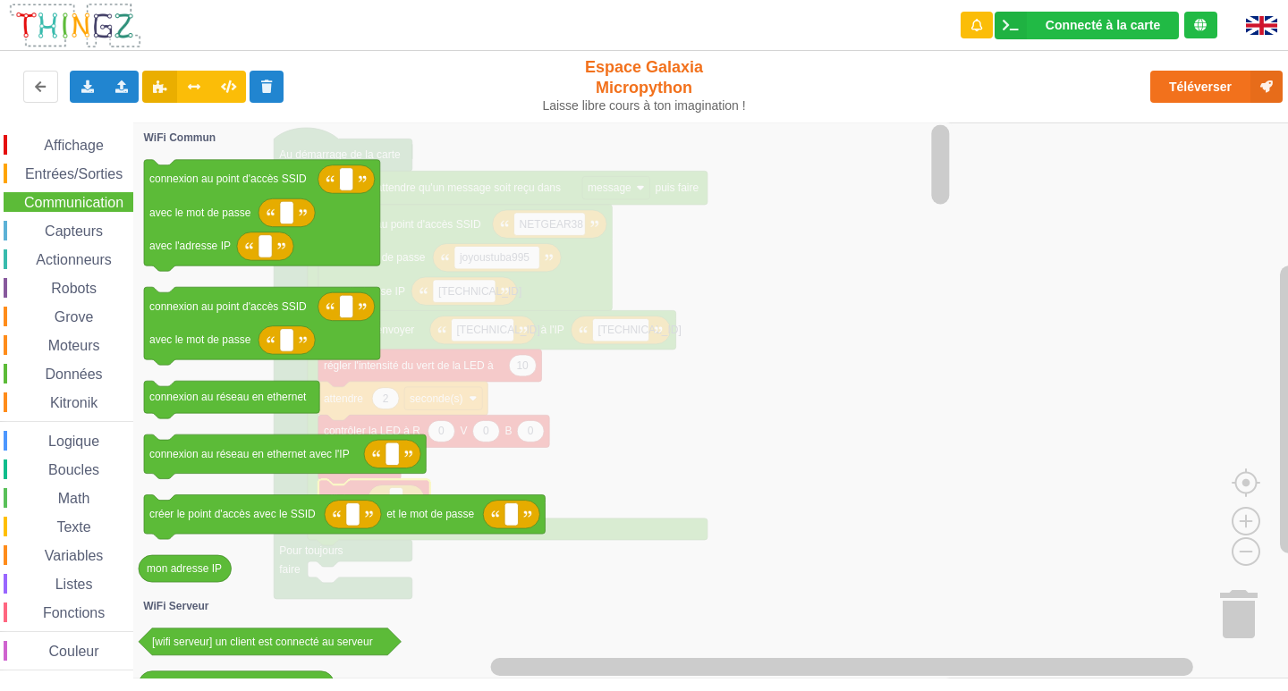
click at [96, 166] on span "Entrées/Sorties" at bounding box center [73, 173] width 103 height 15
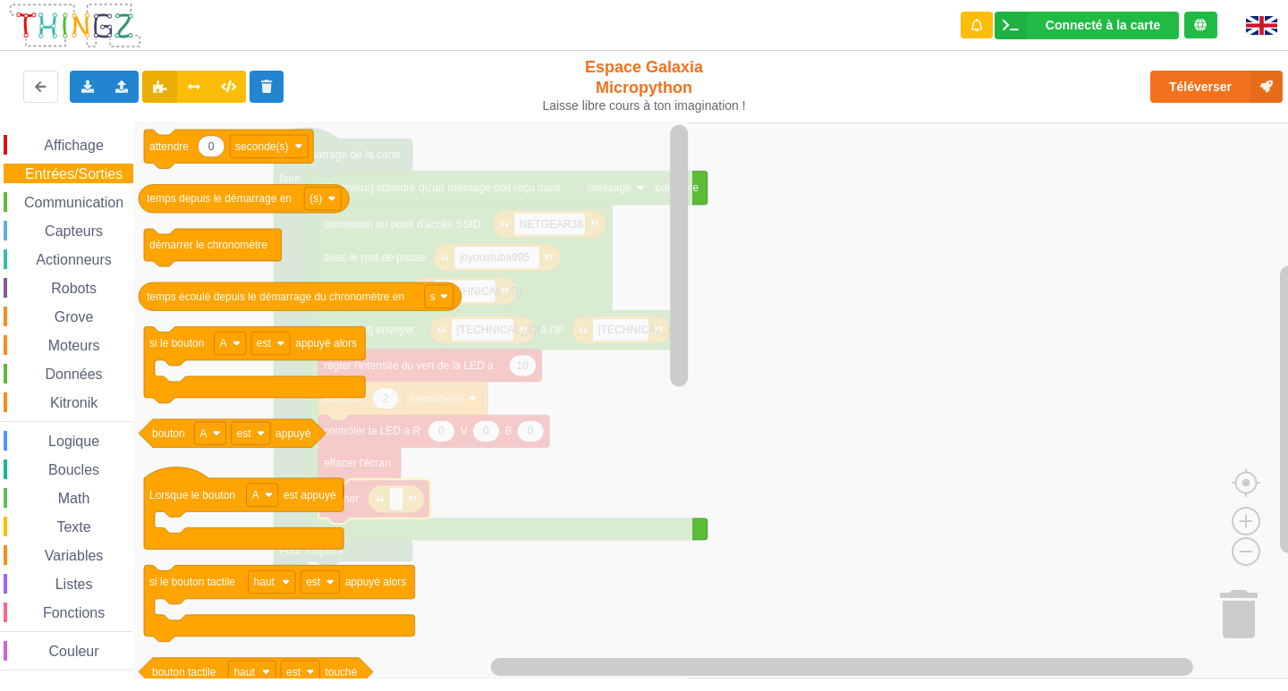
click at [97, 148] on span "Affichage" at bounding box center [73, 145] width 64 height 15
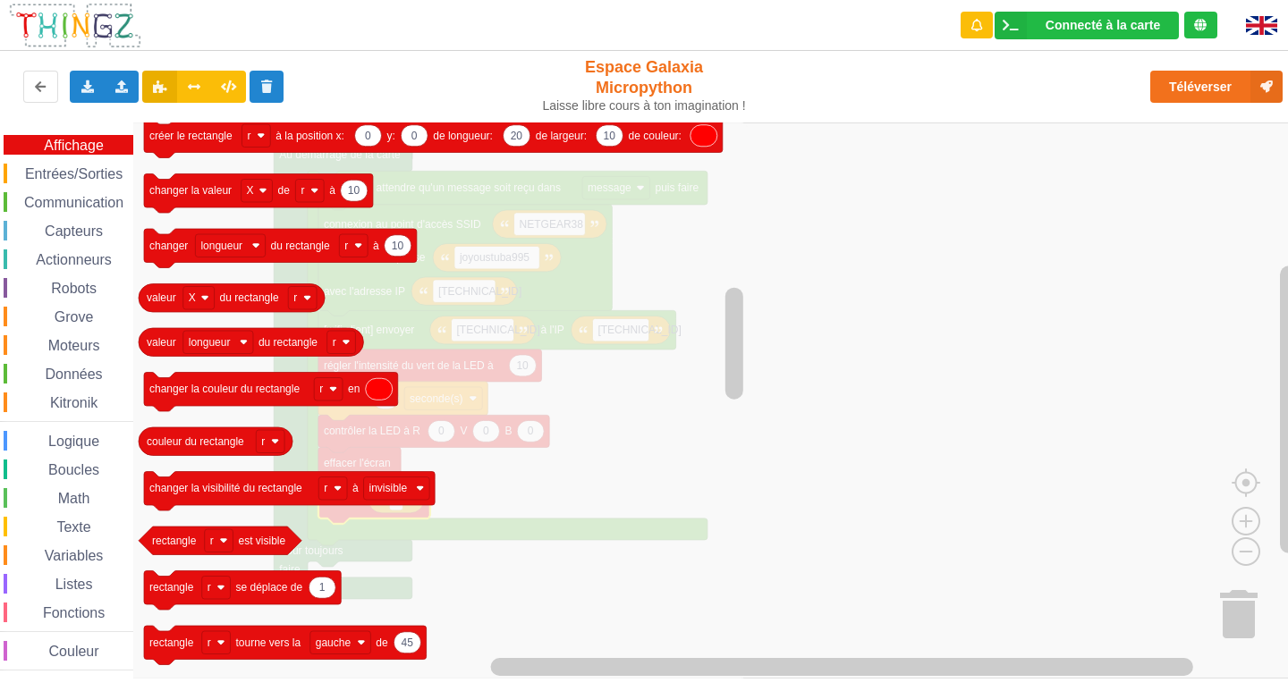
click at [49, 169] on span "Entrées/Sorties" at bounding box center [73, 173] width 103 height 15
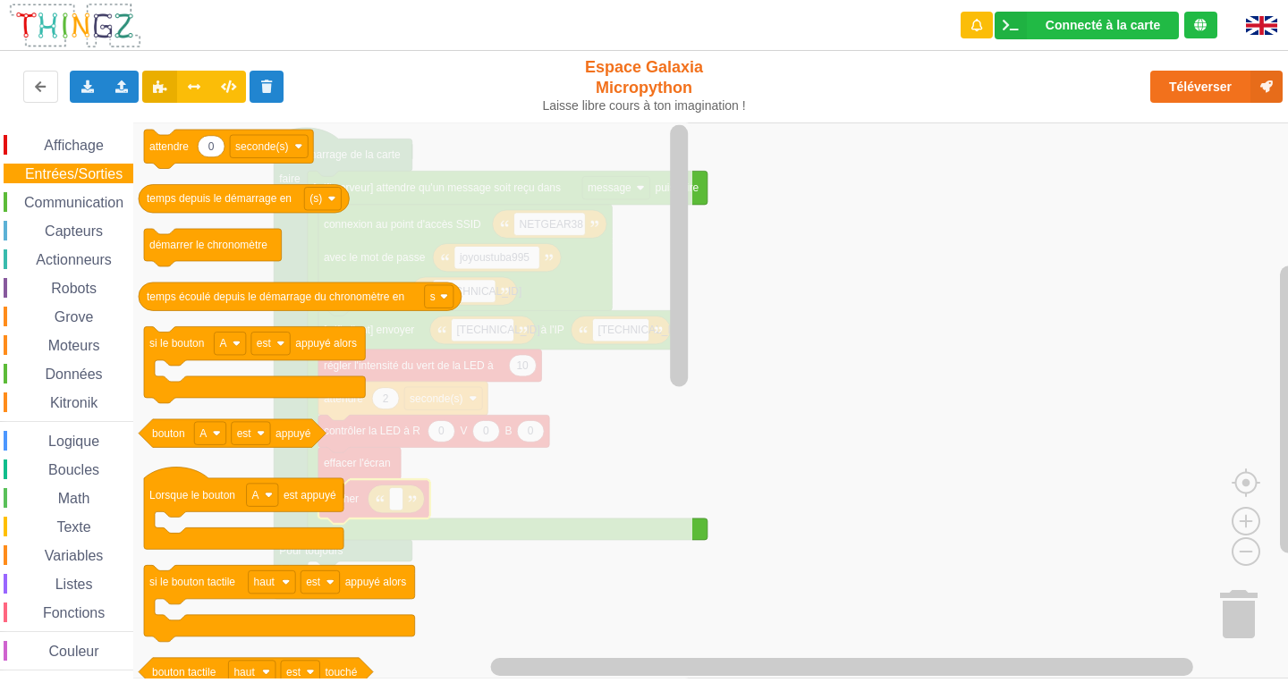
click at [40, 210] on div "Communication" at bounding box center [69, 202] width 130 height 20
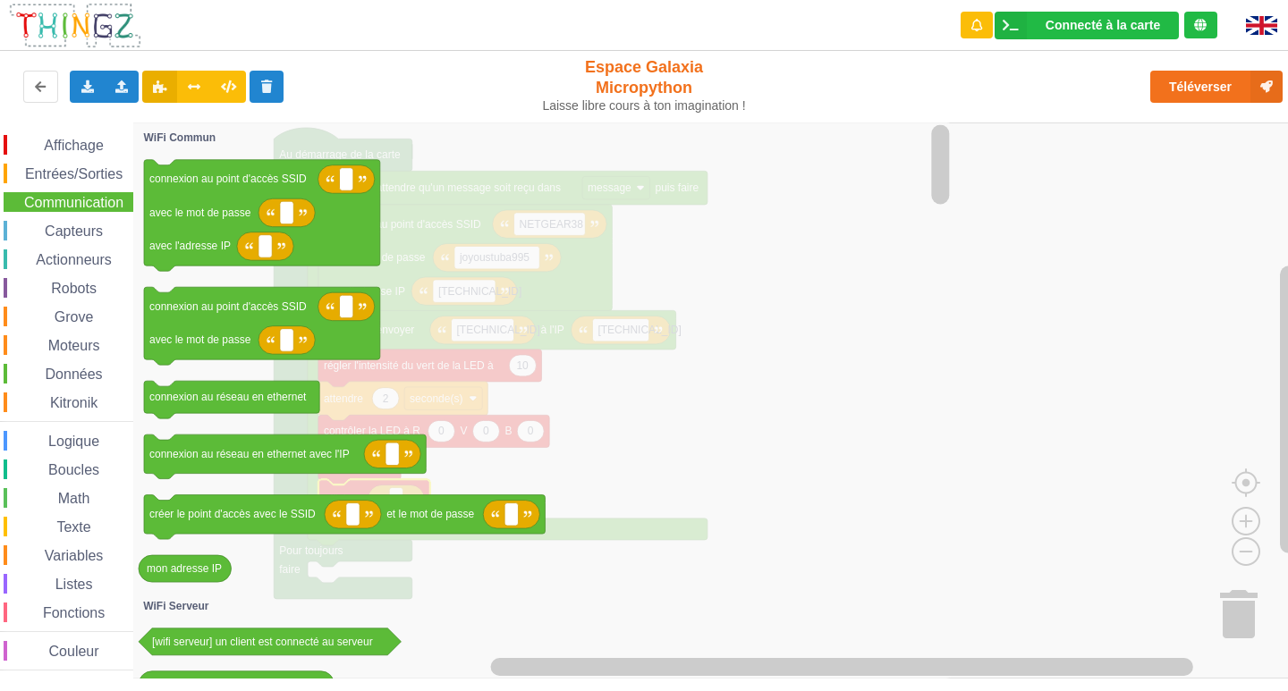
click at [72, 233] on span "Capteurs" at bounding box center [73, 231] width 63 height 15
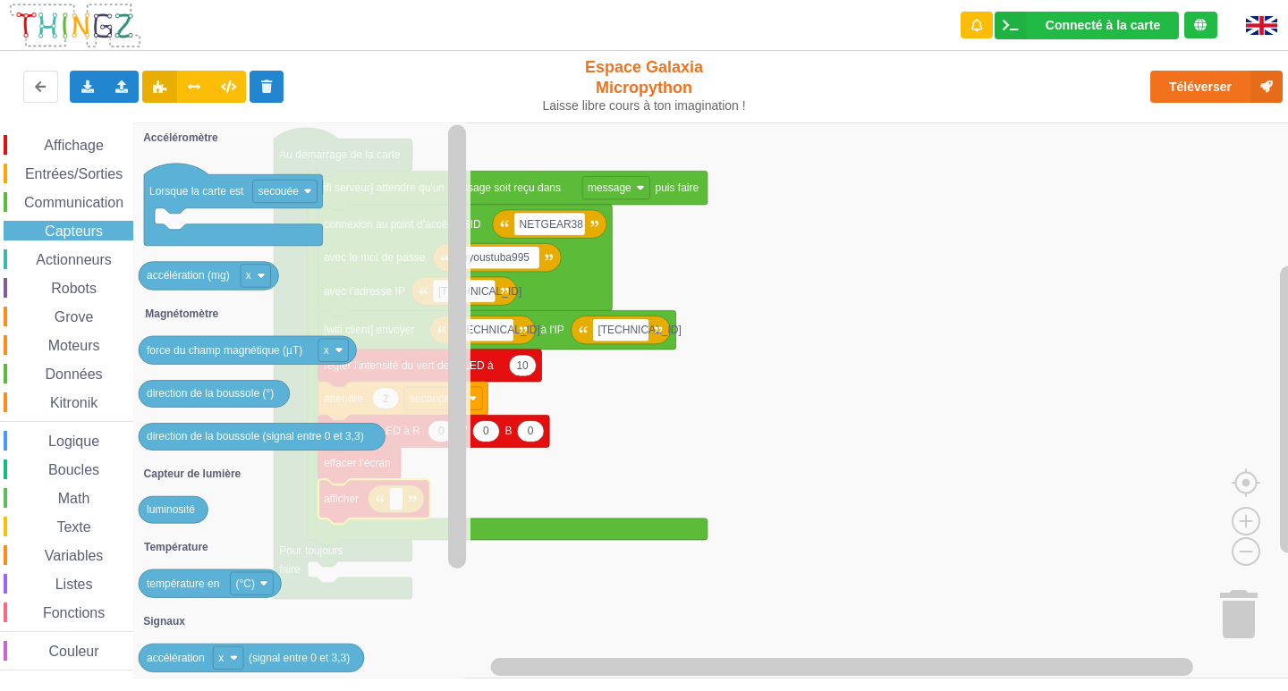
click at [88, 141] on span "Affichage" at bounding box center [73, 145] width 64 height 15
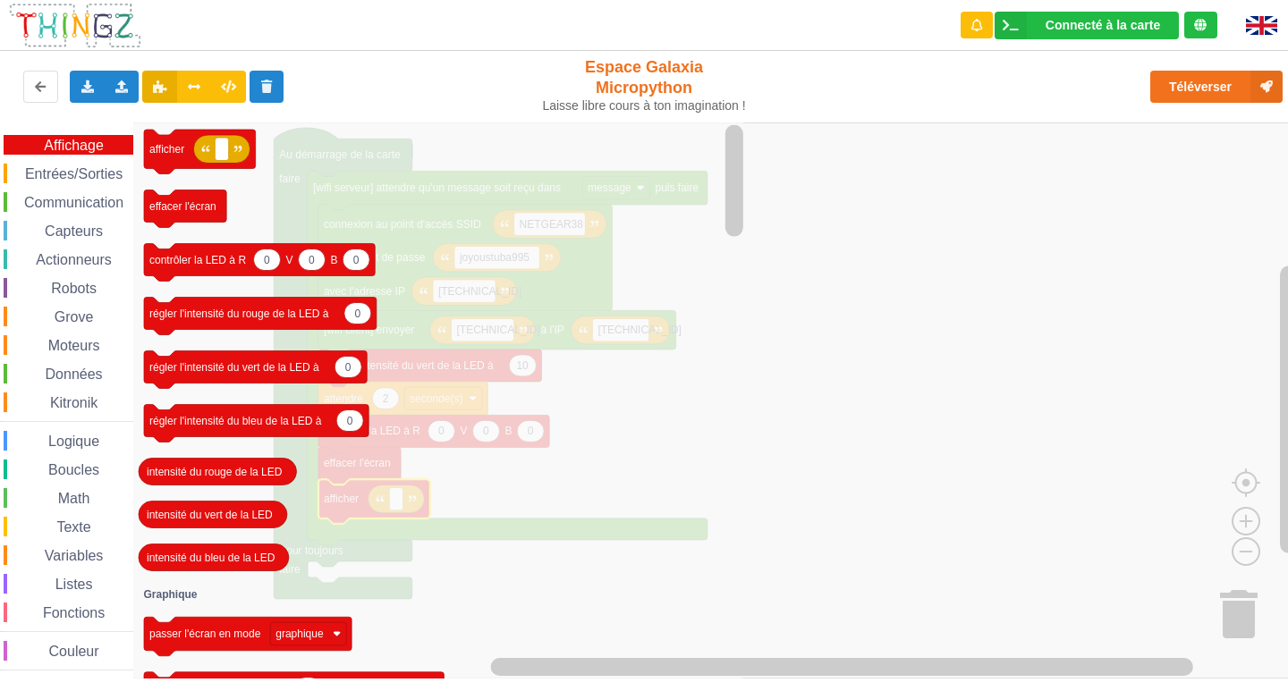
click at [856, 291] on rect "Espace de travail de Blocky" at bounding box center [650, 400] width 1300 height 556
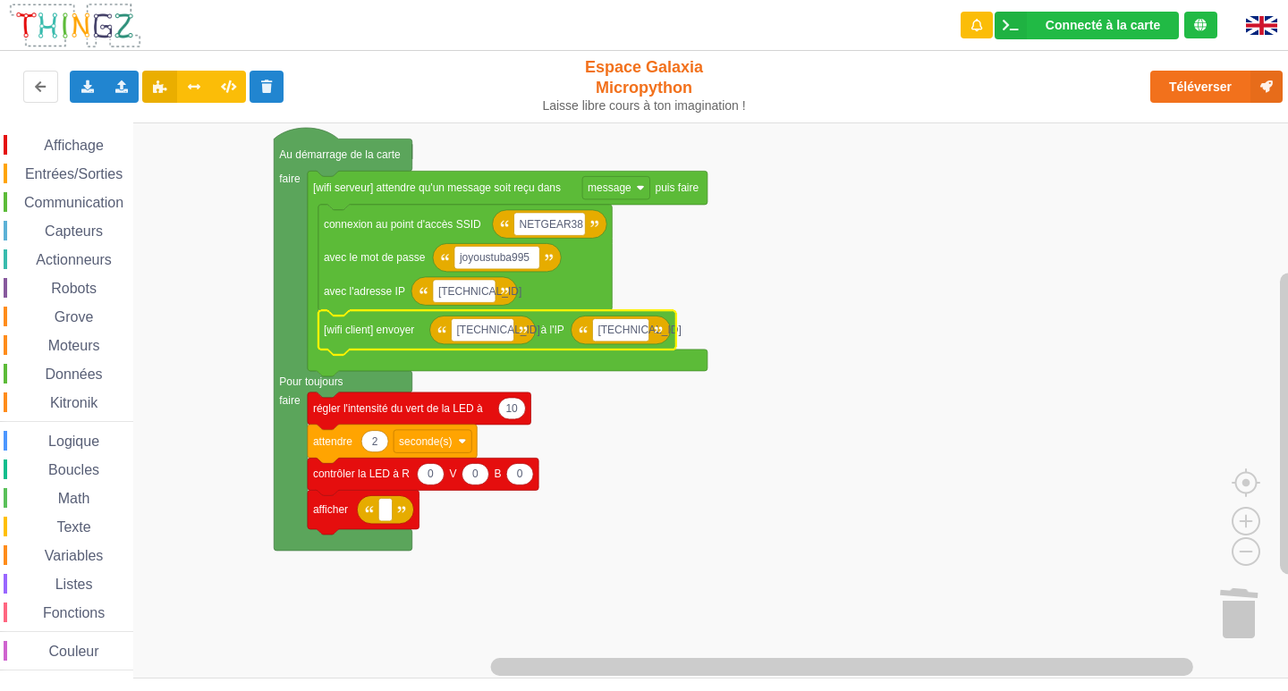
click at [64, 202] on span "Communication" at bounding box center [73, 202] width 105 height 15
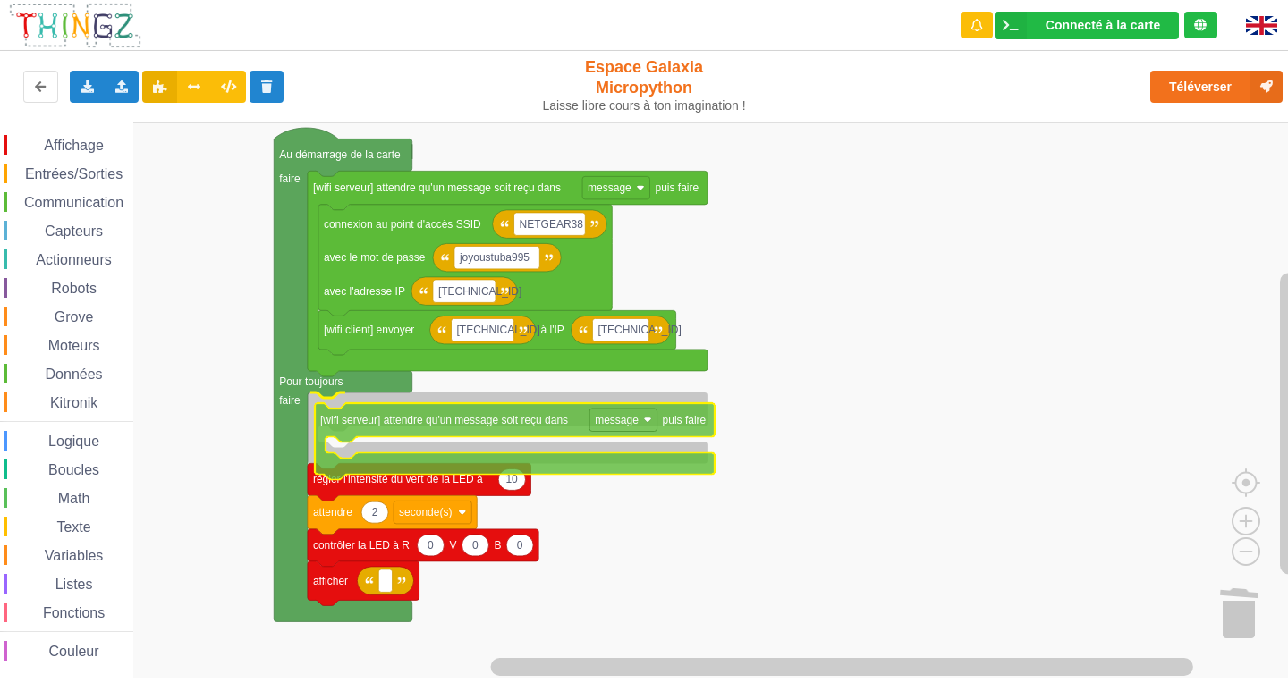
click at [470, 431] on div "Affichage Entrées/Sorties Communication Capteurs Actionneurs Robots Grove Moteu…" at bounding box center [650, 400] width 1300 height 556
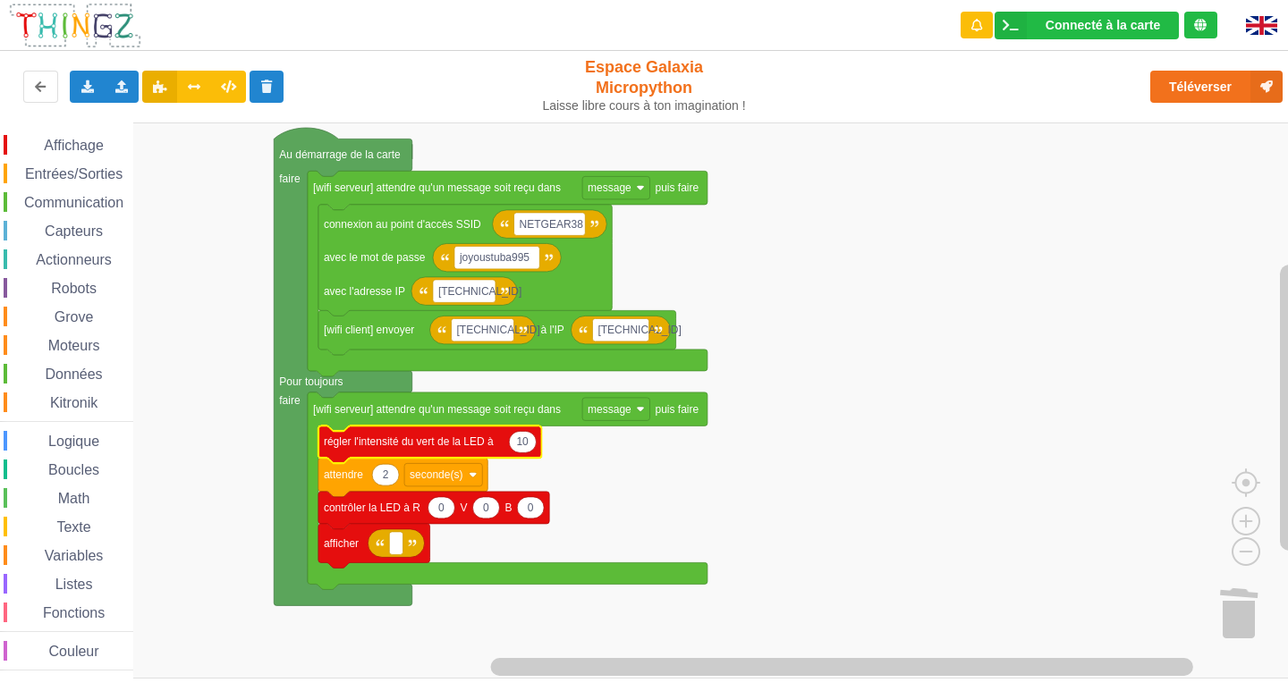
click at [528, 450] on icon "Espace de travail de Blocky" at bounding box center [522, 441] width 27 height 21
click at [528, 449] on input "10" at bounding box center [523, 442] width 28 height 22
type input "30"
click at [823, 499] on rect "Espace de travail de Blocky" at bounding box center [650, 400] width 1300 height 556
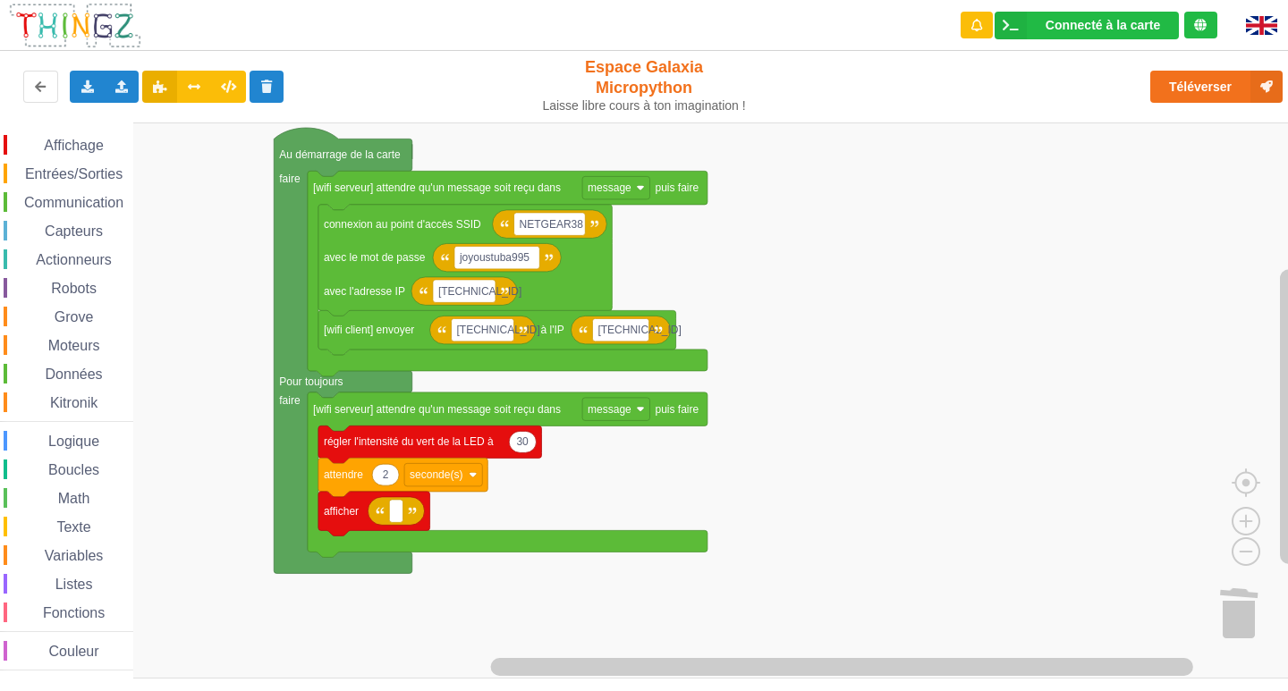
click at [68, 151] on span "Affichage" at bounding box center [73, 145] width 64 height 15
click at [1241, 625] on div "Affichage Entrées/Sorties Communication Capteurs Actionneurs Robots Grove Moteu…" at bounding box center [650, 400] width 1300 height 556
click at [30, 138] on div "Affichage" at bounding box center [69, 145] width 130 height 20
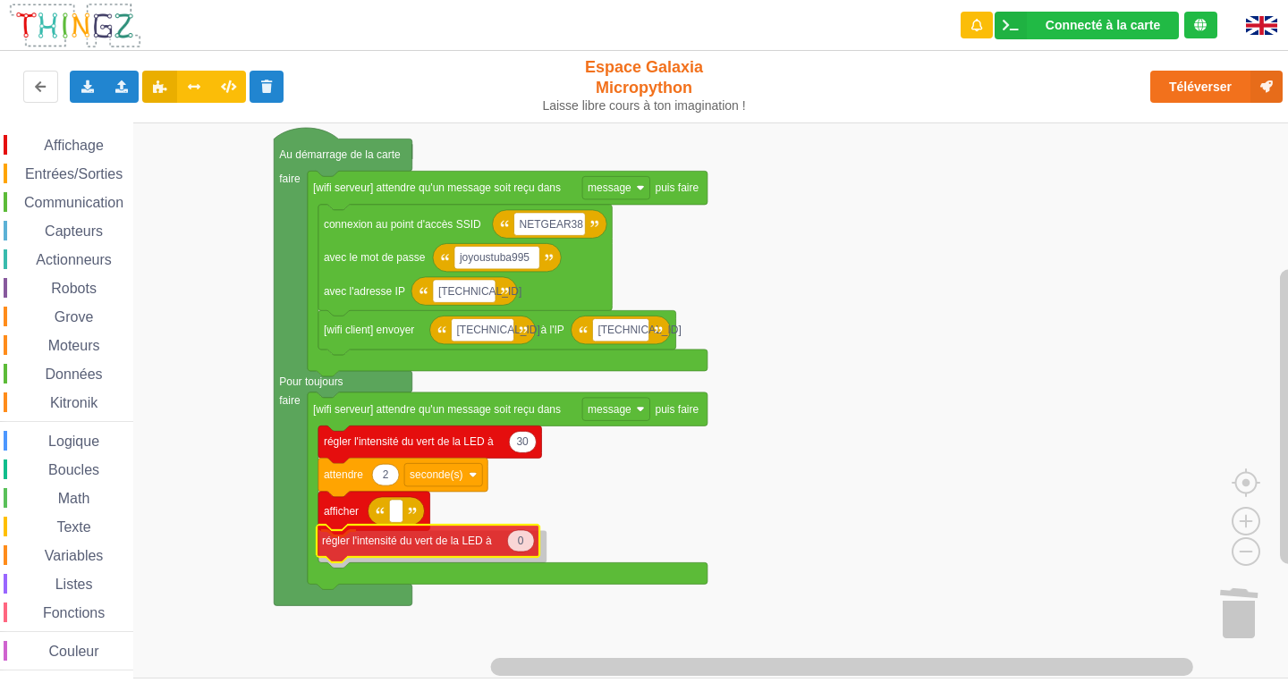
click at [415, 544] on div "Affichage Entrées/Sorties Communication Capteurs Actionneurs Robots Grove Moteu…" at bounding box center [650, 400] width 1300 height 556
click at [382, 525] on g "afficher 0 régler l'intensité du vert de la LED à" at bounding box center [429, 530] width 223 height 77
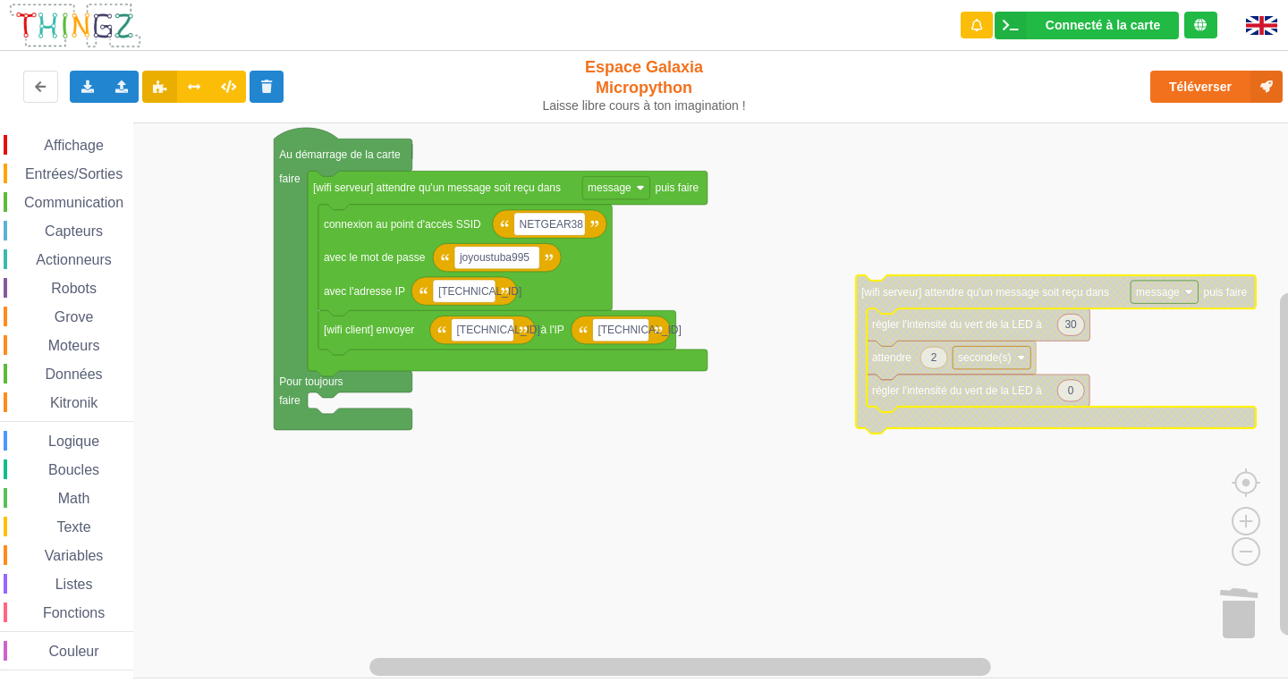
click at [113, 173] on span "Entrées/Sorties" at bounding box center [73, 173] width 103 height 15
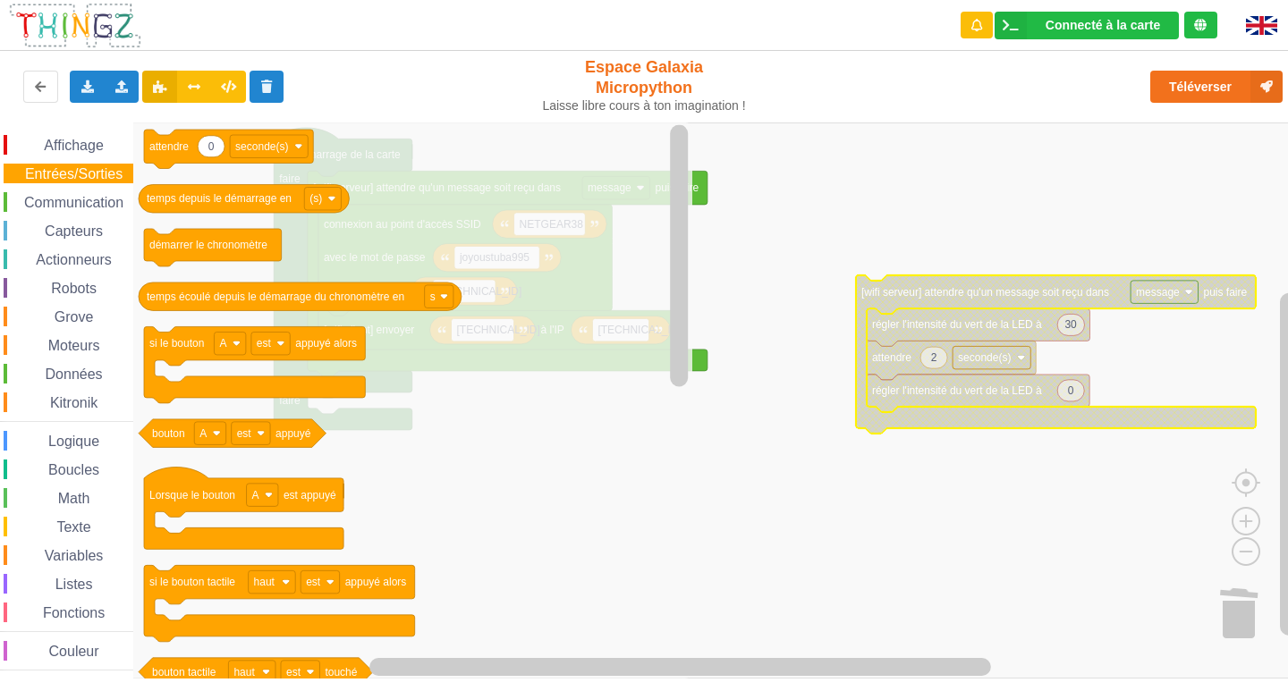
click at [106, 192] on div "Affichage Entrées/Sorties Communication Capteurs Actionneurs Robots Grove Moteu…" at bounding box center [66, 403] width 133 height 536
click at [92, 146] on span "Affichage" at bounding box center [73, 145] width 64 height 15
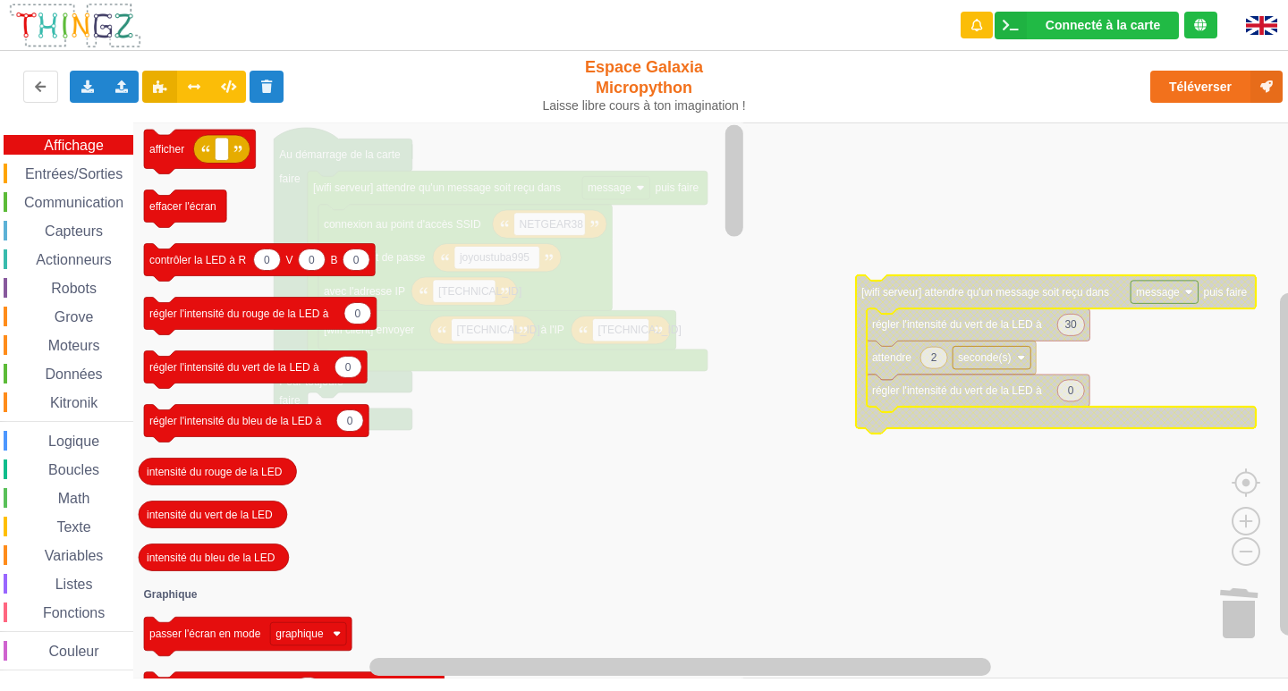
click at [80, 204] on span "Communication" at bounding box center [73, 202] width 105 height 15
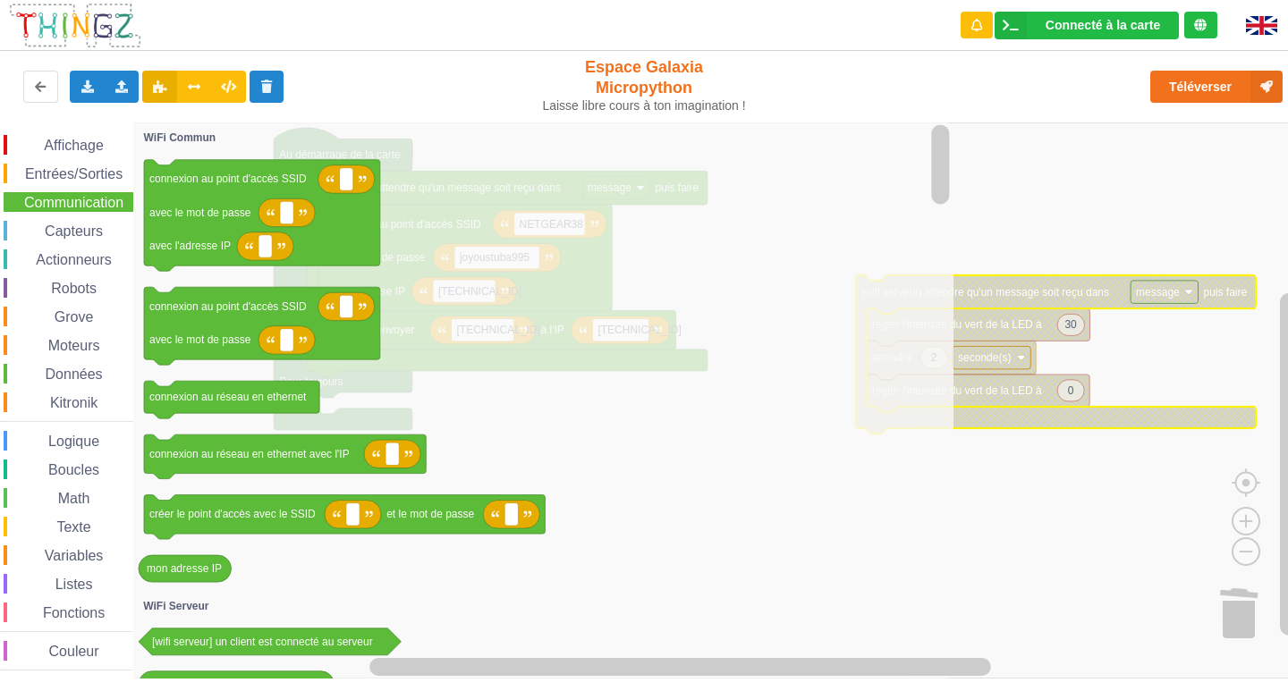
click at [60, 186] on div "Affichage Entrées/Sorties Communication Capteurs Actionneurs Robots Grove Moteu…" at bounding box center [66, 403] width 133 height 536
click at [67, 177] on span "Entrées/Sorties" at bounding box center [73, 173] width 103 height 15
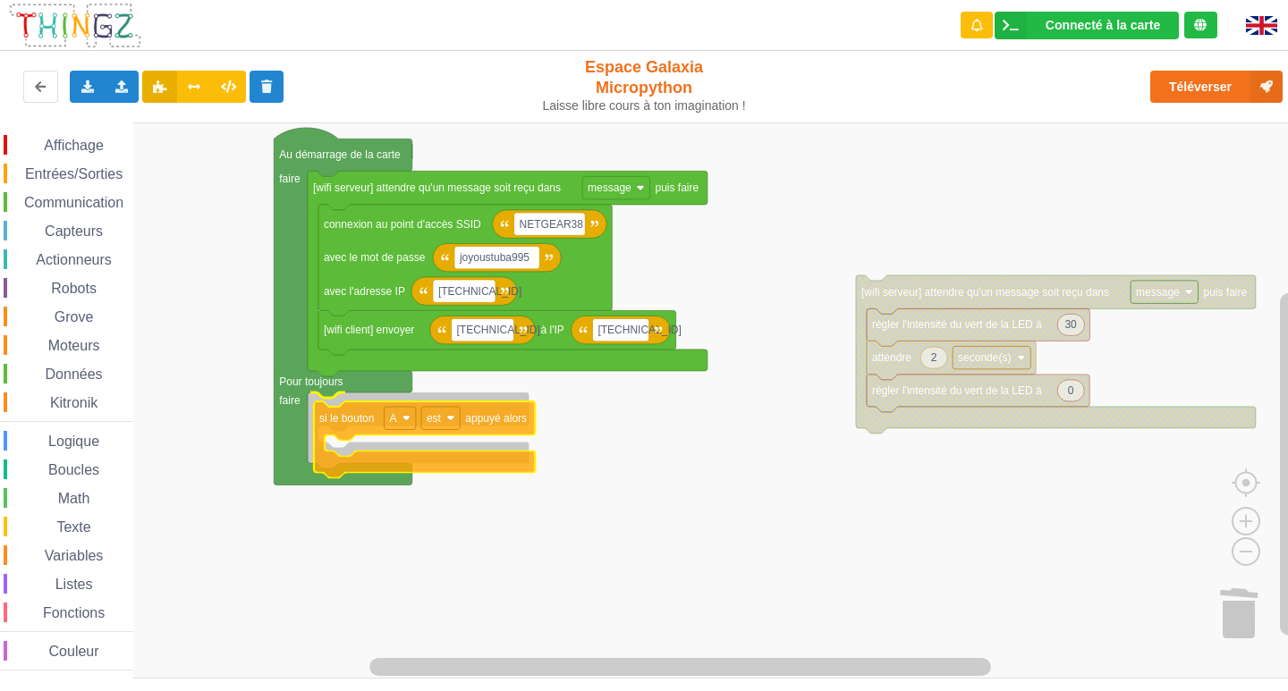
click at [318, 423] on div "Affichage Entrées/Sorties Communication Capteurs Actionneurs Robots Grove Moteu…" at bounding box center [650, 400] width 1300 height 556
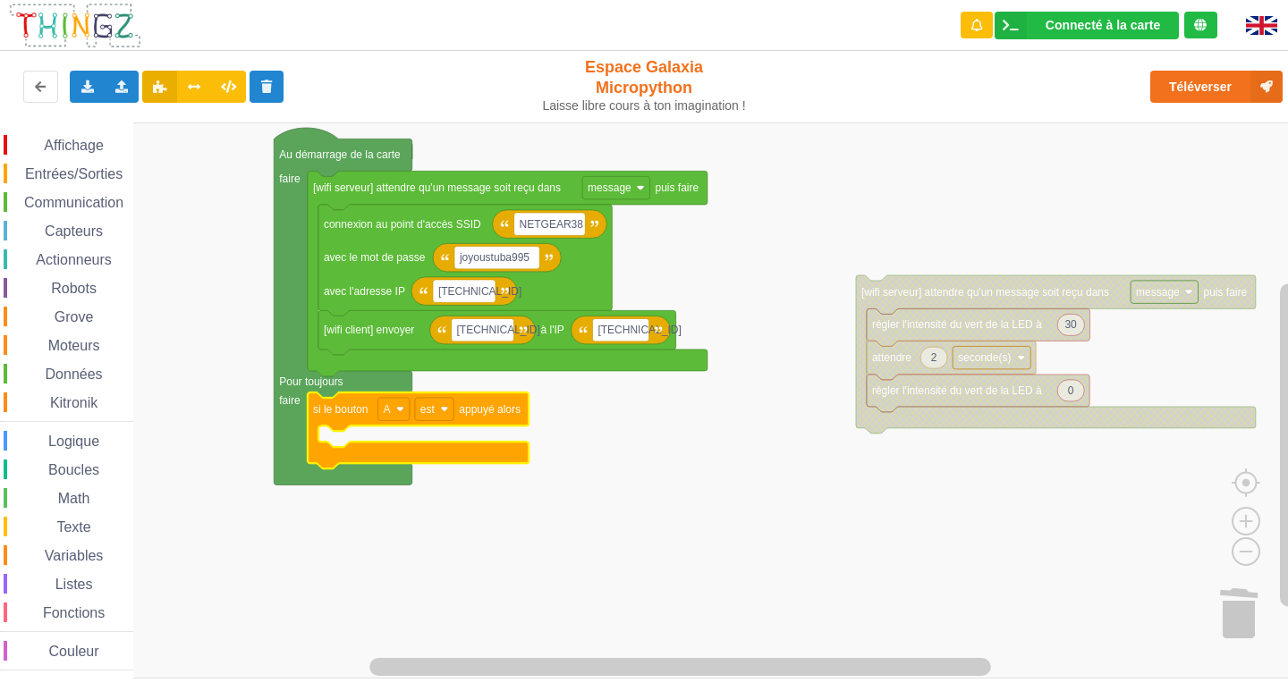
drag, startPoint x: 121, startPoint y: 194, endPoint x: 111, endPoint y: 198, distance: 10.8
click at [119, 195] on div "Communication" at bounding box center [69, 202] width 130 height 20
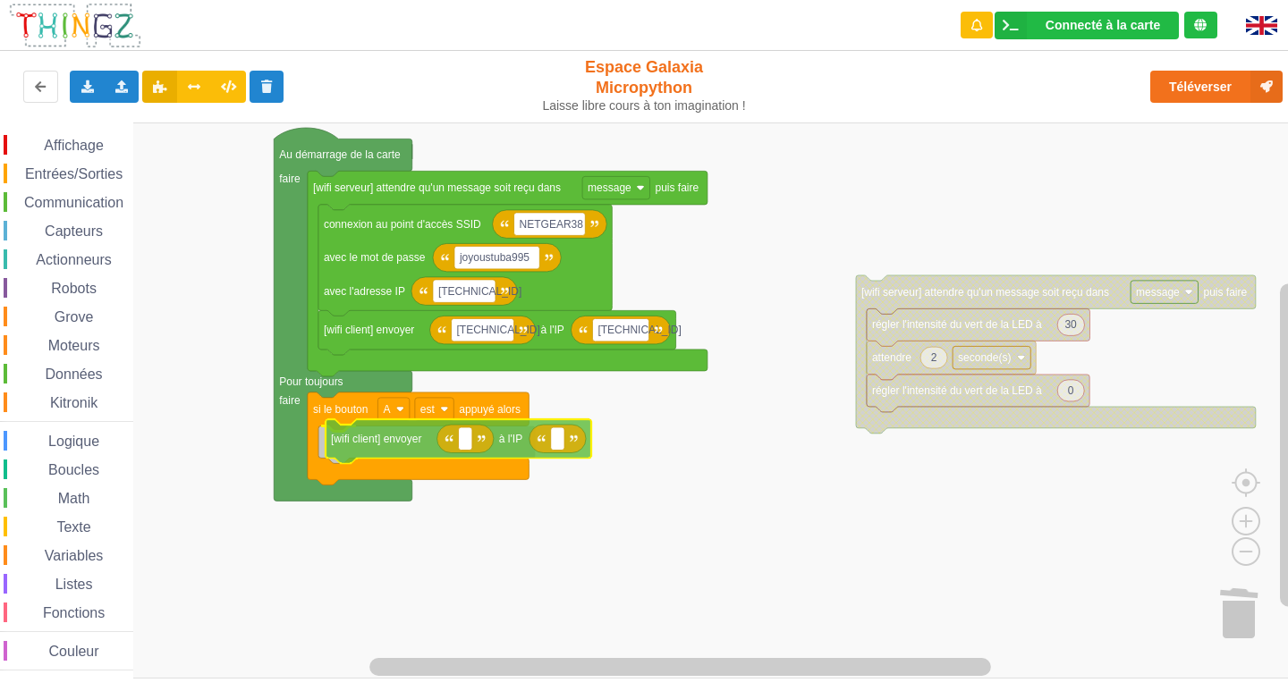
click at [404, 452] on div "Affichage Entrées/Sorties Communication Capteurs Actionneurs Robots Grove Moteu…" at bounding box center [650, 400] width 1300 height 556
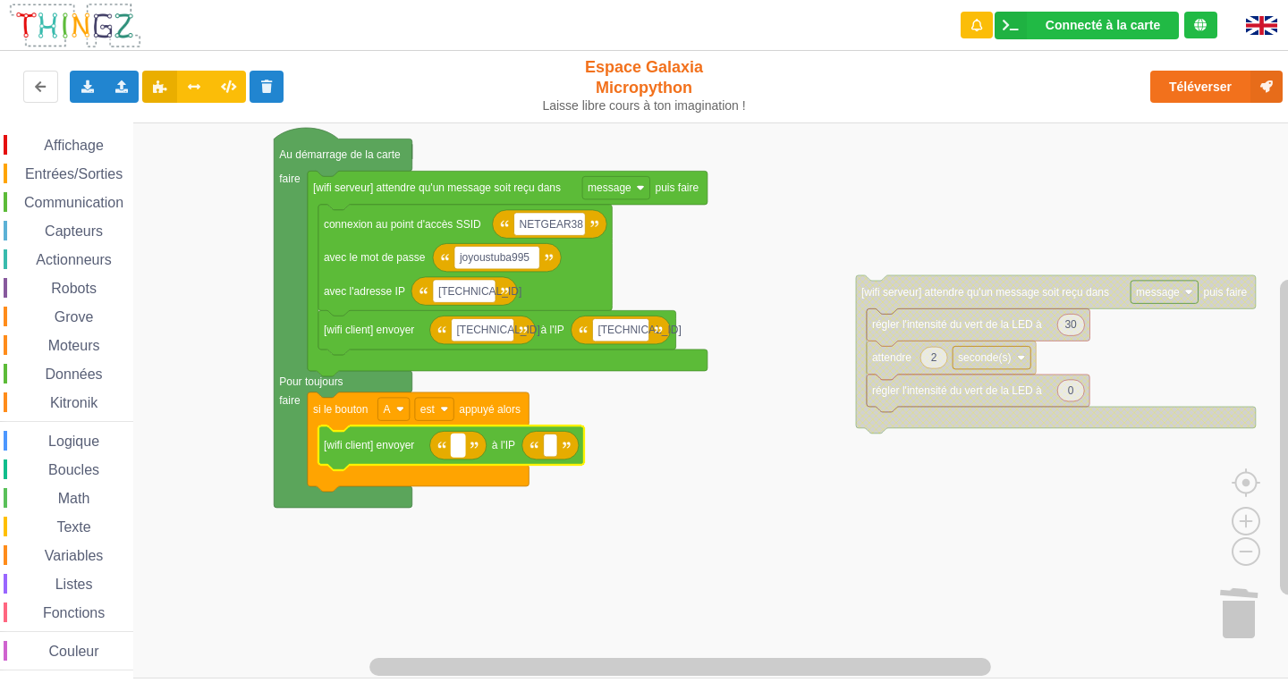
click at [460, 444] on rect "Espace de travail de Blocky" at bounding box center [457, 445] width 13 height 23
click at [460, 444] on input at bounding box center [457, 445] width 13 height 23
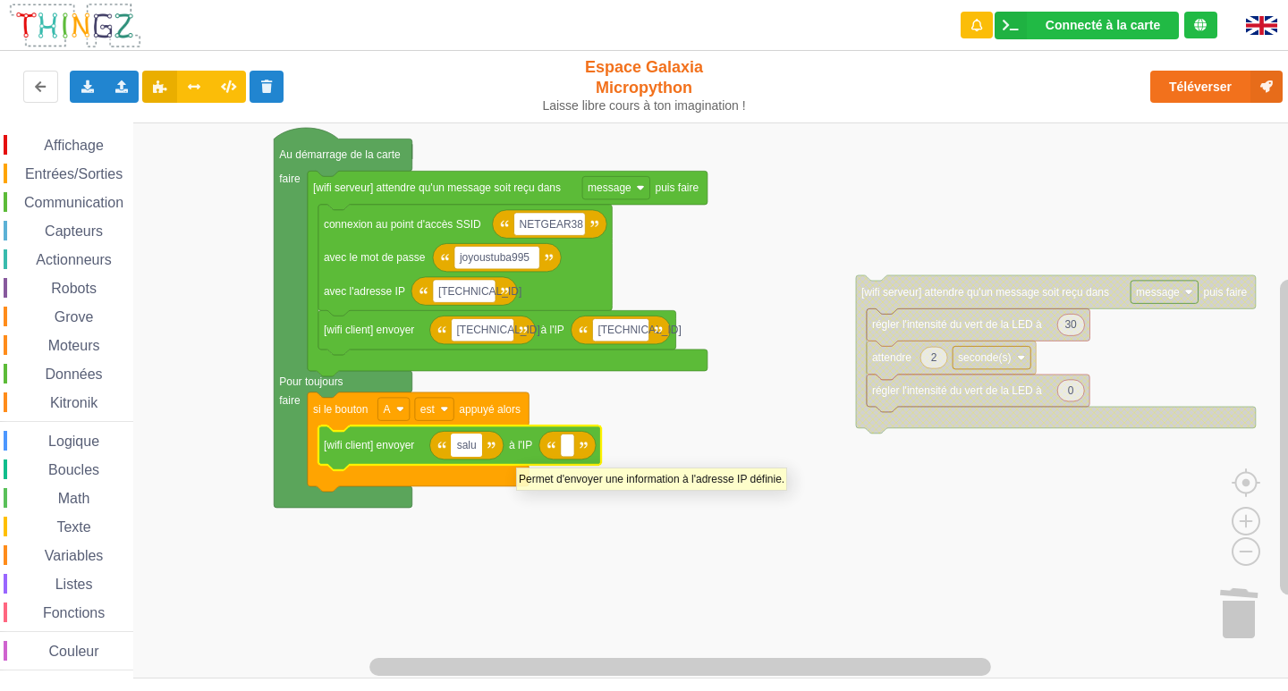
type input "salut"
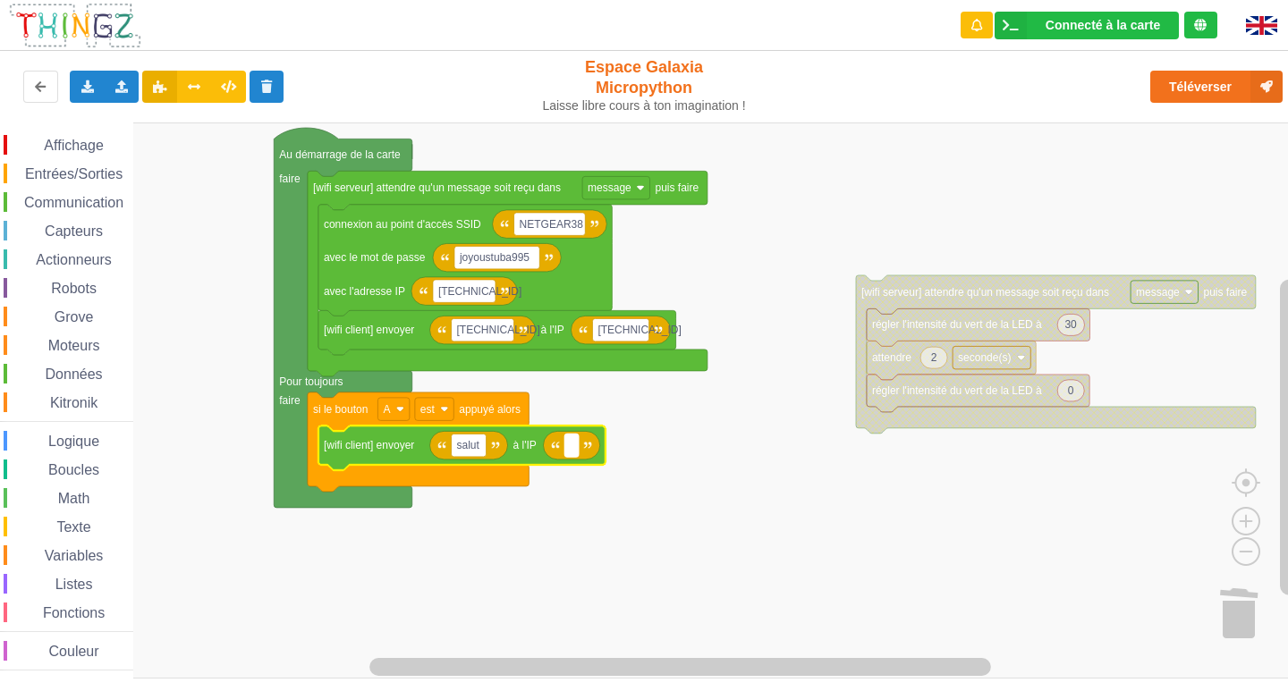
click at [570, 443] on text "Espace de travail de Blocky" at bounding box center [571, 445] width 3 height 13
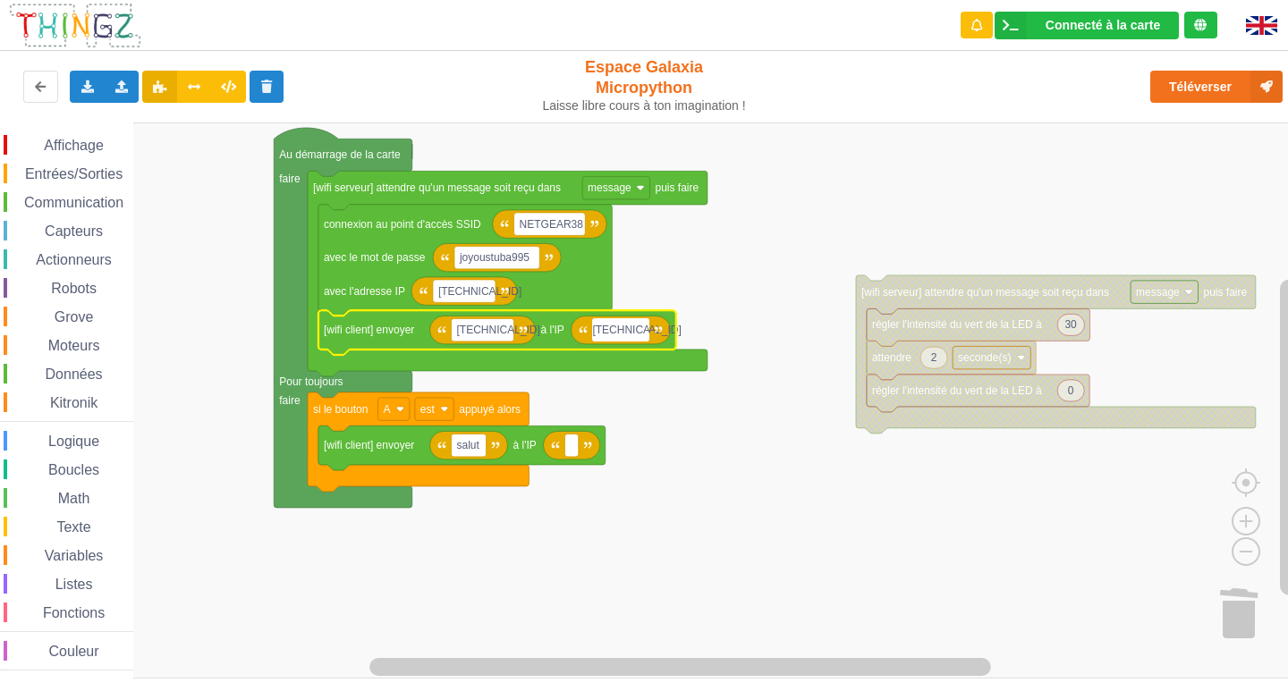
click at [599, 333] on input "[TECHNICAL_ID]" at bounding box center [620, 329] width 56 height 23
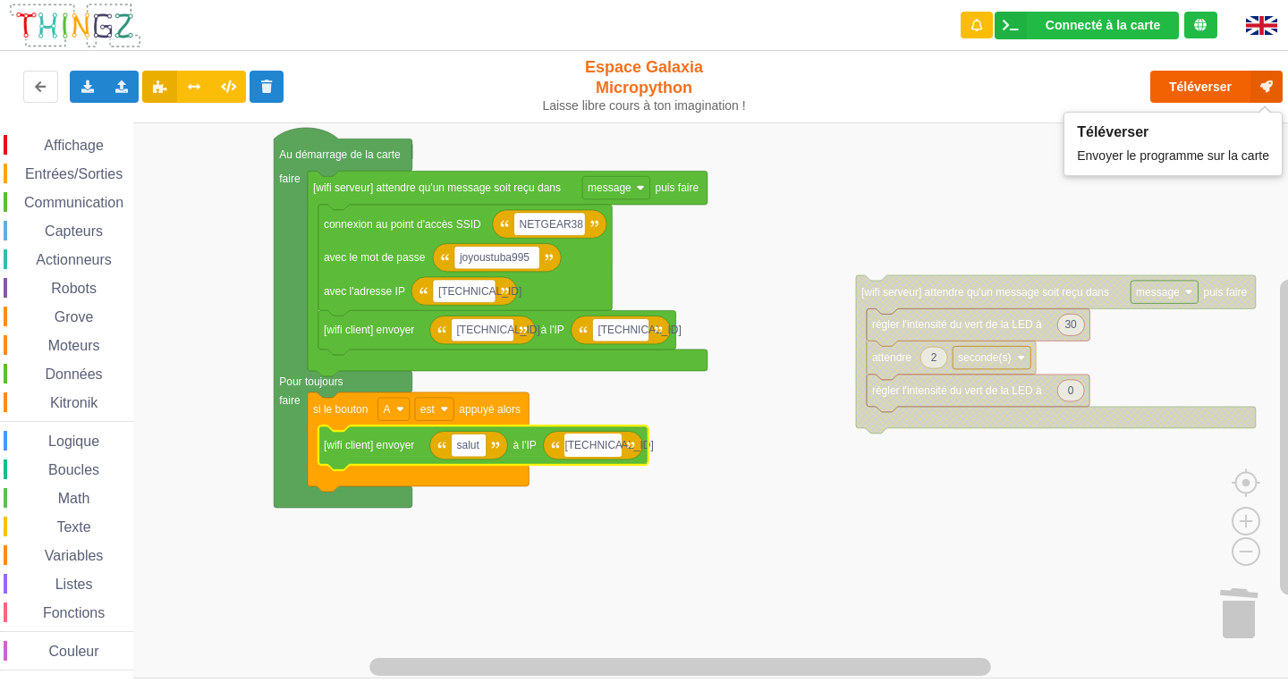
type input "[TECHNICAL_ID]"
click at [1178, 85] on button "Téléverser" at bounding box center [1216, 87] width 132 height 32
click at [1034, 161] on rect "Espace de travail de Blocky" at bounding box center [650, 400] width 1300 height 556
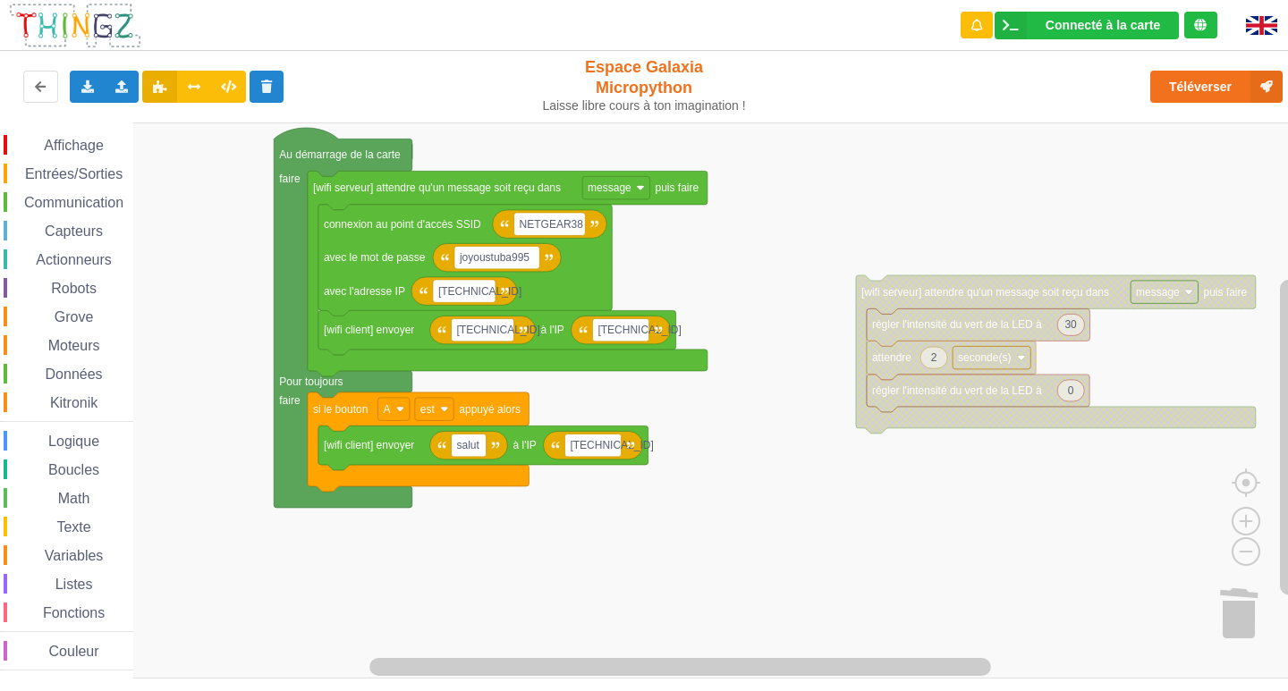
drag, startPoint x: 1264, startPoint y: 0, endPoint x: 647, endPoint y: 94, distance: 624.1
click at [593, 114] on div "Espace Galaxia Micropython Laisse libre cours à ton imagination !" at bounding box center [644, 87] width 244 height 80
click at [1254, 88] on icon at bounding box center [1266, 87] width 32 height 32
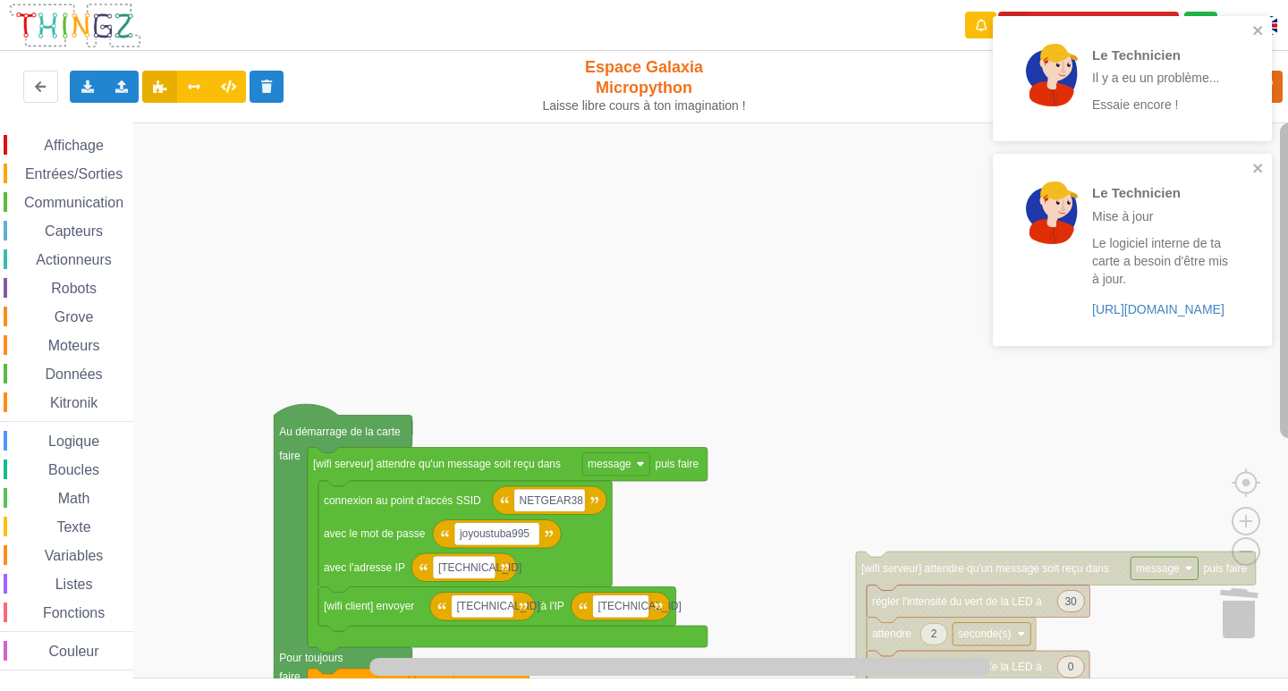
click at [1285, 162] on g "Espace de travail de Blocky" at bounding box center [1289, 389] width 22 height 533
click at [1253, 170] on icon "close" at bounding box center [1258, 168] width 13 height 14
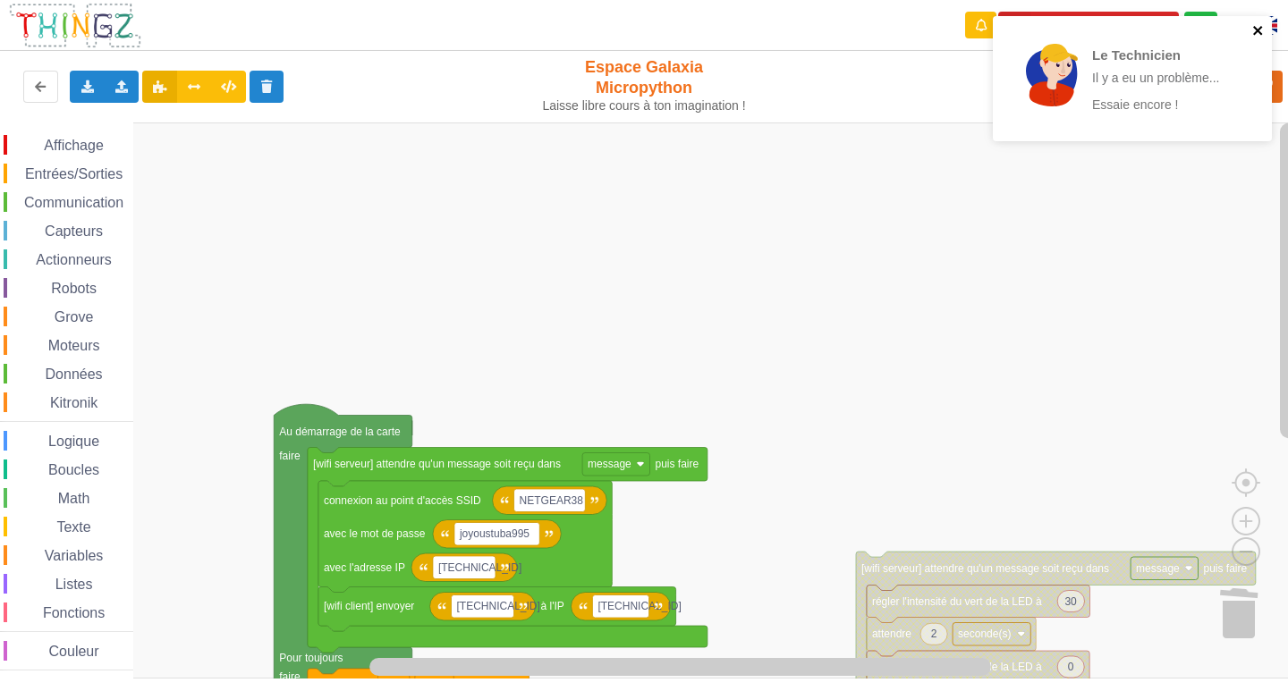
click at [1259, 29] on icon "close" at bounding box center [1257, 30] width 9 height 9
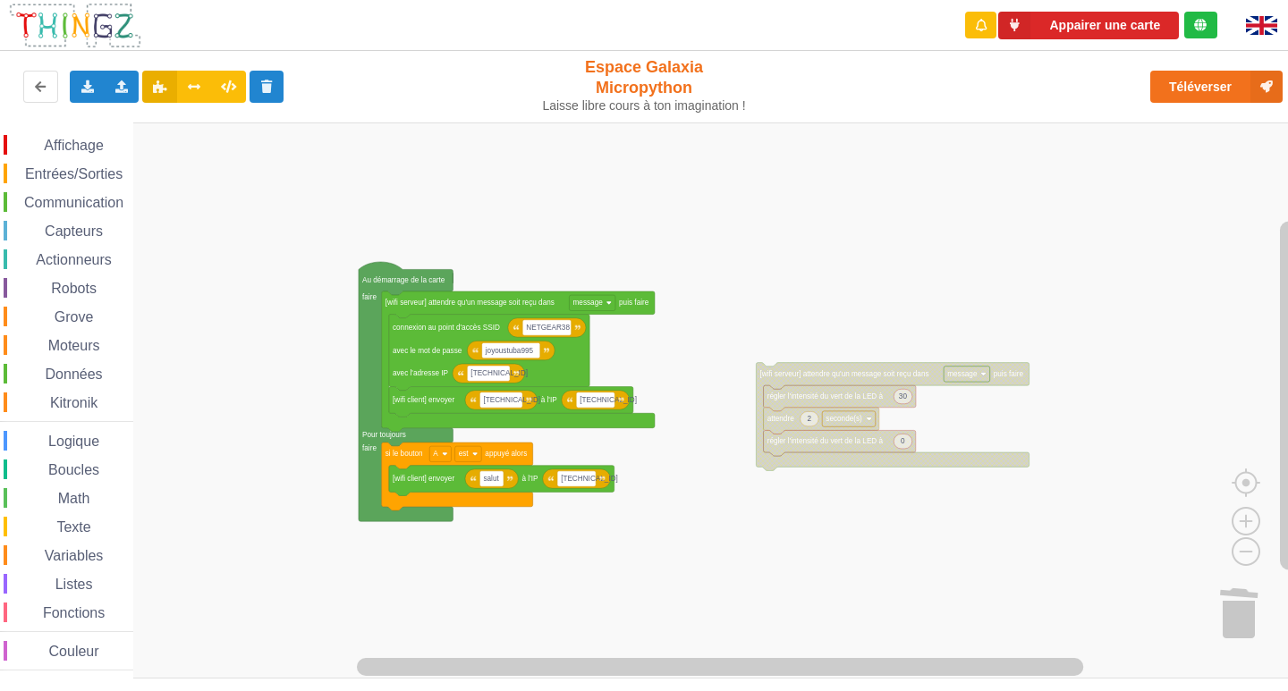
click at [945, 221] on rect "Espace de travail de Blocky" at bounding box center [650, 400] width 1300 height 556
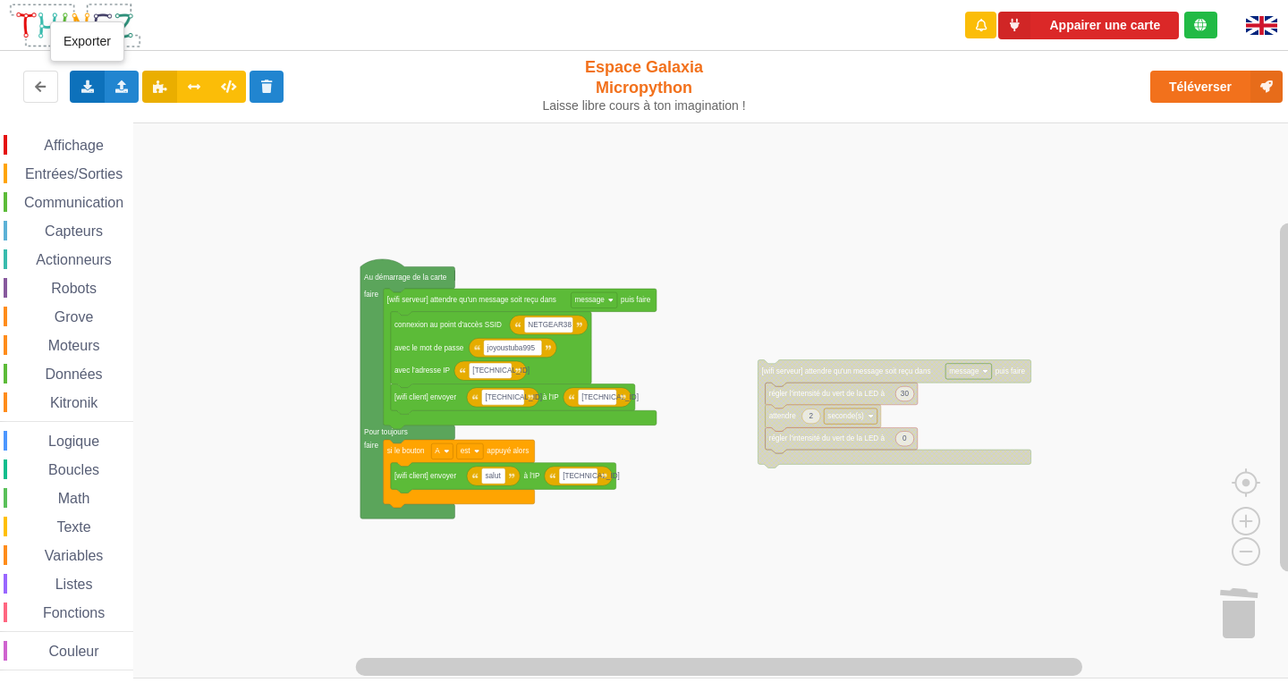
click at [87, 97] on div "Exporter l'assemblage de blocs Exporter l'assemblage de blocs au format Python" at bounding box center [87, 87] width 35 height 32
click at [123, 97] on div "Importer un assemblage de blocs Importer du code Python" at bounding box center [122, 87] width 35 height 32
click at [76, 89] on div "Exporter l'assemblage de blocs Exporter l'assemblage de blocs au format Python" at bounding box center [87, 87] width 35 height 32
click at [173, 127] on div "Exporter l'assemblage de blocs" at bounding box center [233, 120] width 325 height 32
